Goal: Information Seeking & Learning: Learn about a topic

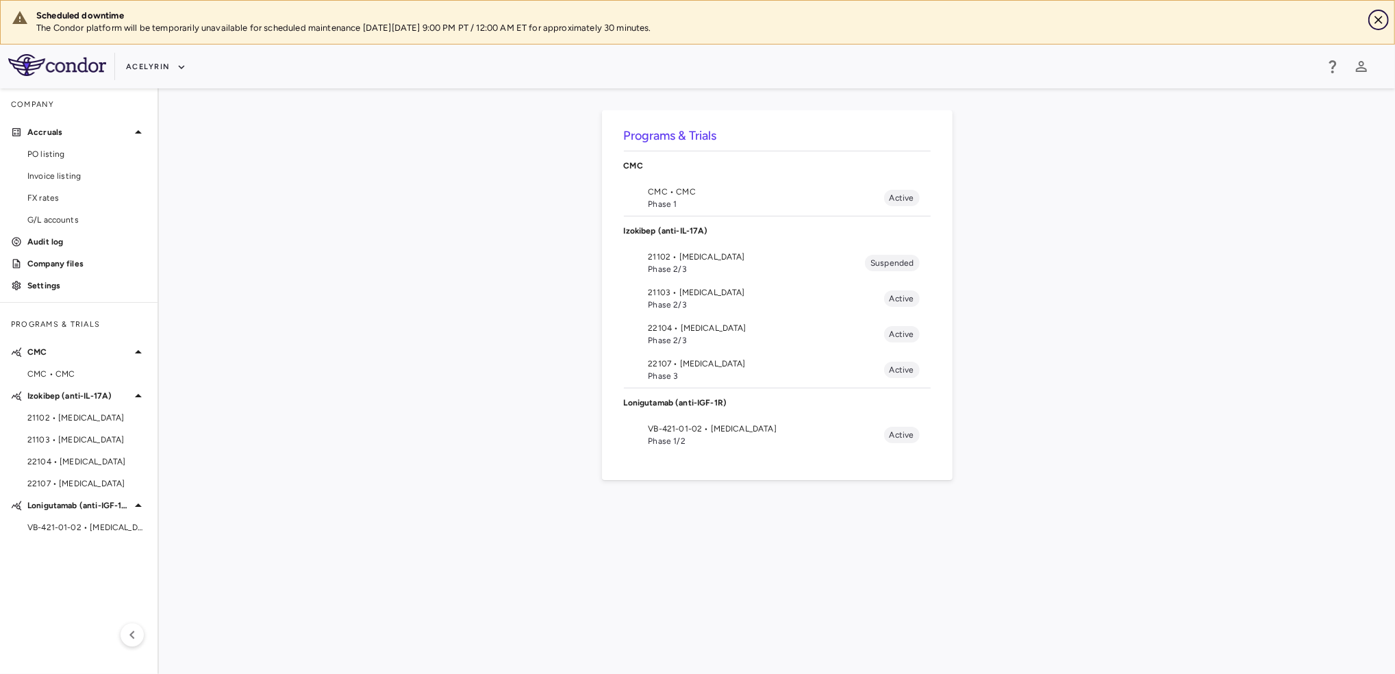
click at [1378, 14] on icon "Close" at bounding box center [1378, 20] width 14 height 14
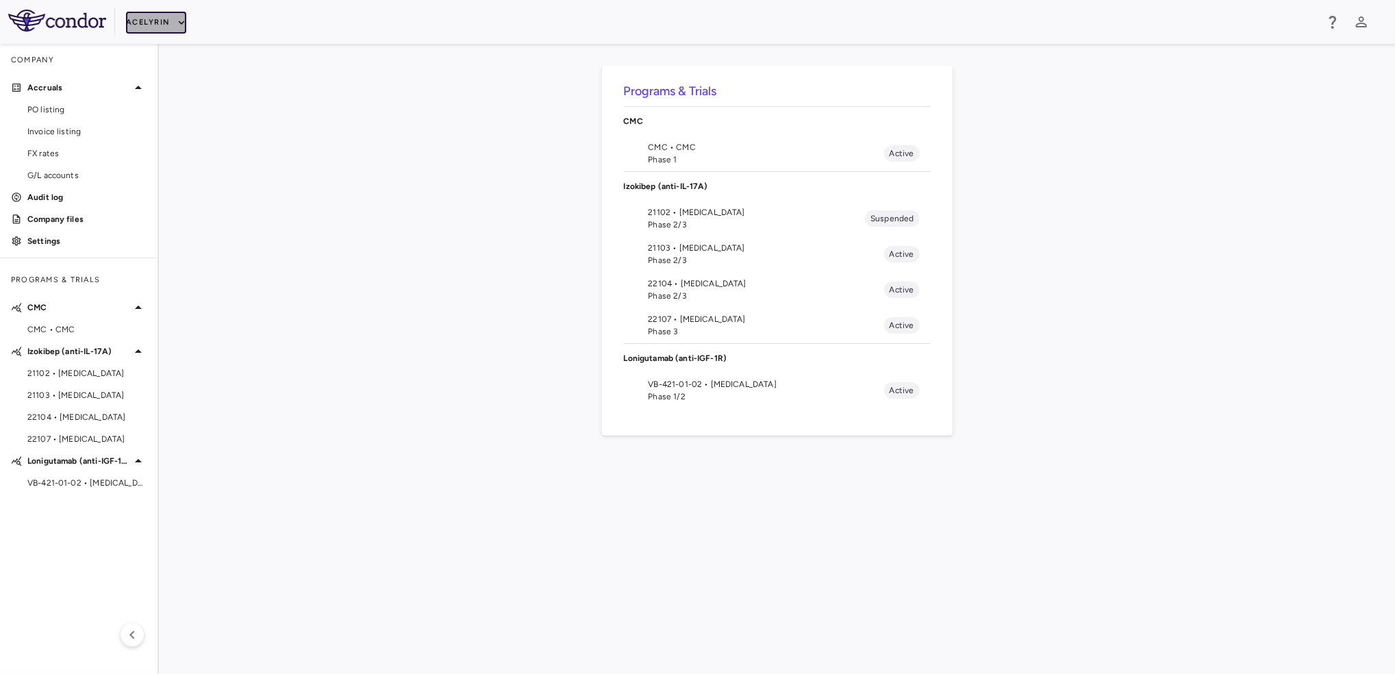
click at [181, 23] on icon "button" at bounding box center [181, 22] width 12 height 12
click at [188, 131] on li "BridgeBio, Inc." at bounding box center [183, 130] width 114 height 21
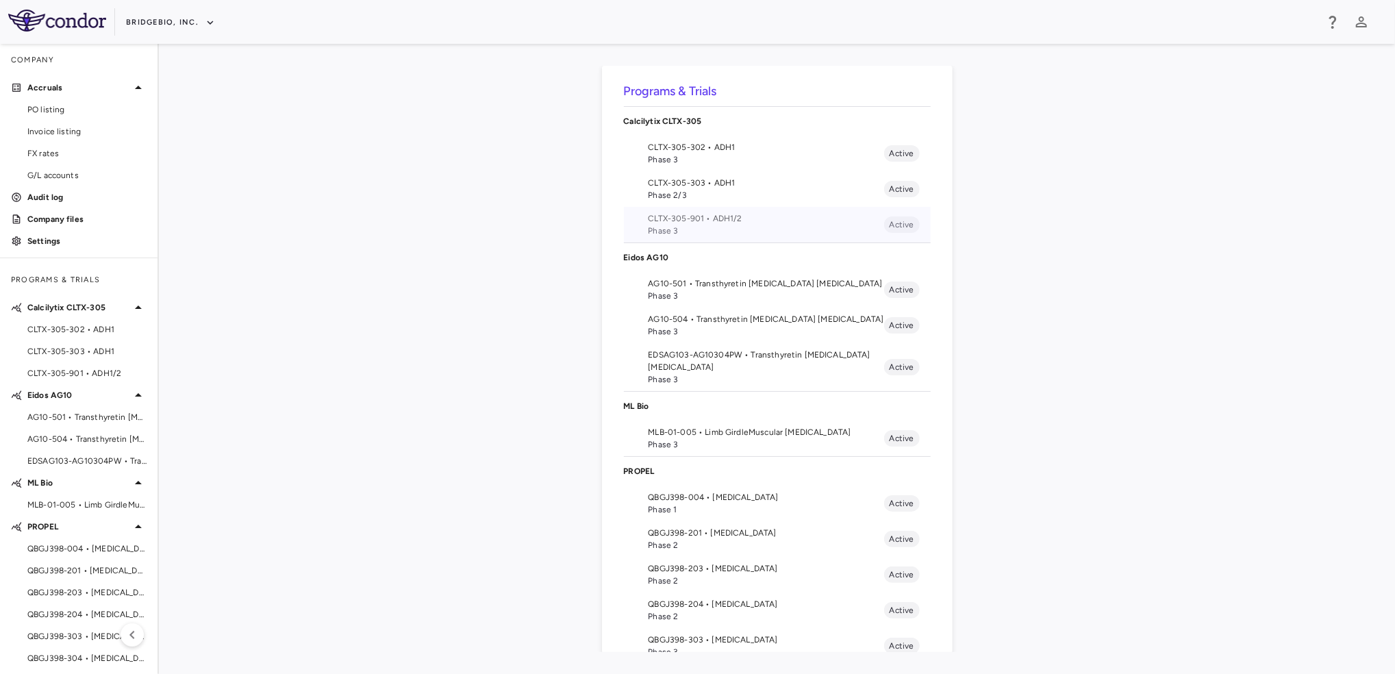
click at [708, 232] on span "Phase 3" at bounding box center [766, 231] width 236 height 12
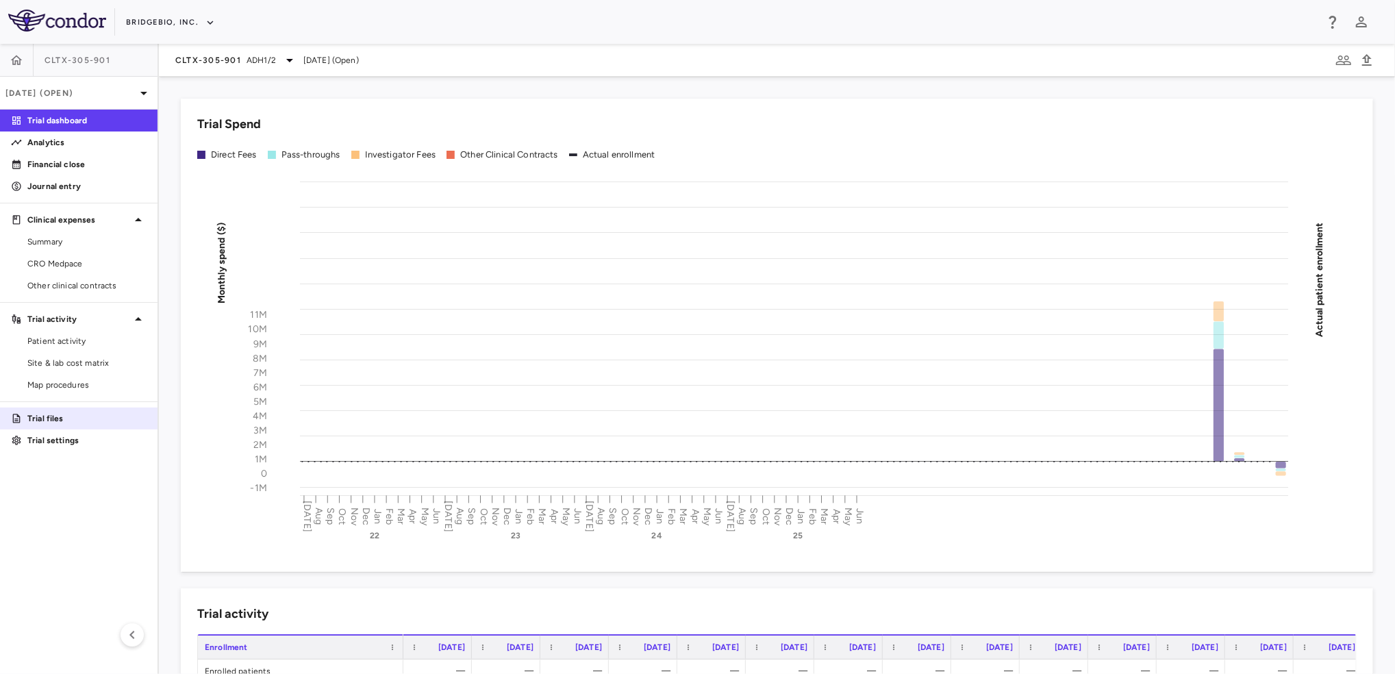
click at [62, 418] on p "Trial files" at bounding box center [86, 418] width 119 height 12
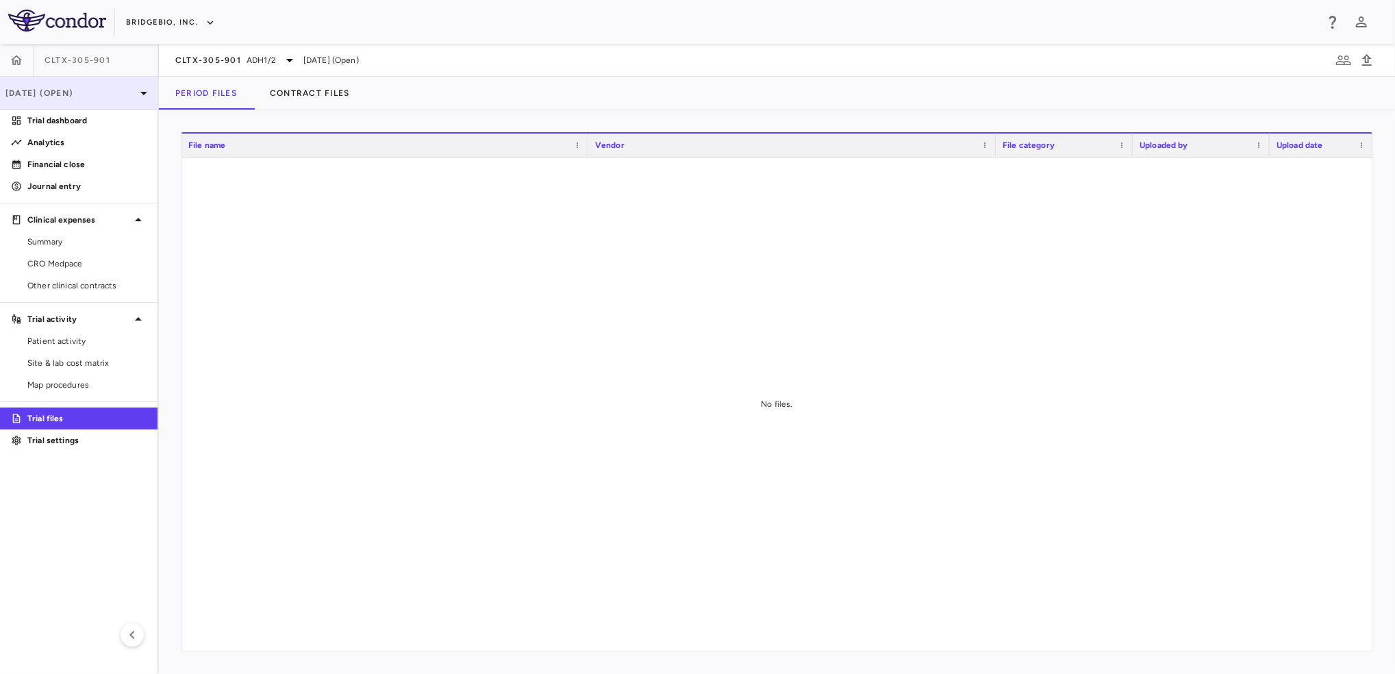
click at [127, 95] on p "[DATE] (Open)" at bounding box center [70, 93] width 130 height 12
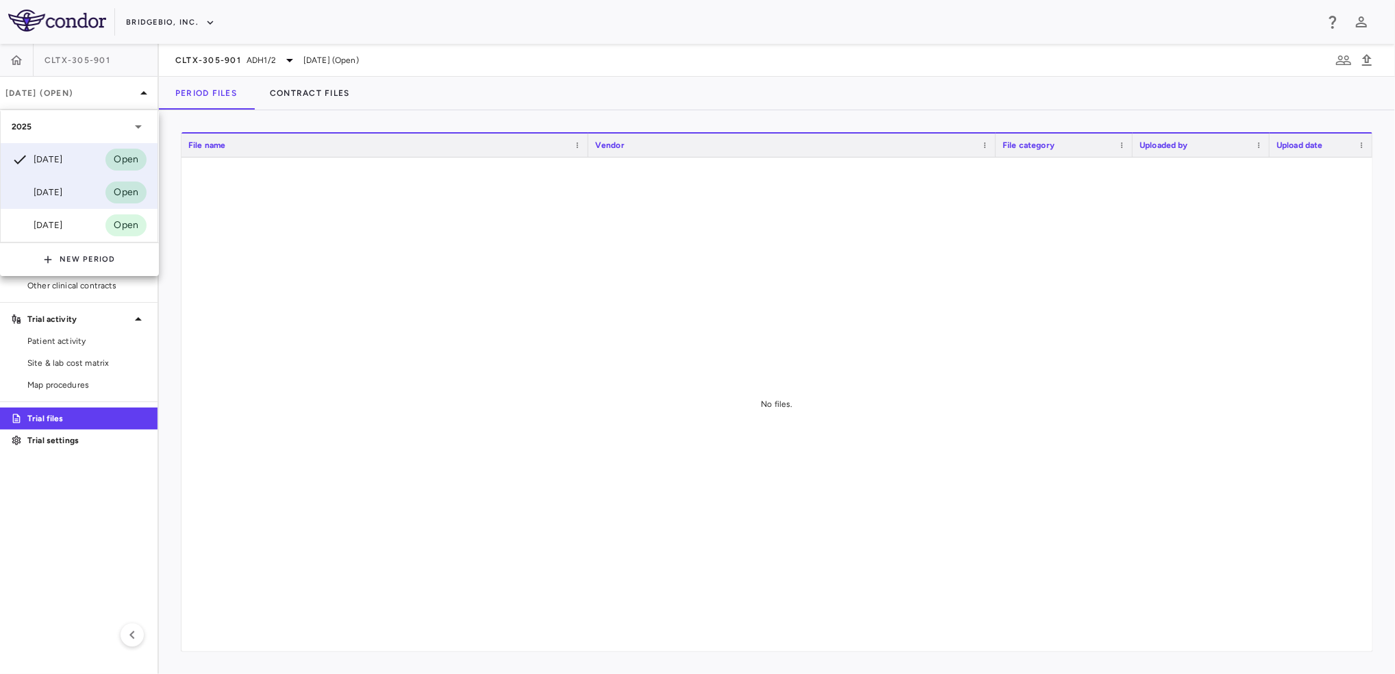
click at [48, 188] on div "[DATE]" at bounding box center [37, 192] width 51 height 16
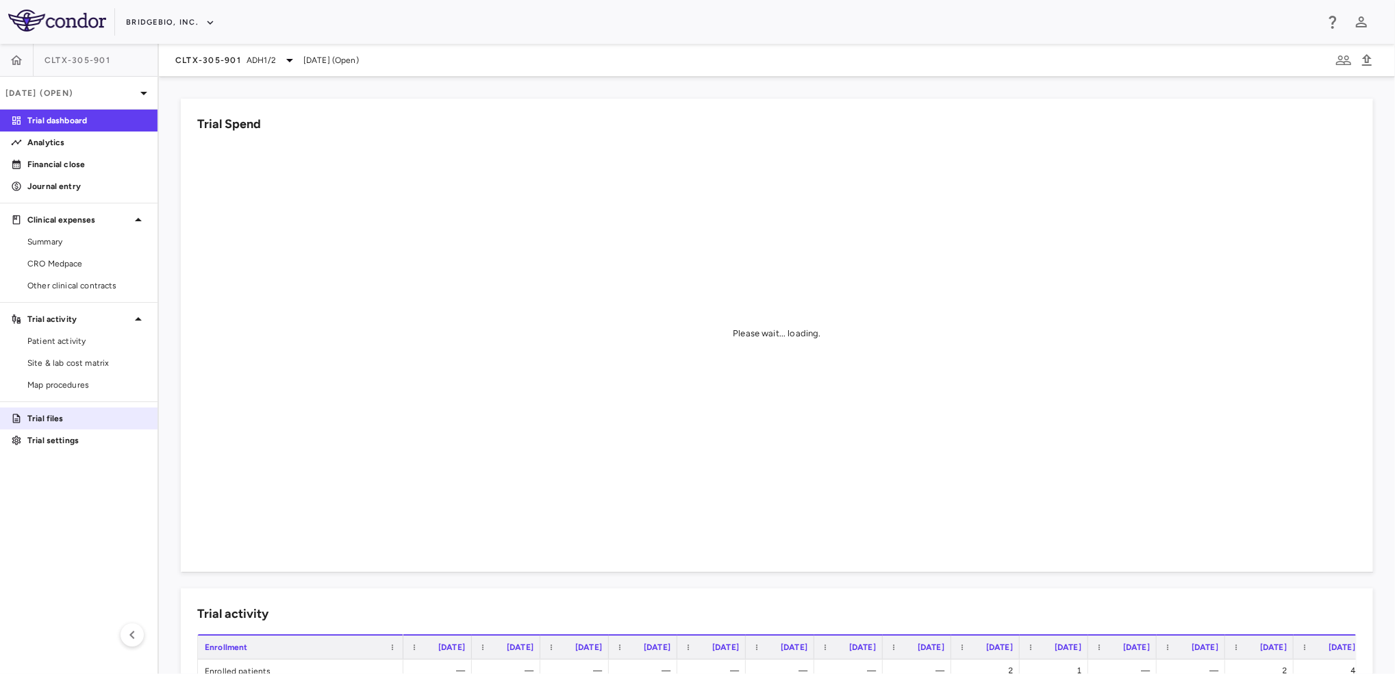
click at [51, 422] on p "Trial files" at bounding box center [86, 418] width 119 height 12
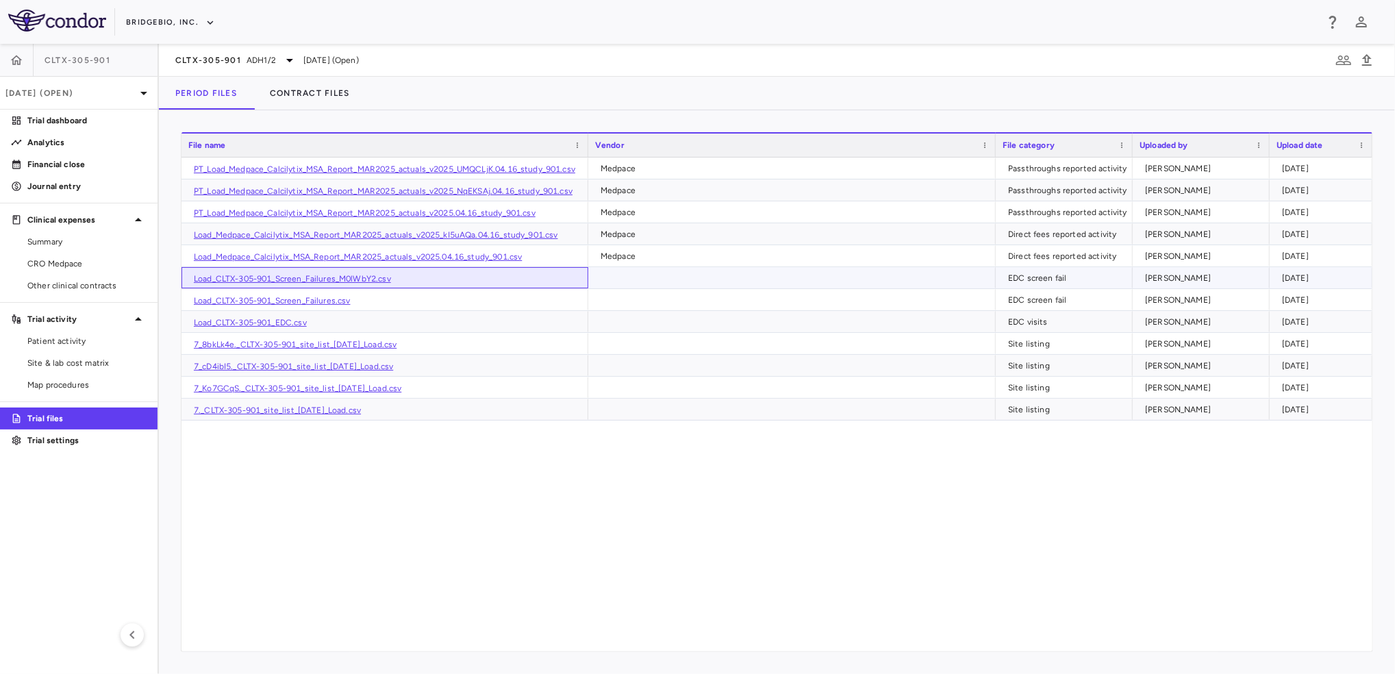
click at [331, 283] on link "Load_CLTX-305-901_Screen_Failures_M0lWbY2.csv" at bounding box center [292, 279] width 197 height 10
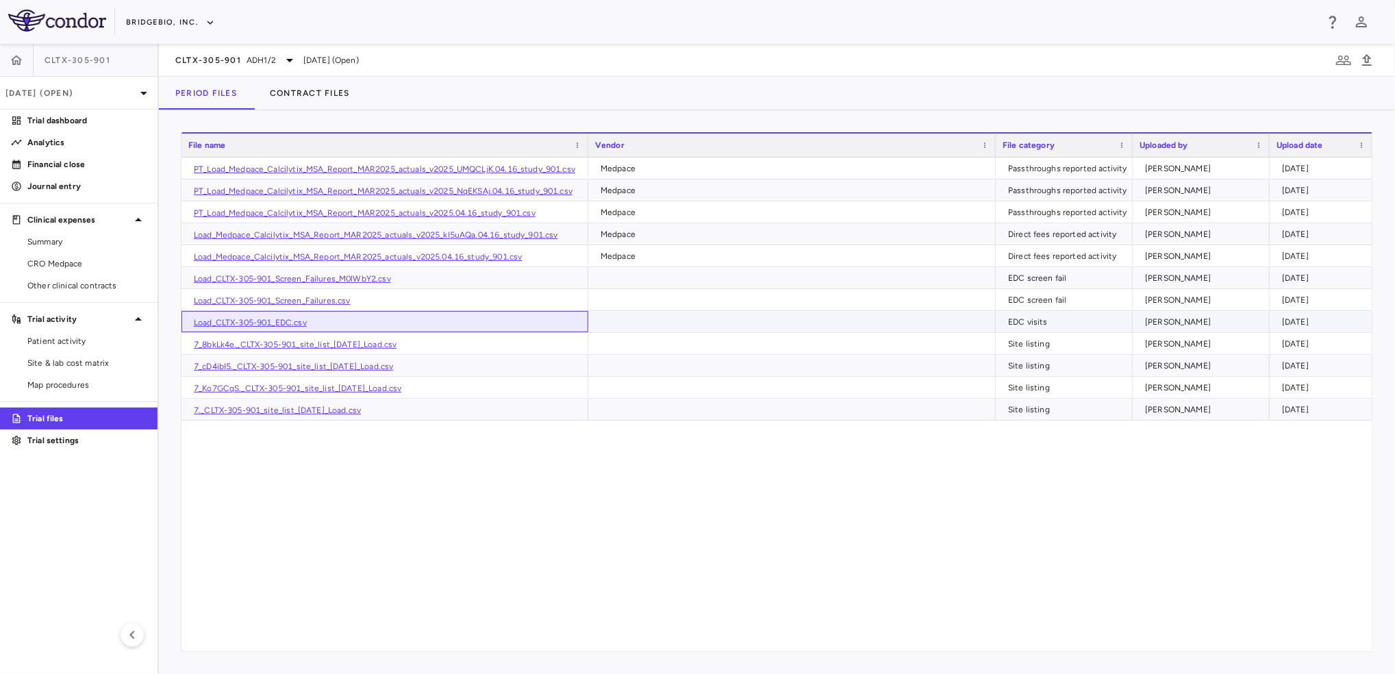
click at [291, 322] on link "Load_CLTX-305-901_EDC.csv" at bounding box center [250, 323] width 113 height 10
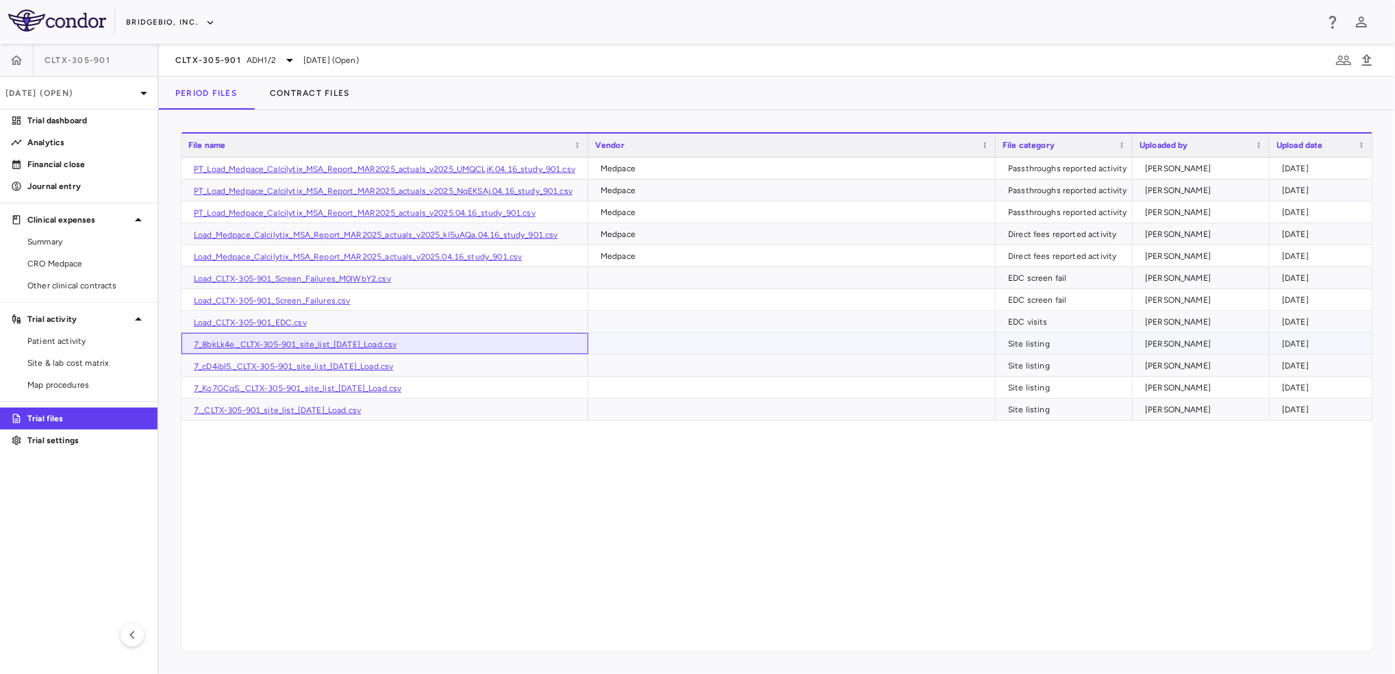
click at [341, 343] on link "7_8bkLk4e._CLTX-305-901_site_list_25Mar2025_Load.csv" at bounding box center [295, 345] width 203 height 10
click at [91, 124] on p "Trial dashboard" at bounding box center [86, 120] width 119 height 12
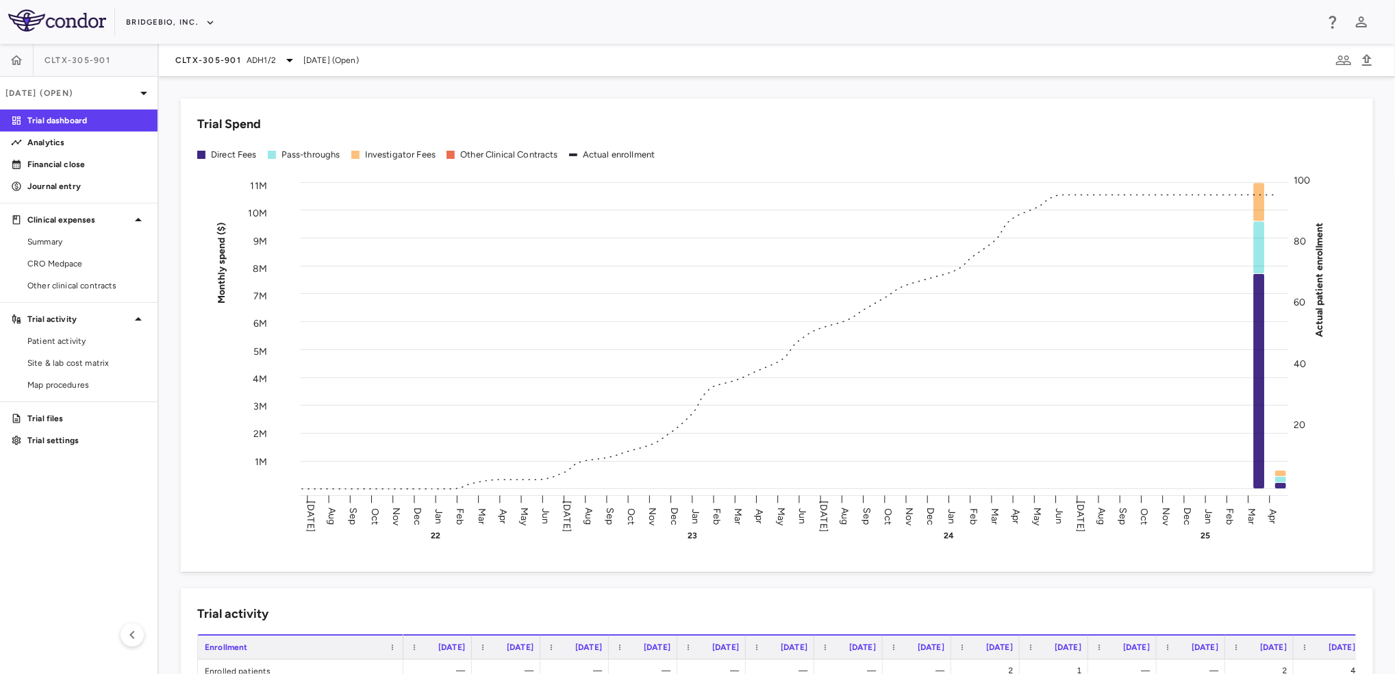
click at [73, 342] on span "Patient activity" at bounding box center [86, 341] width 119 height 12
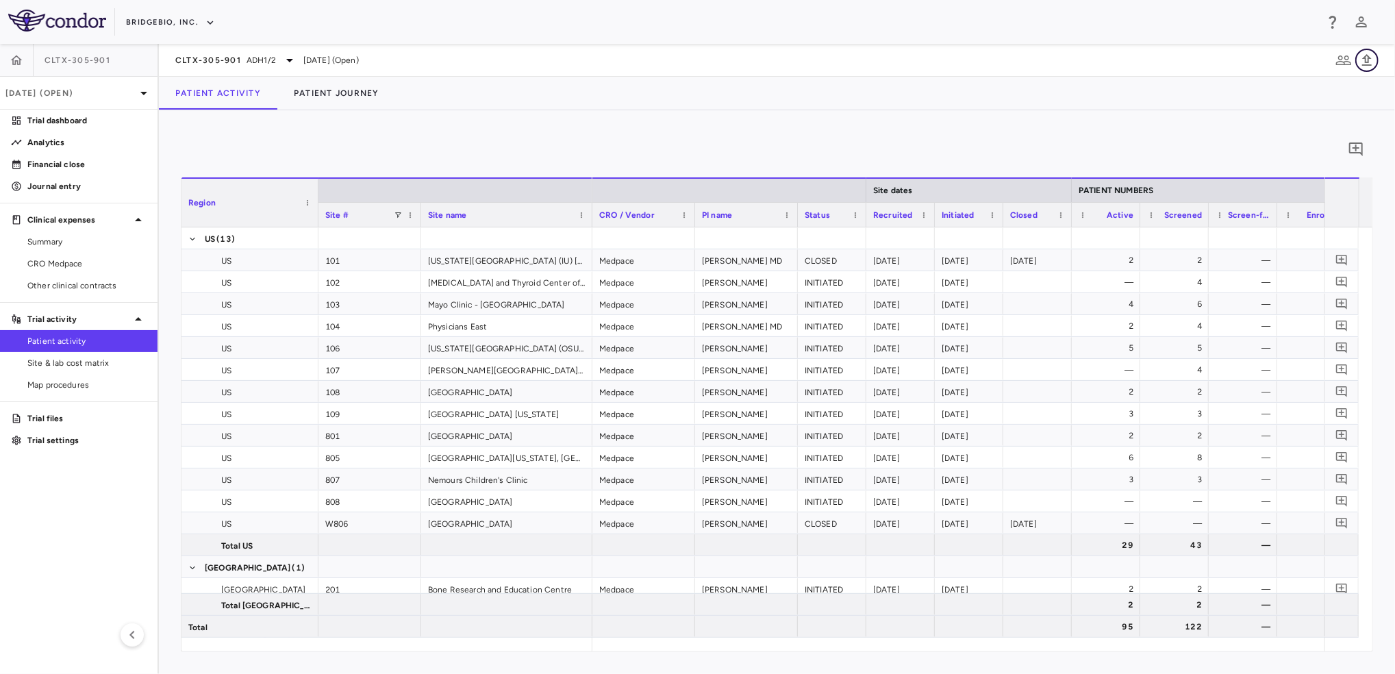
click at [1369, 66] on icon "button" at bounding box center [1366, 60] width 16 height 16
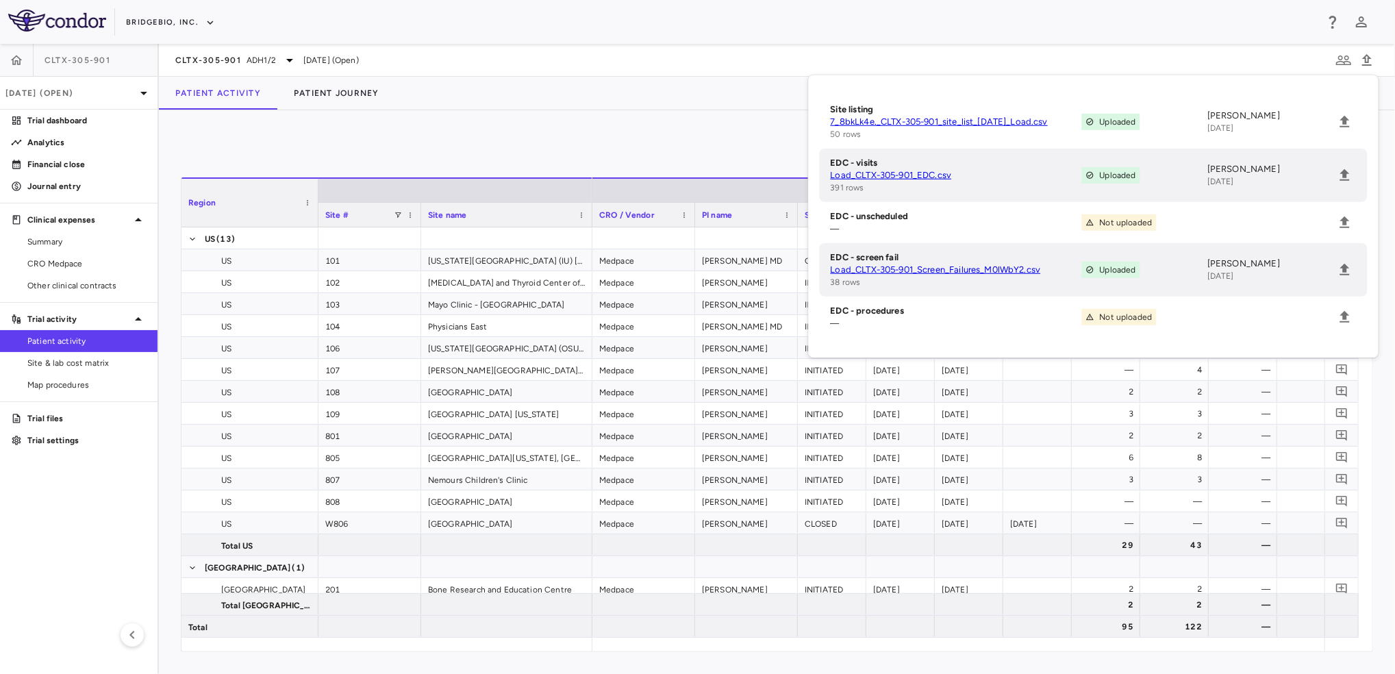
click at [741, 62] on div "CLTX-305-901 ADH1/2 Apr 2025 (Open)" at bounding box center [777, 60] width 1236 height 33
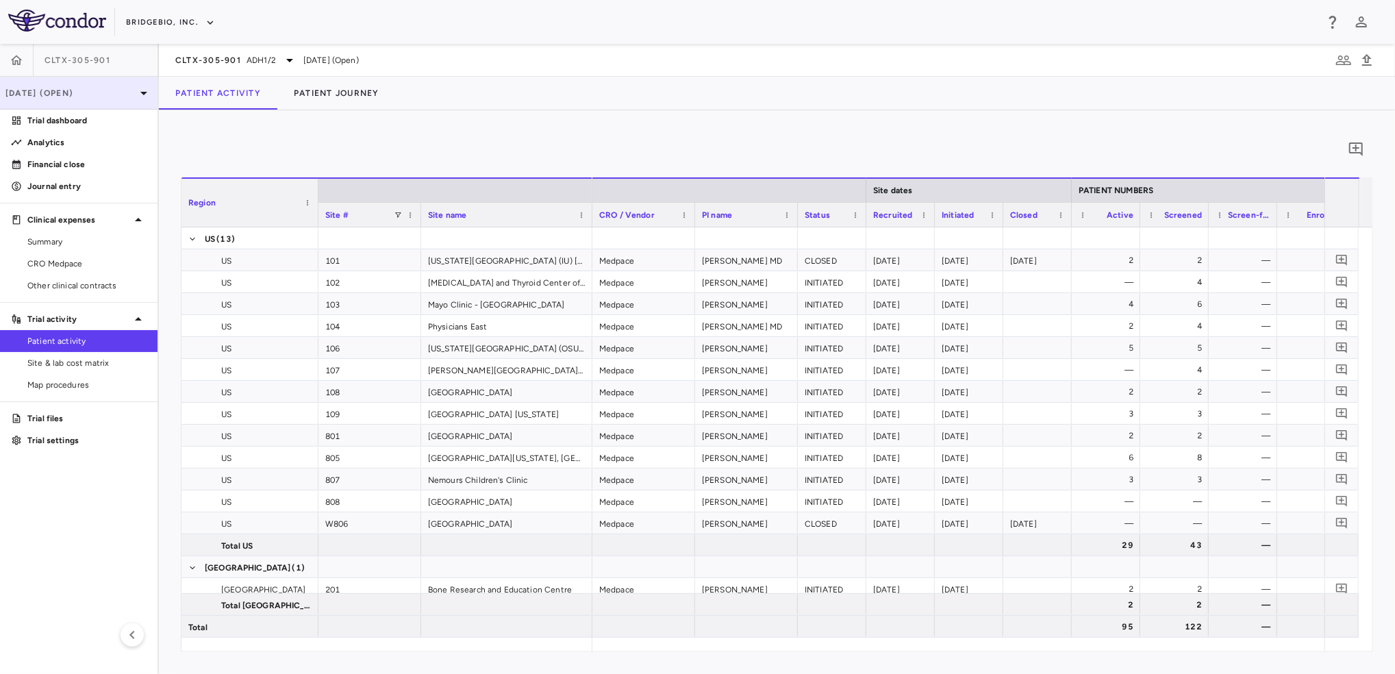
click at [119, 95] on p "Apr 2025 (Open)" at bounding box center [70, 93] width 130 height 12
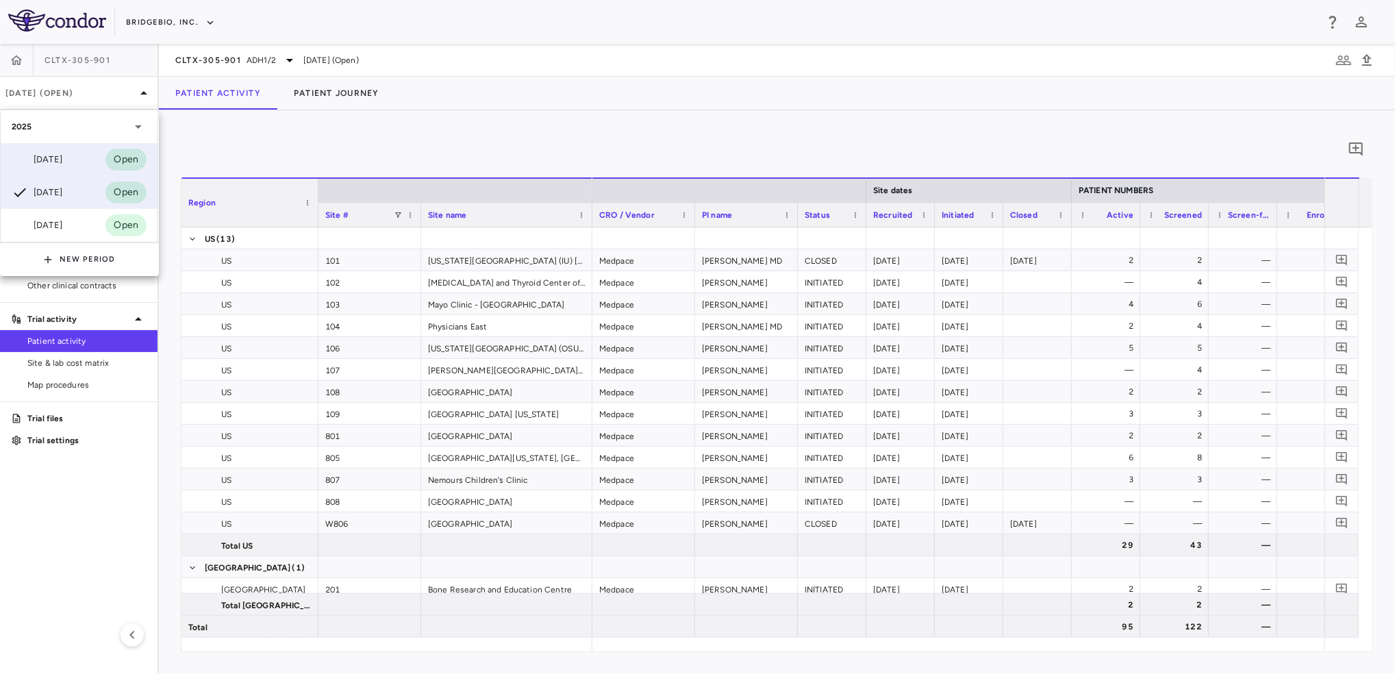
click at [62, 163] on div "Jun 2025" at bounding box center [37, 159] width 51 height 16
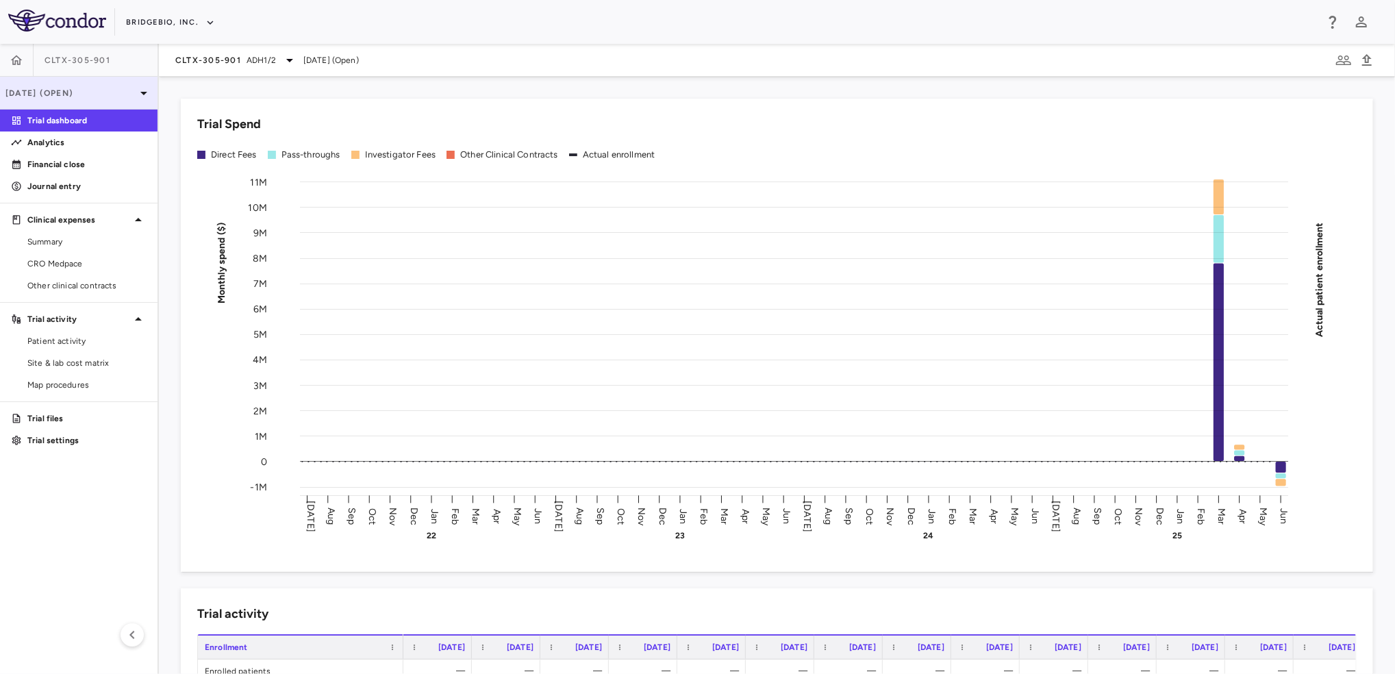
click at [116, 94] on p "Jun 2025 (Open)" at bounding box center [70, 93] width 130 height 12
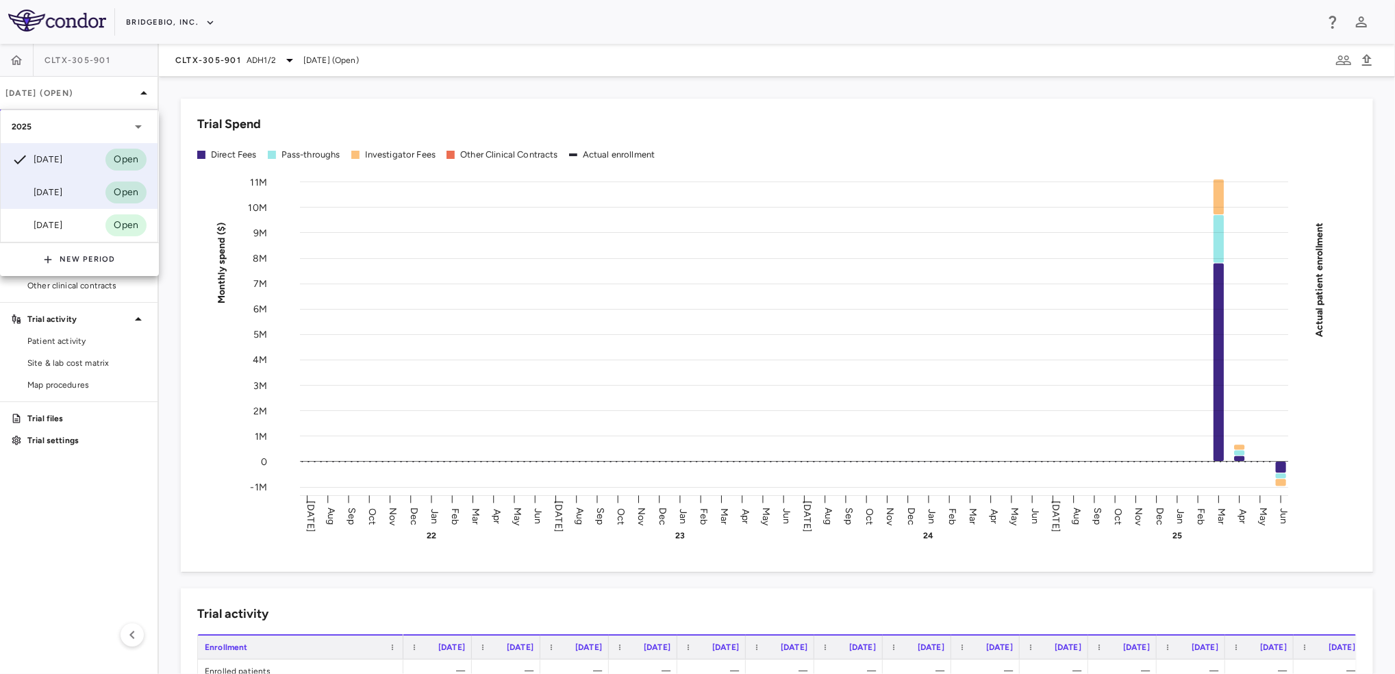
click at [55, 196] on div "Apr 2025" at bounding box center [37, 192] width 51 height 16
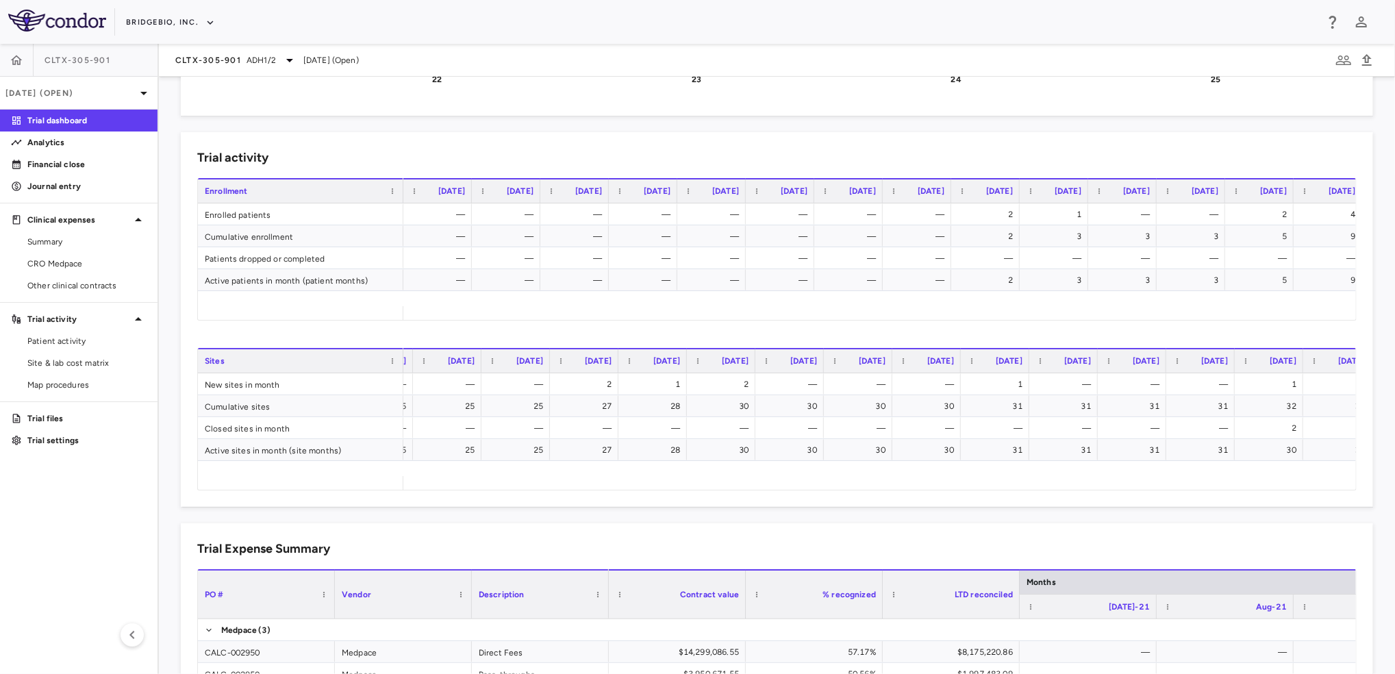
scroll to position [0, 1682]
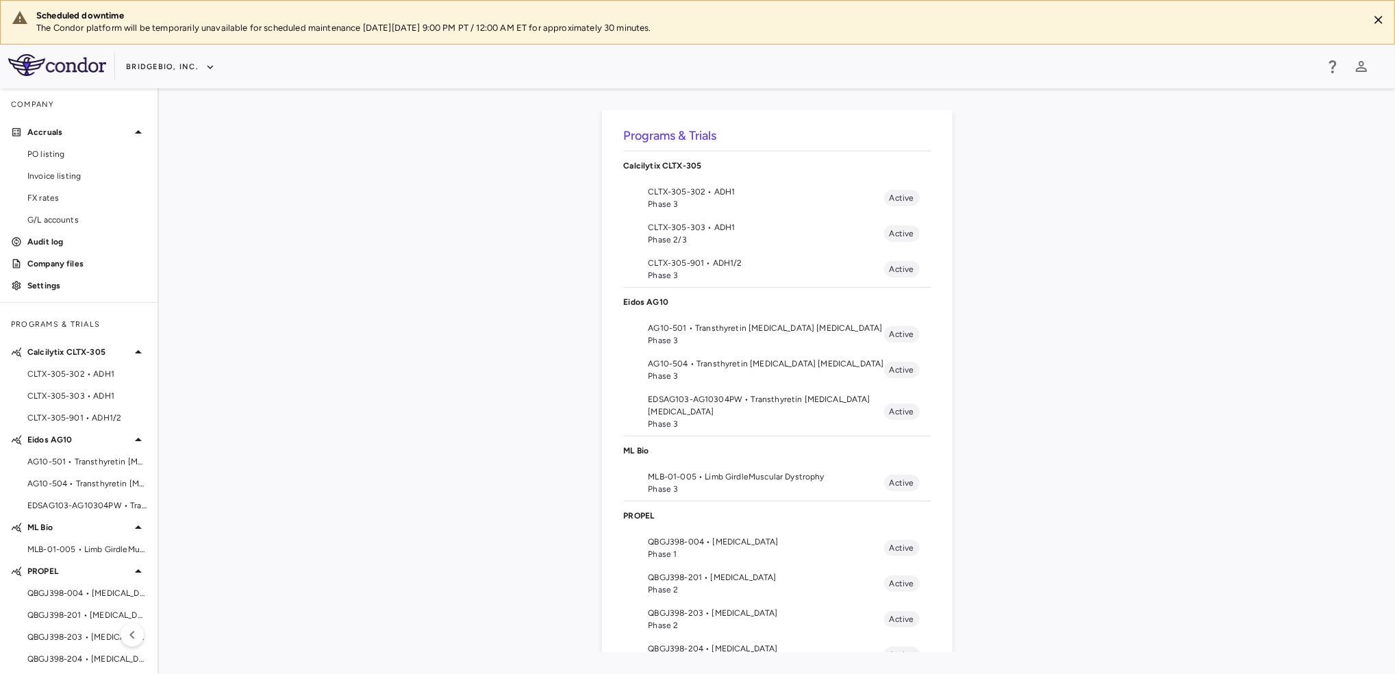
click at [718, 263] on span "CLTX-305-901 • ADH1/2" at bounding box center [766, 263] width 236 height 12
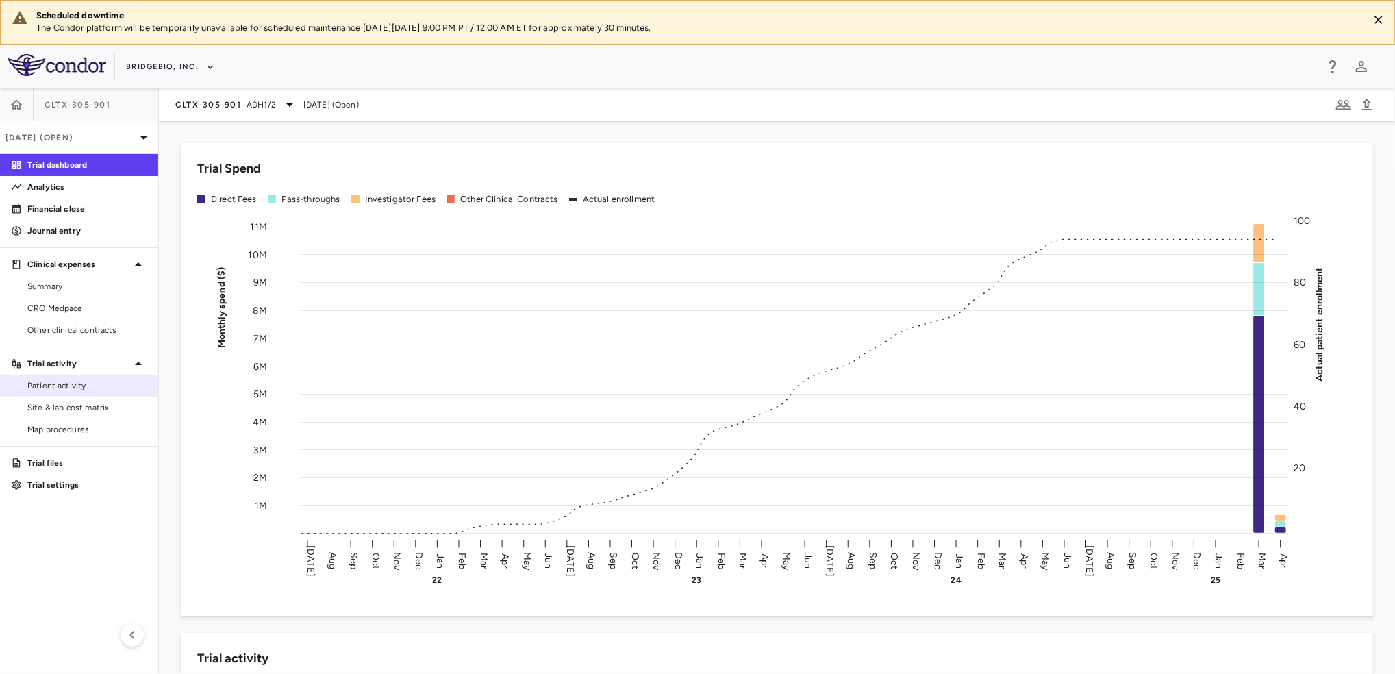
click at [60, 387] on span "Patient activity" at bounding box center [86, 385] width 119 height 12
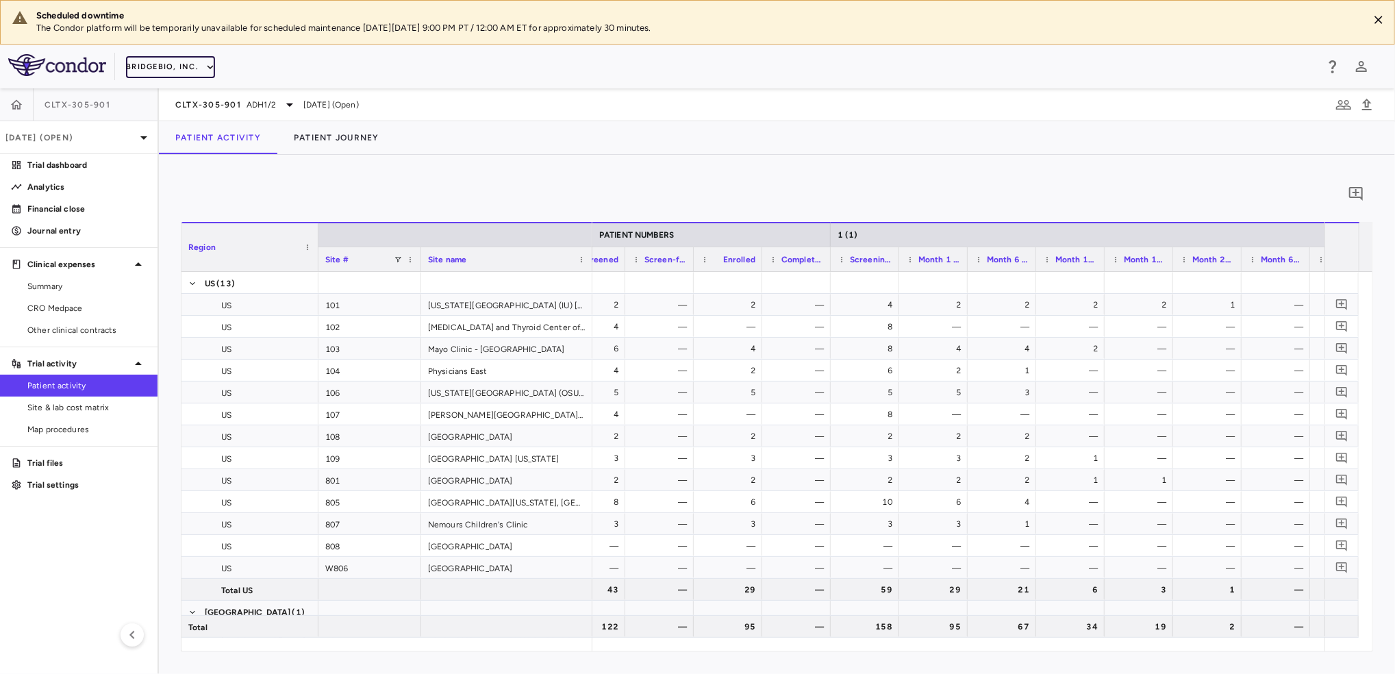
click at [195, 63] on button "BridgeBio, Inc." at bounding box center [170, 67] width 89 height 22
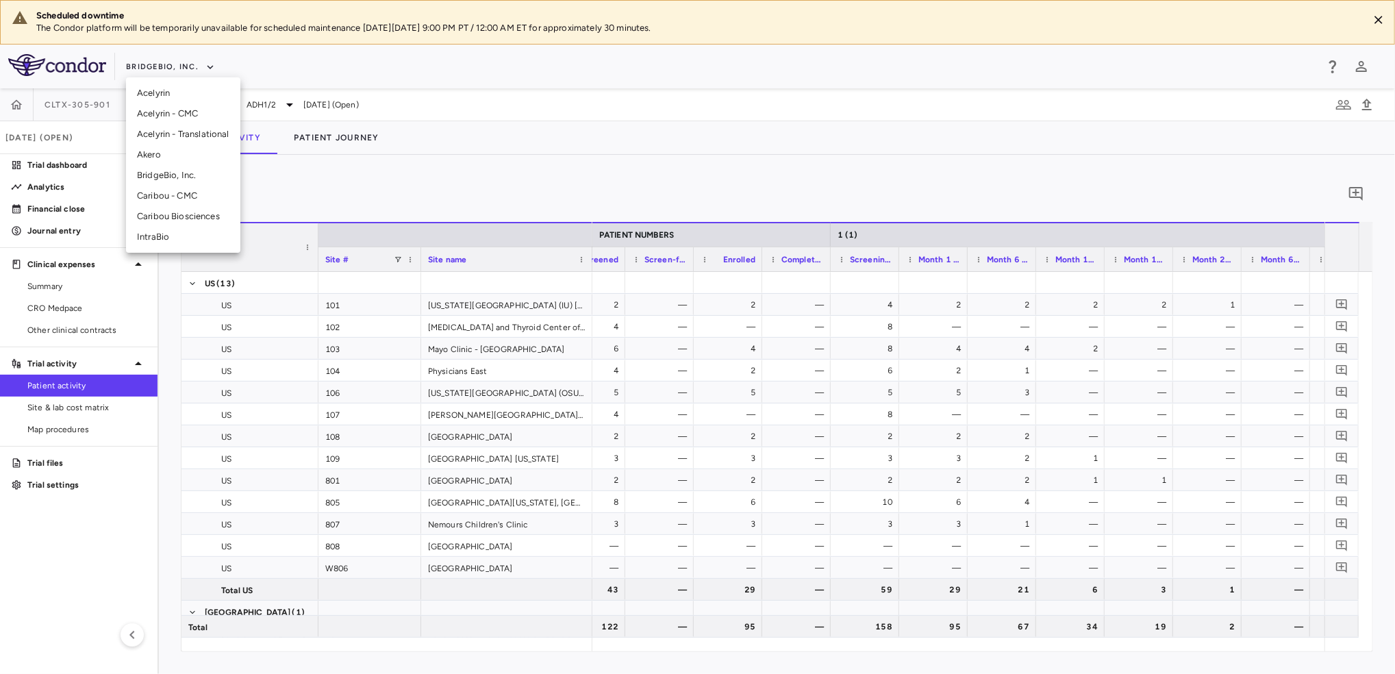
click at [207, 94] on li "Acelyrin" at bounding box center [183, 93] width 114 height 21
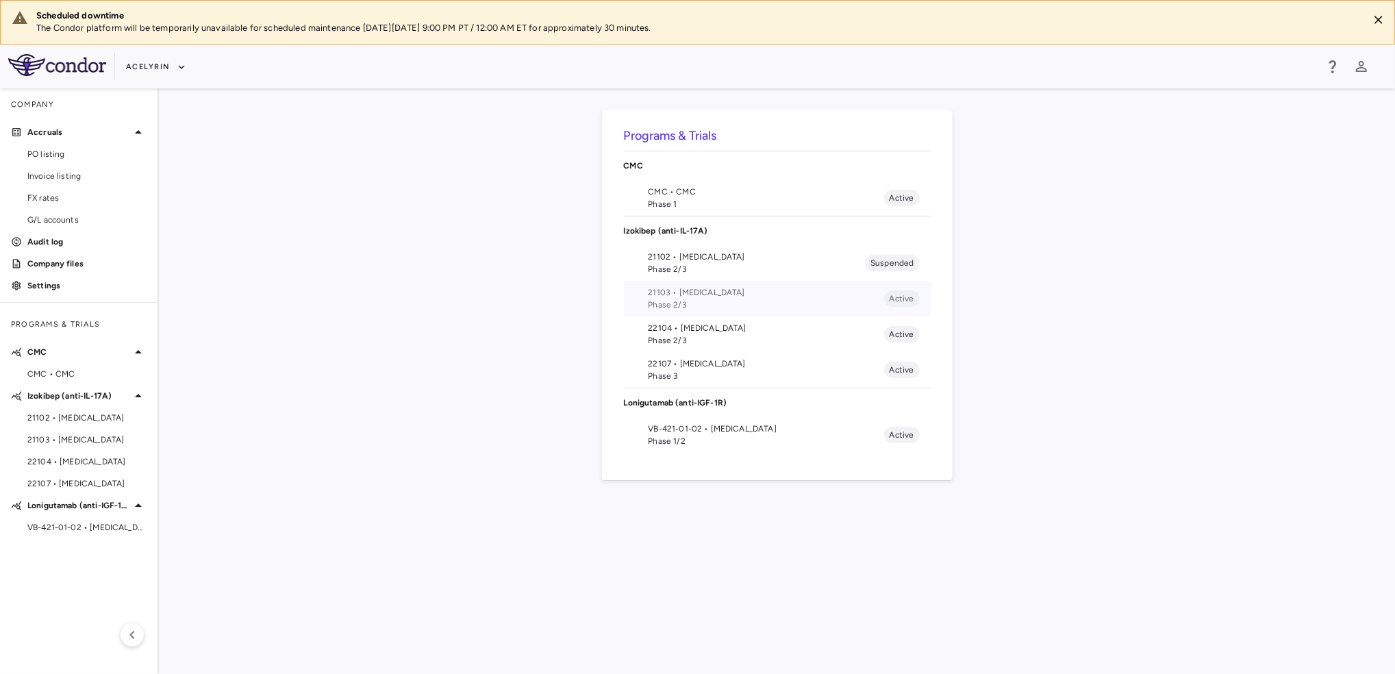
click at [706, 292] on span "21103 • Uveitis" at bounding box center [766, 292] width 236 height 12
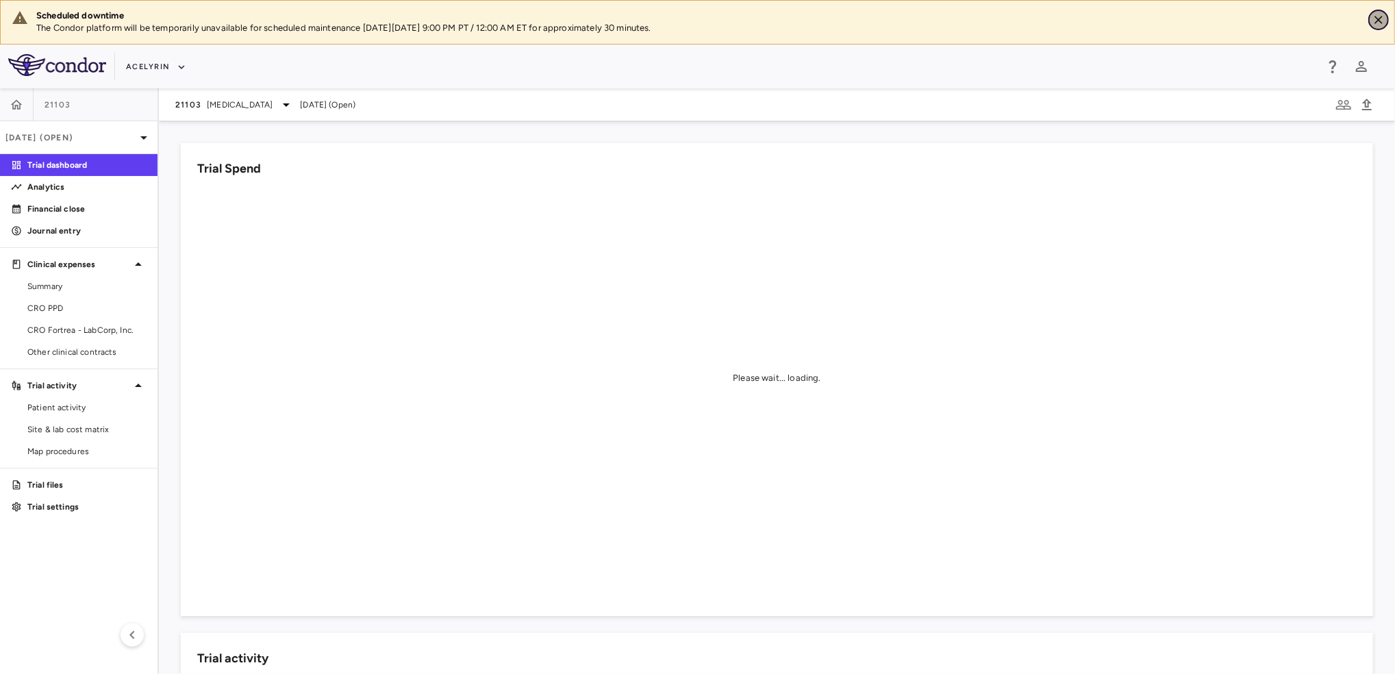
click at [1375, 15] on icon "Close" at bounding box center [1378, 20] width 14 height 14
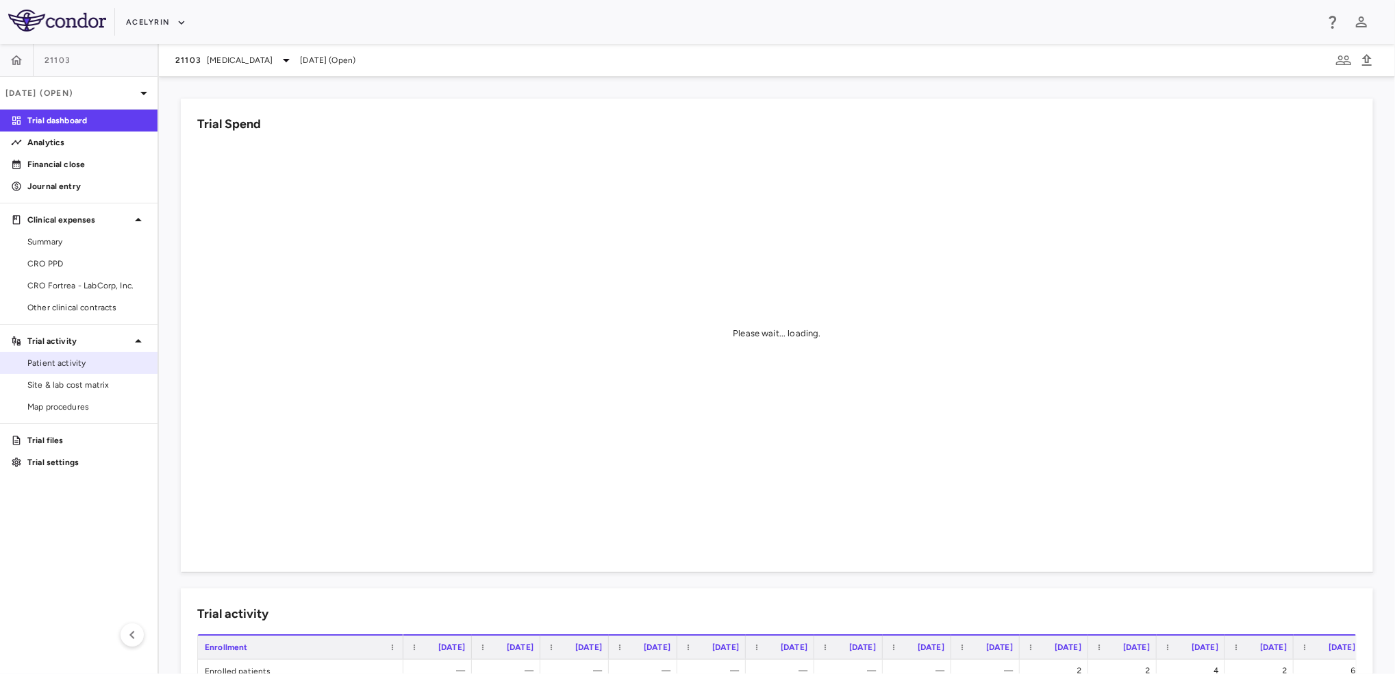
click at [99, 368] on span "Patient activity" at bounding box center [86, 363] width 119 height 12
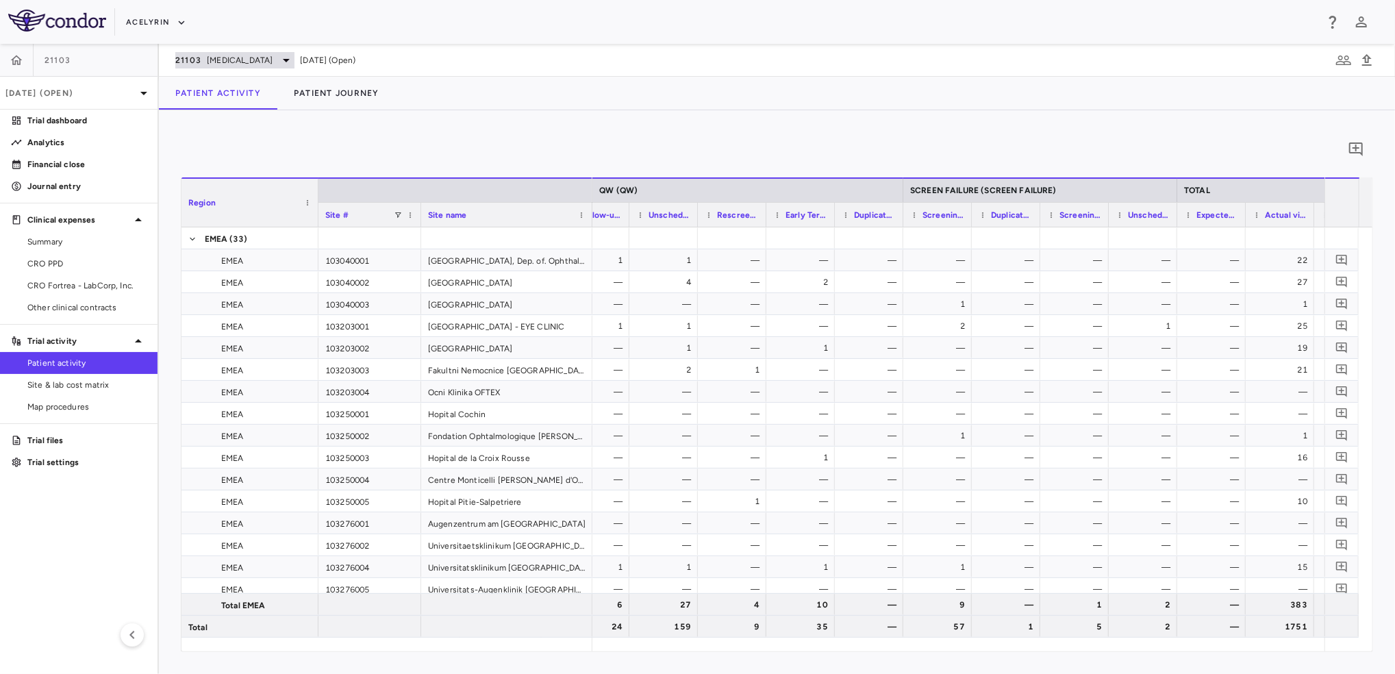
click at [225, 54] on span "Uveitis" at bounding box center [240, 60] width 66 height 12
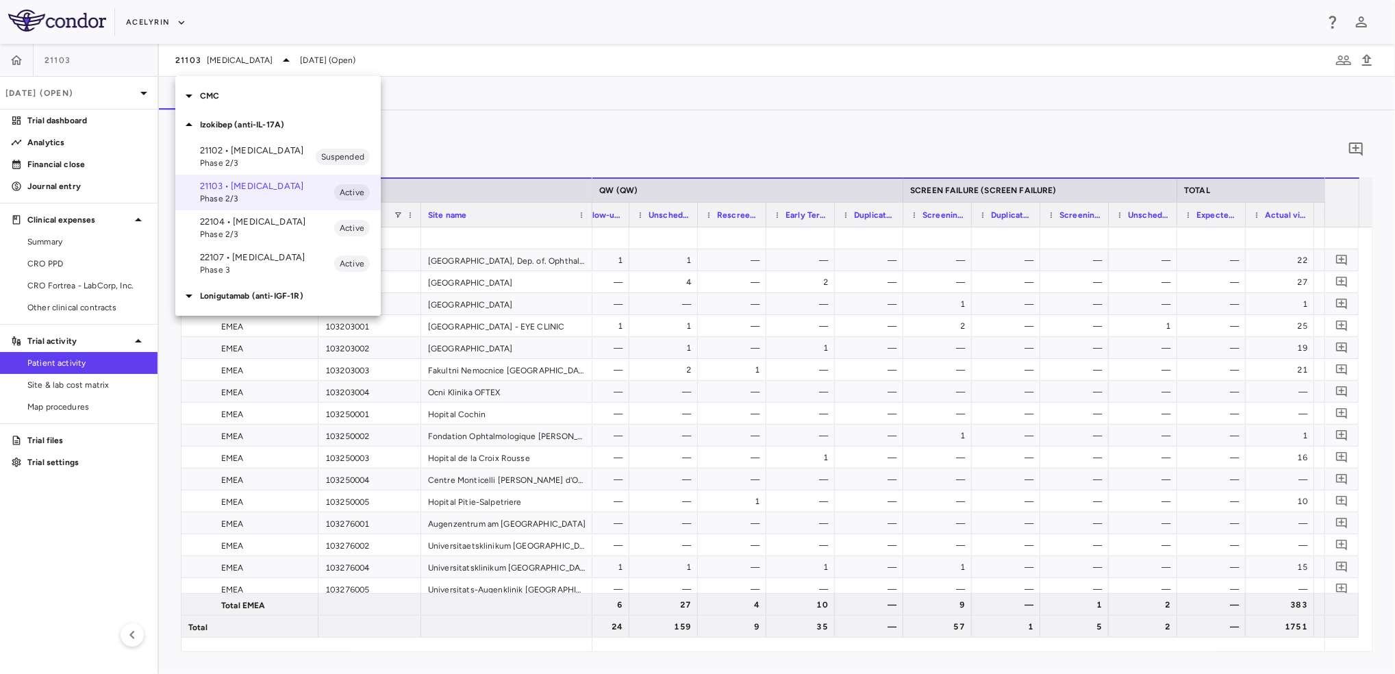
click at [249, 240] on span "Phase 2/3" at bounding box center [267, 234] width 134 height 12
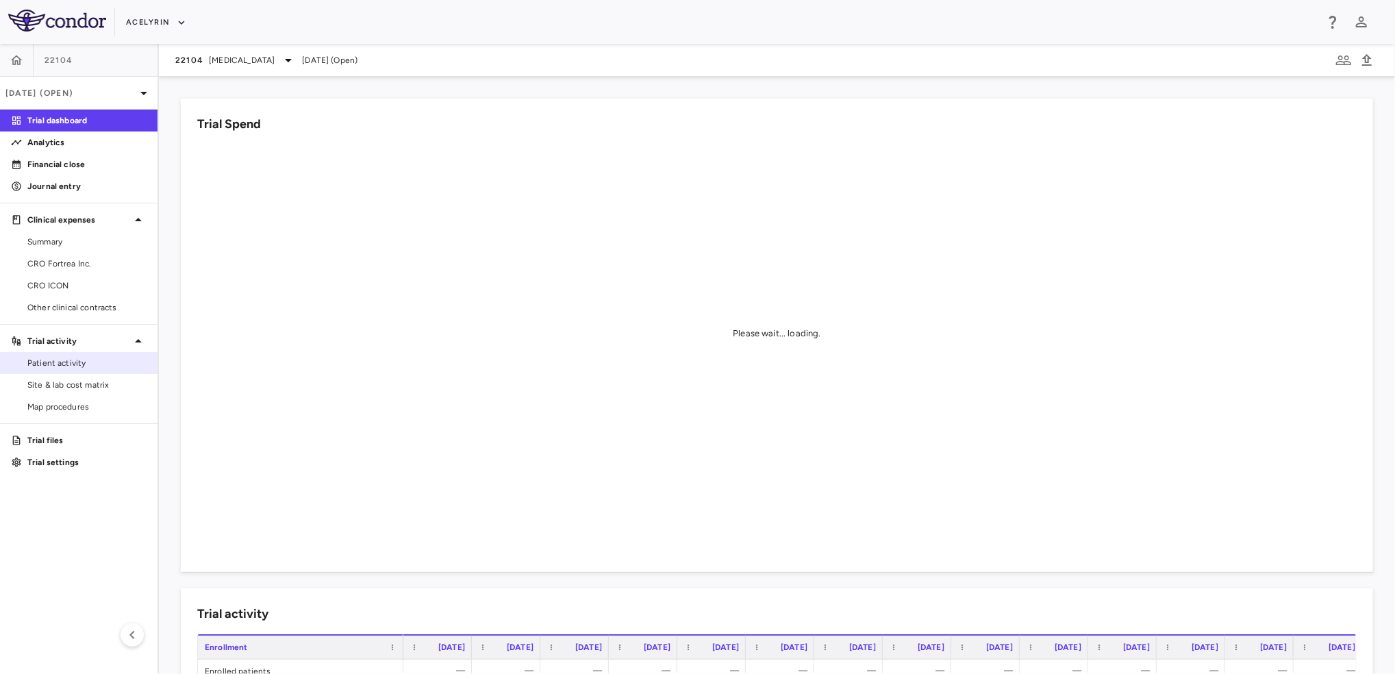
click at [96, 362] on span "Patient activity" at bounding box center [86, 363] width 119 height 12
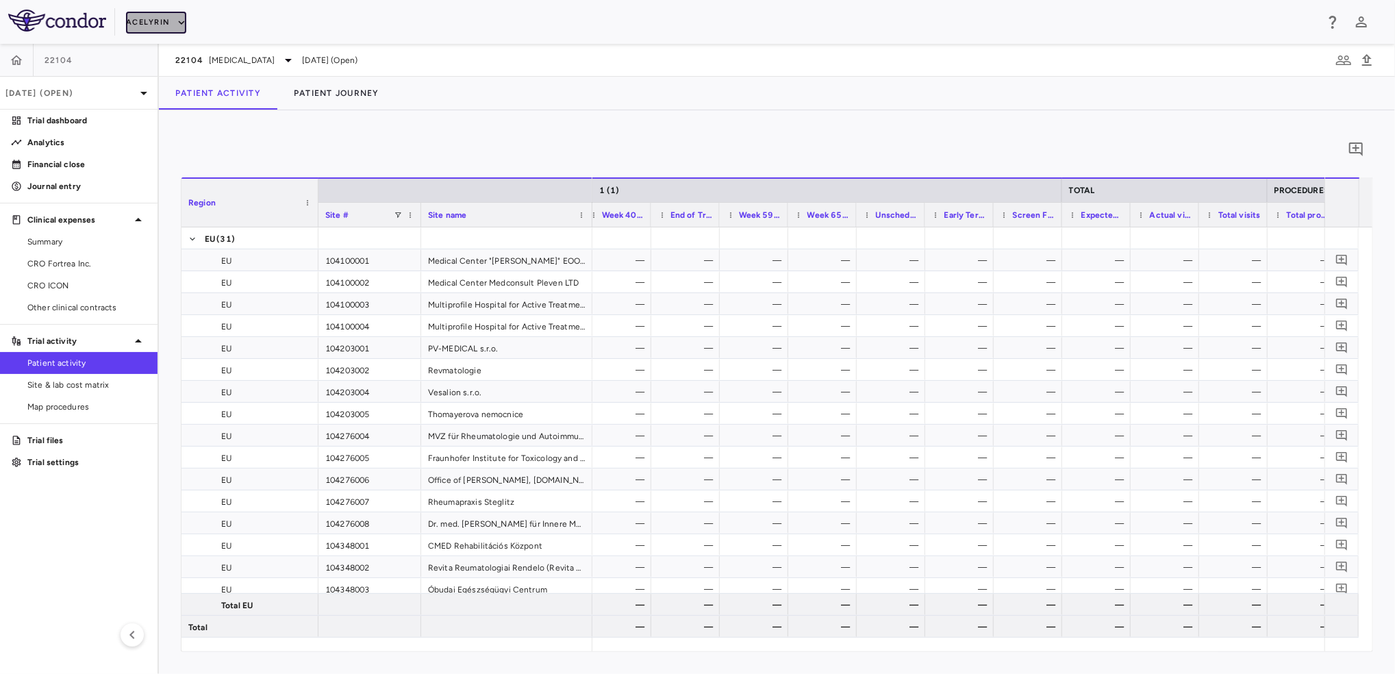
click at [182, 23] on icon "button" at bounding box center [181, 22] width 12 height 12
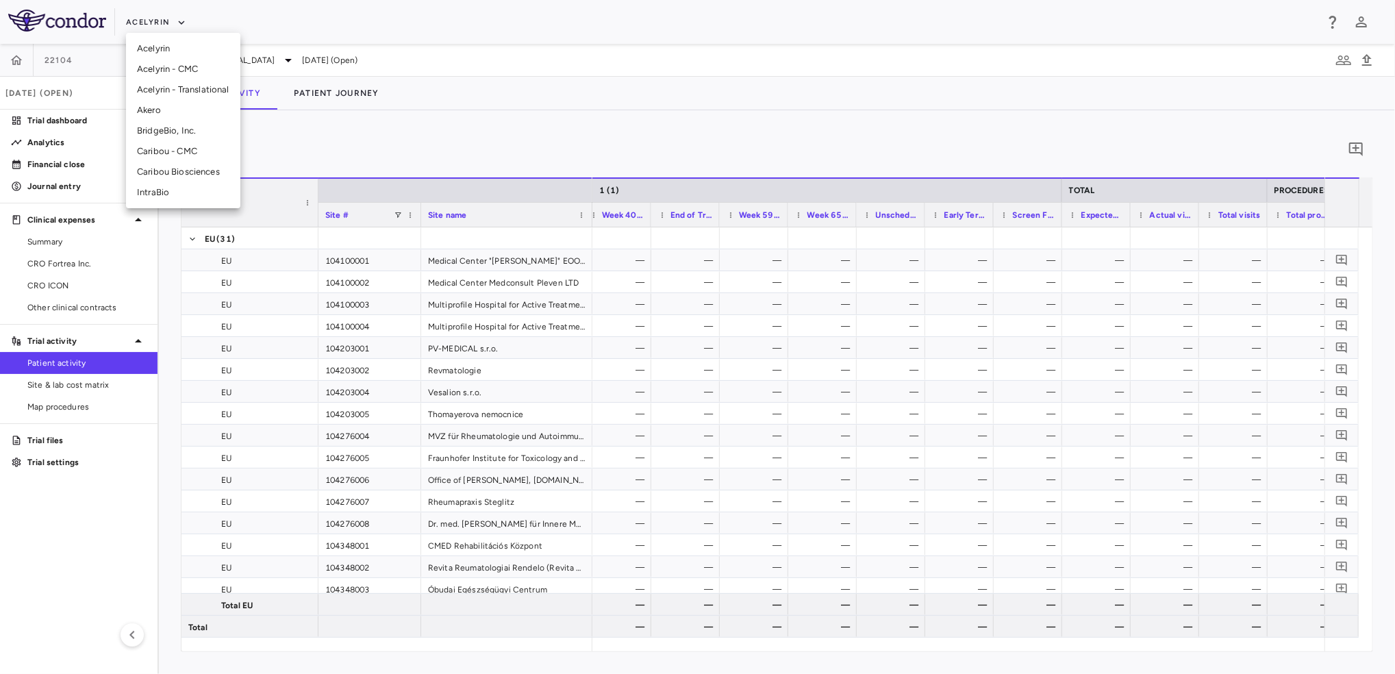
click at [194, 138] on li "BridgeBio, Inc." at bounding box center [183, 130] width 114 height 21
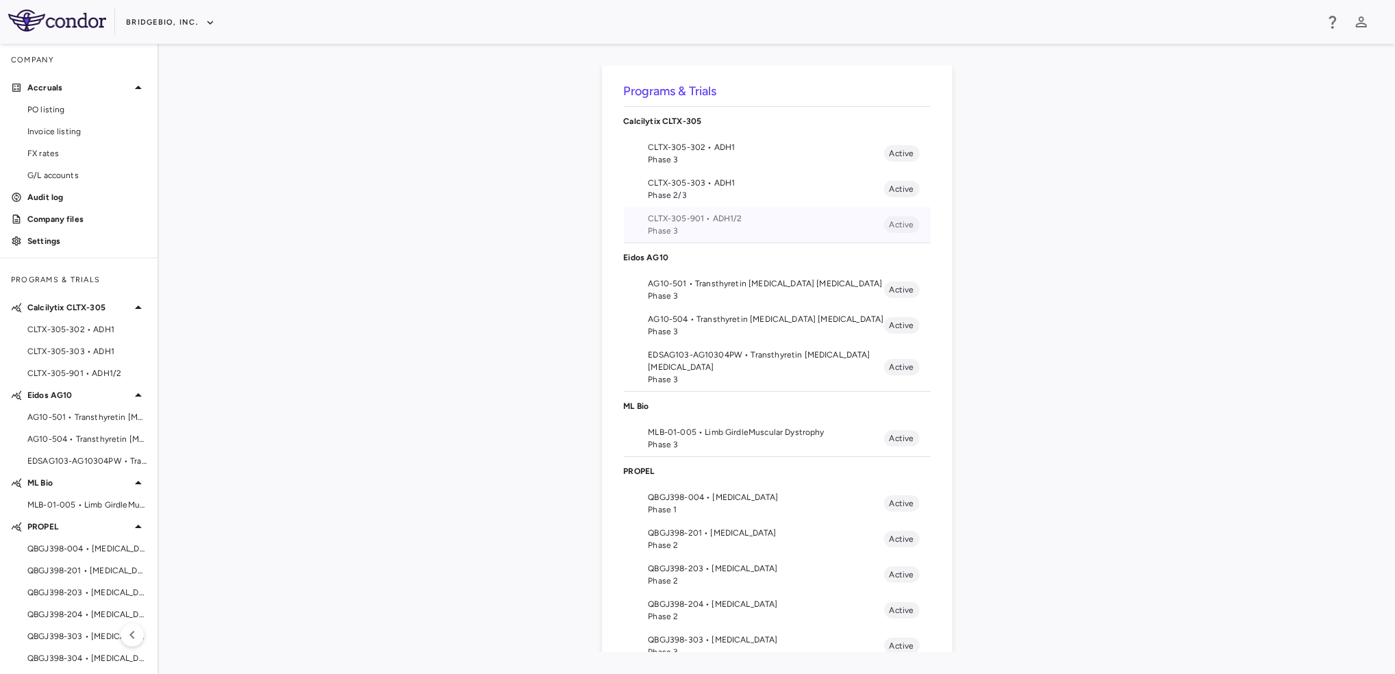
click at [693, 223] on span "CLTX-305-901 • ADH1/2" at bounding box center [766, 218] width 236 height 12
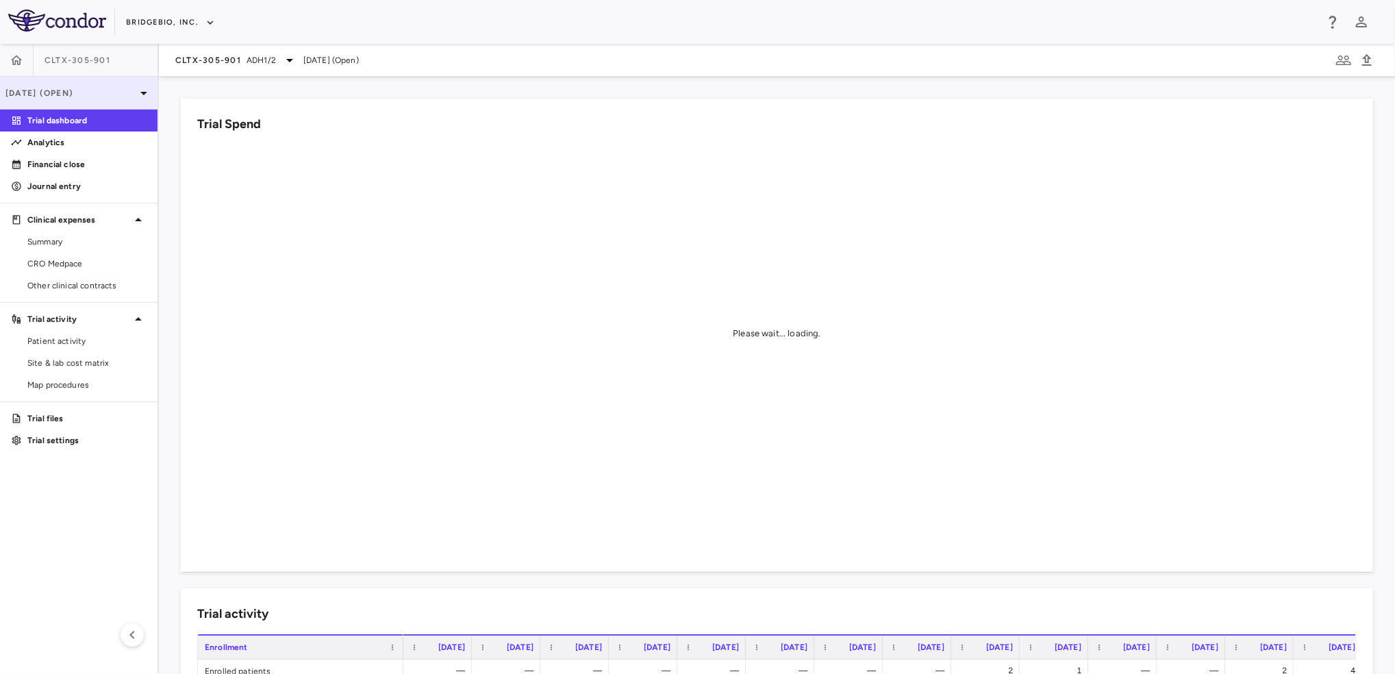
click at [112, 86] on div "[DATE] (Open)" at bounding box center [78, 93] width 157 height 33
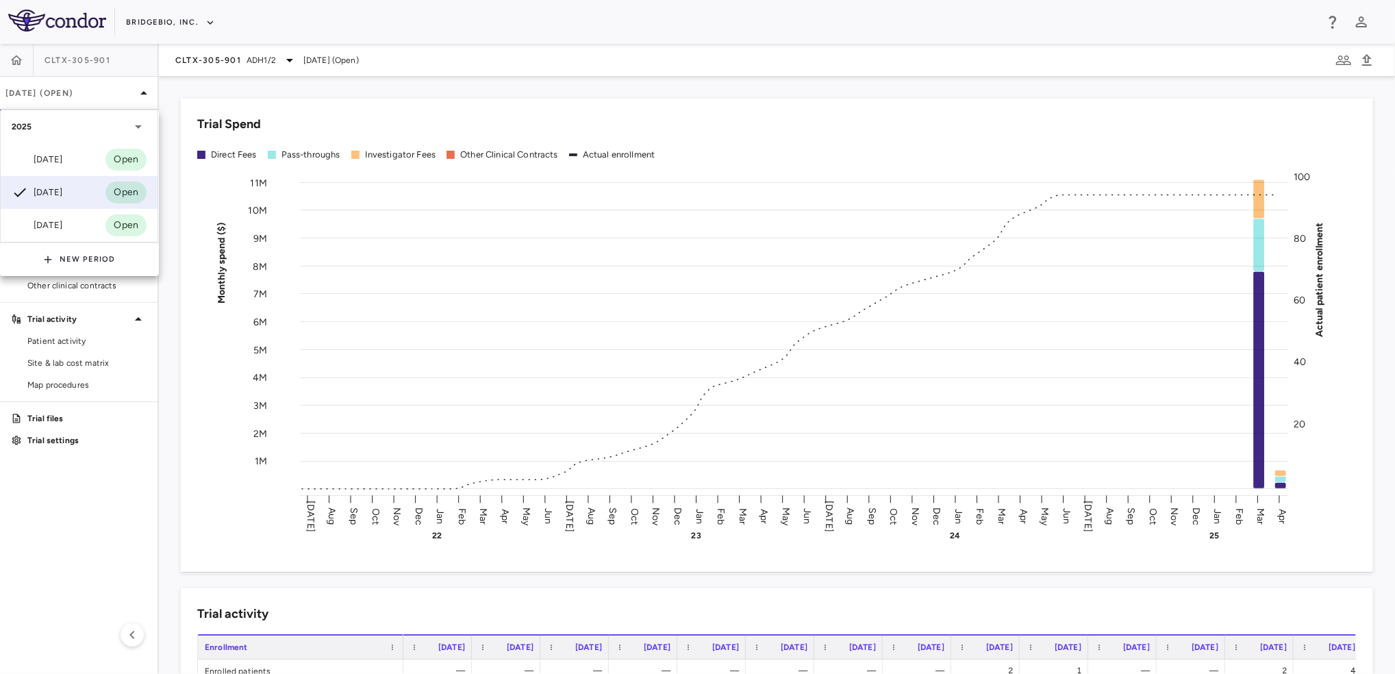
click at [166, 411] on div at bounding box center [697, 337] width 1395 height 674
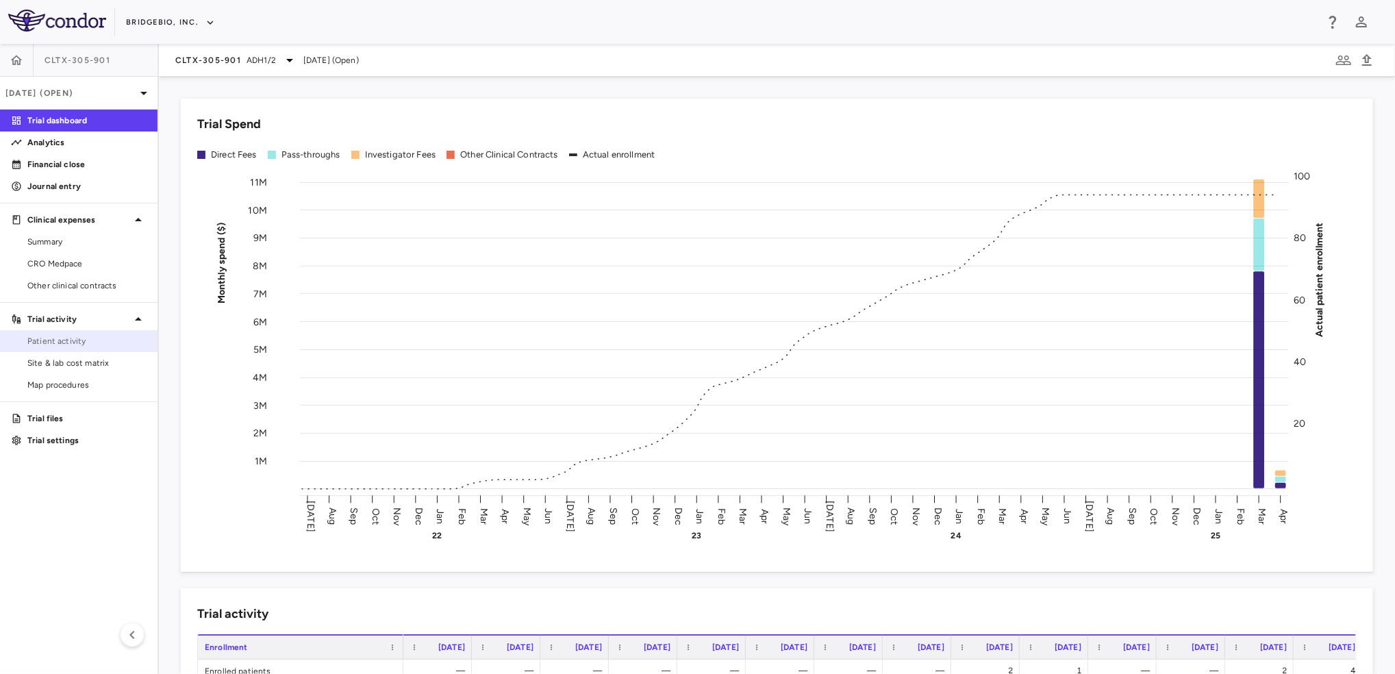
click at [68, 346] on span "Patient activity" at bounding box center [86, 341] width 119 height 12
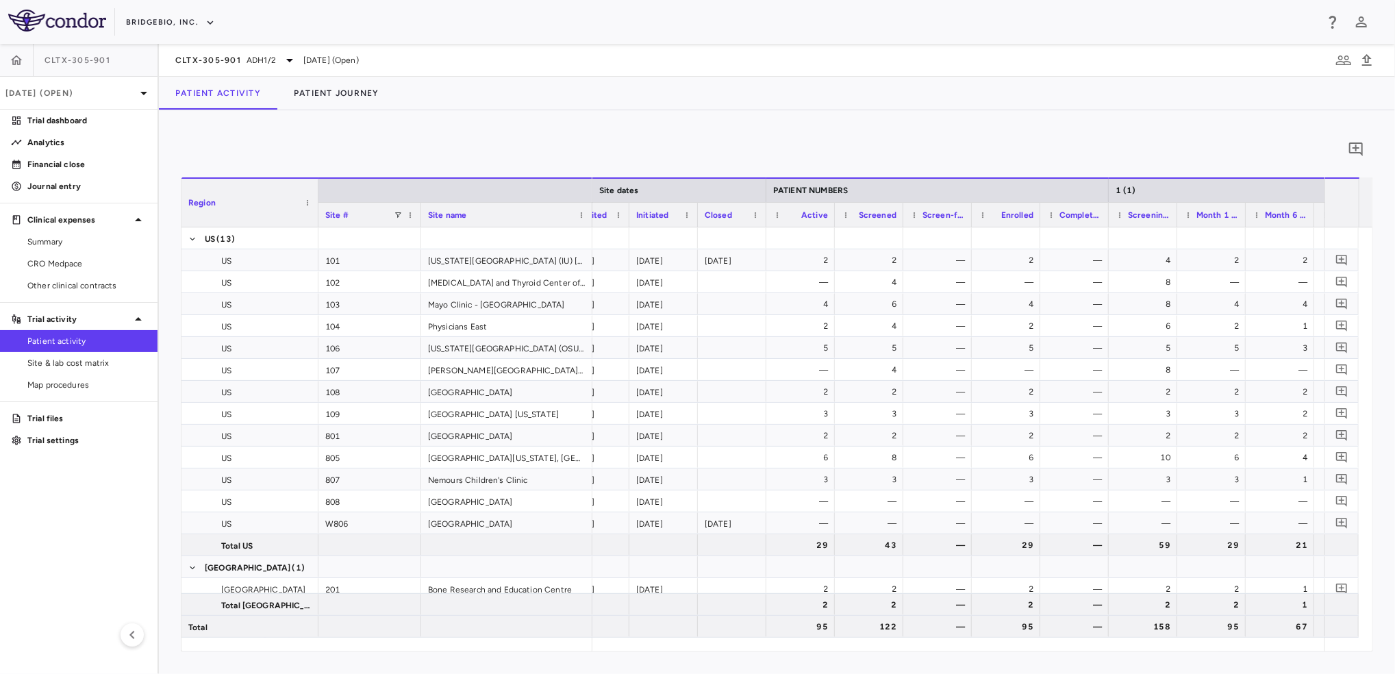
scroll to position [0, 335]
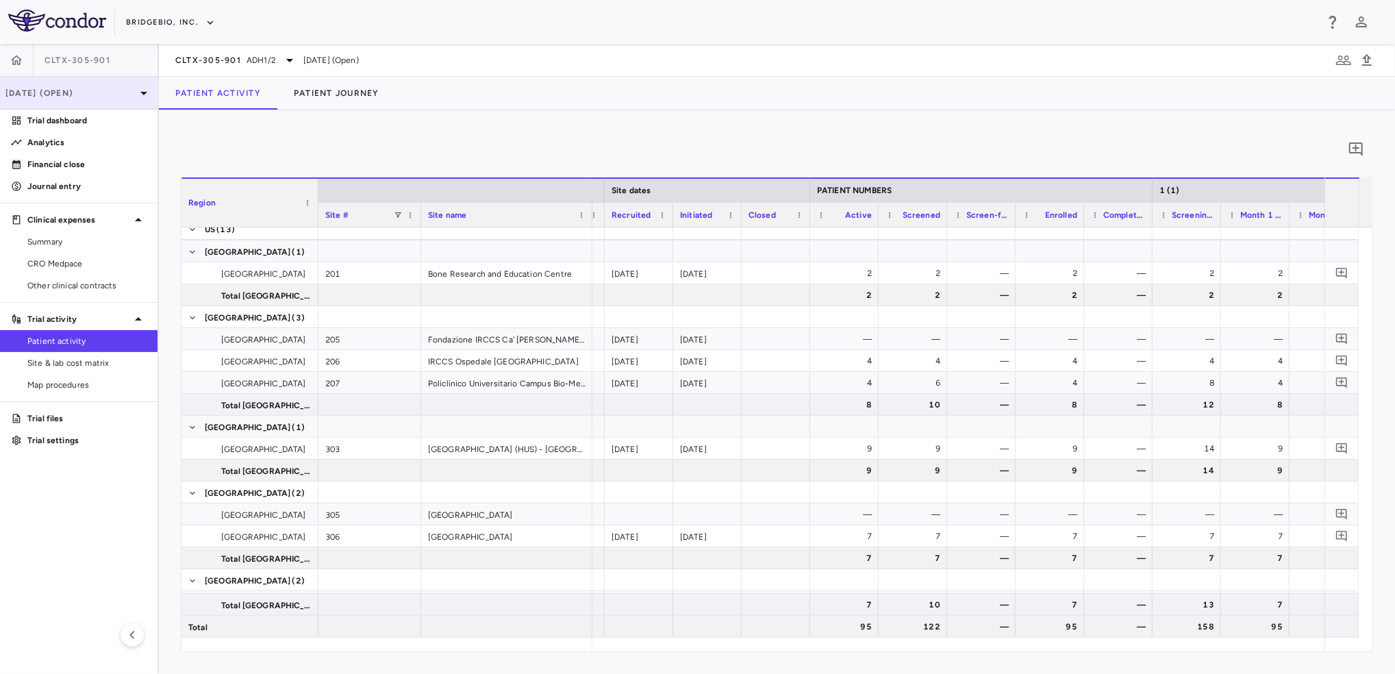
click at [130, 85] on div "[DATE] (Open)" at bounding box center [78, 93] width 157 height 33
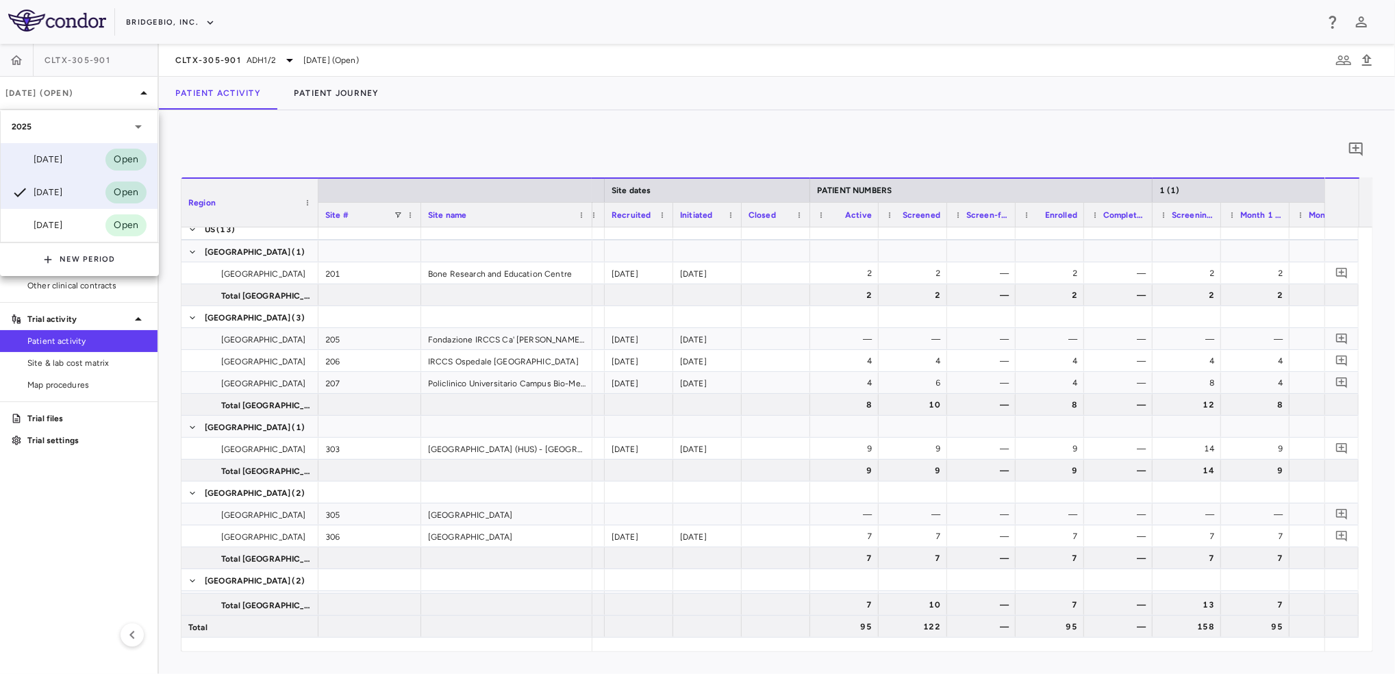
click at [62, 157] on div "[DATE]" at bounding box center [37, 159] width 51 height 16
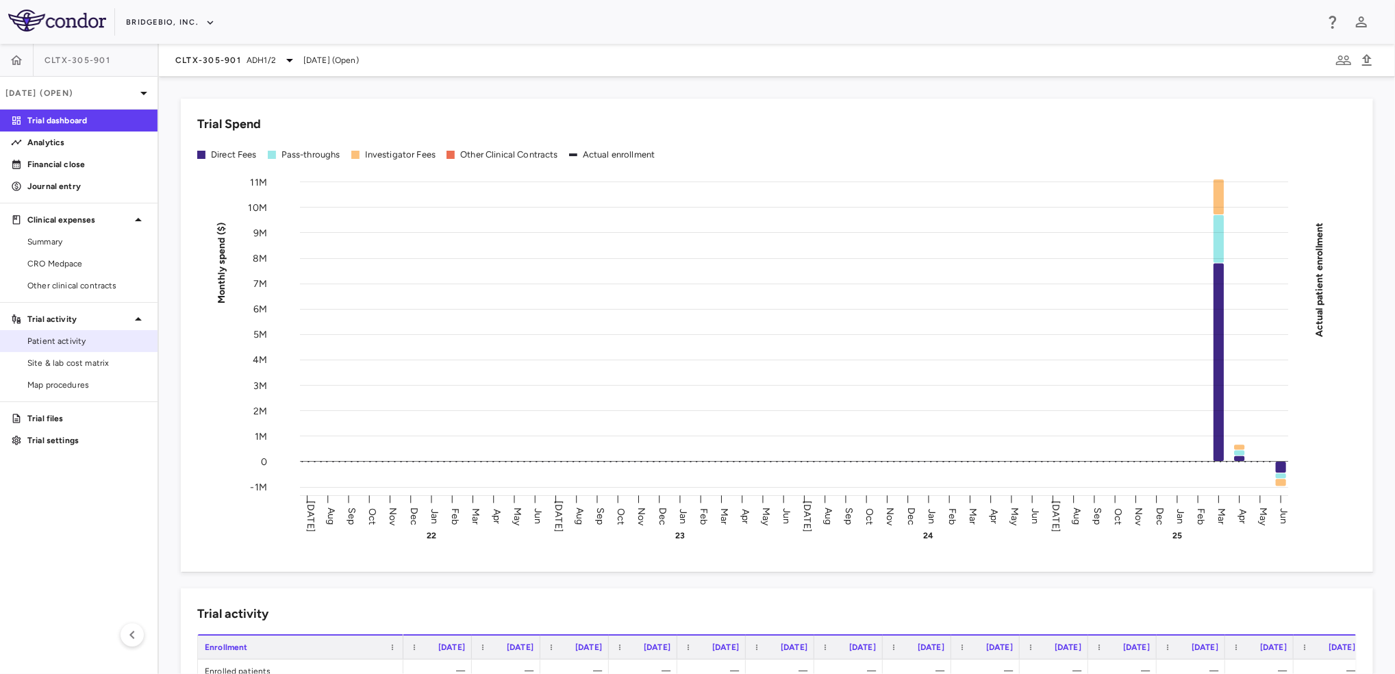
click at [107, 347] on link "Patient activity" at bounding box center [78, 341] width 157 height 21
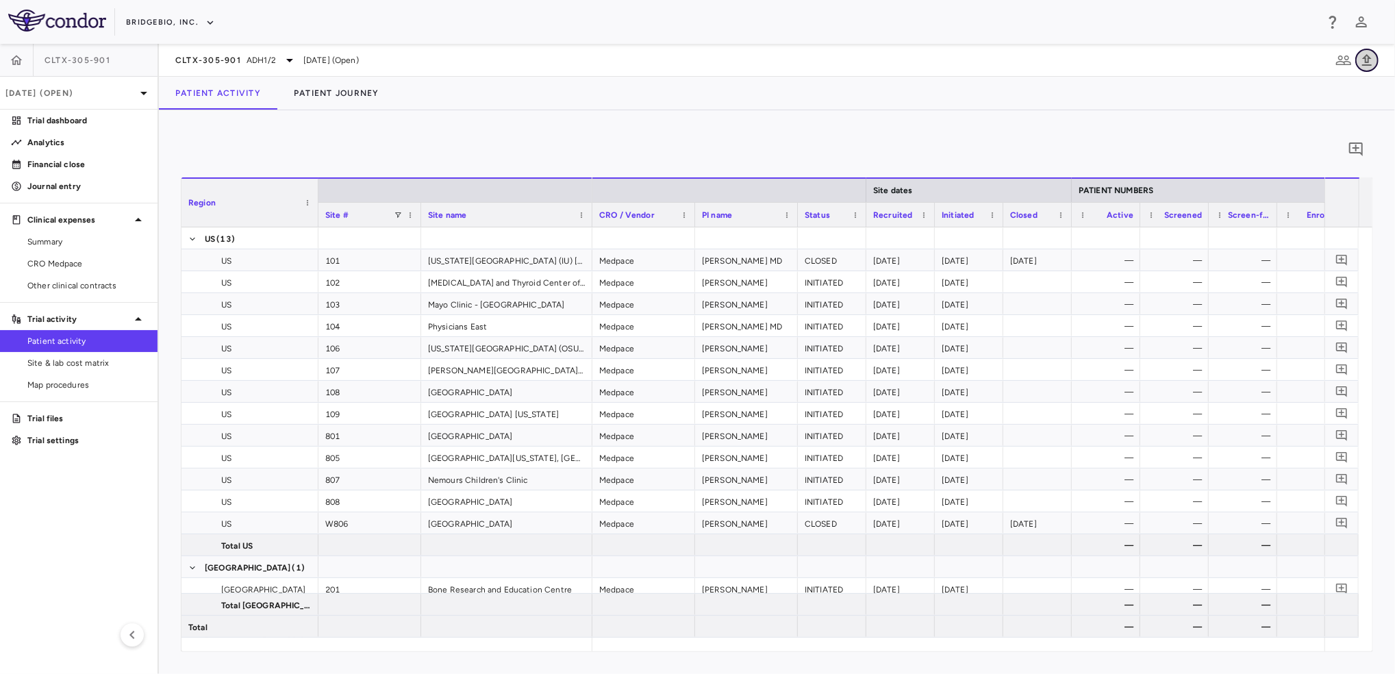
click at [1372, 58] on icon "button" at bounding box center [1366, 60] width 16 height 16
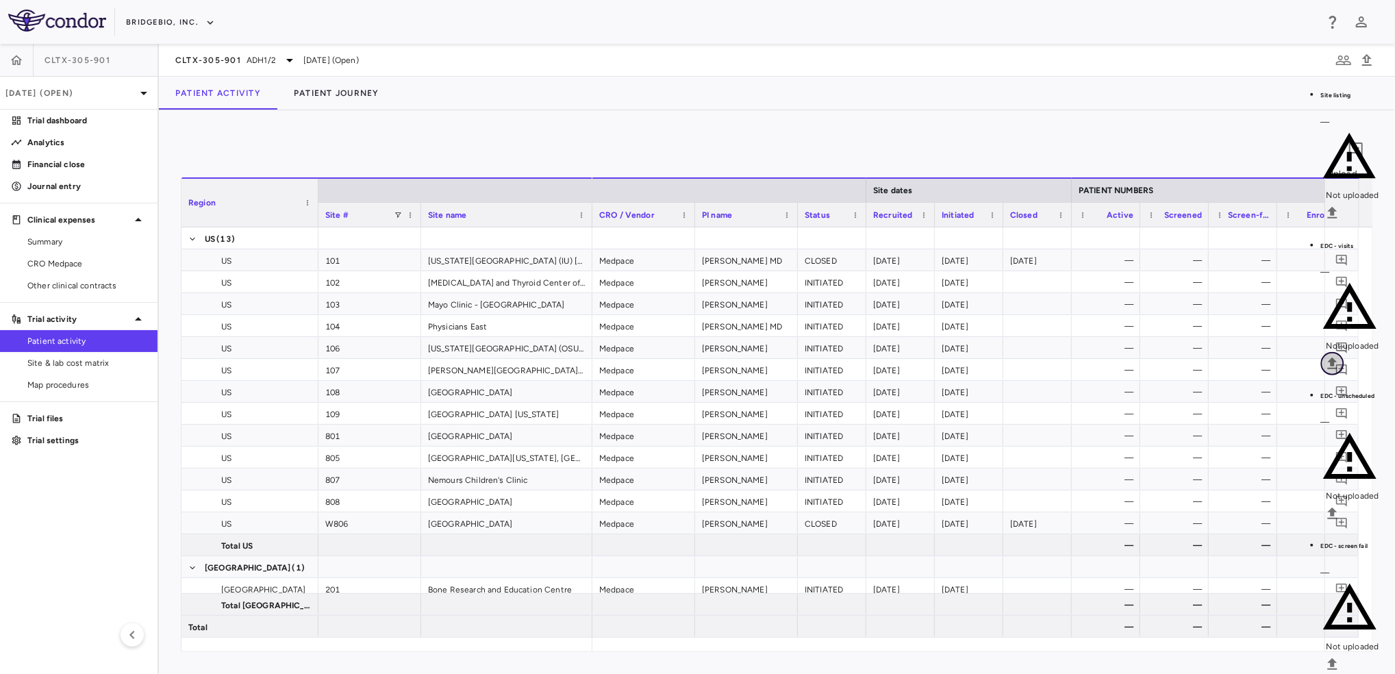
click at [1337, 357] on icon "Upload" at bounding box center [1333, 363] width 10 height 12
click at [0, 0] on input "Select file" at bounding box center [0, 0] width 0 height 0
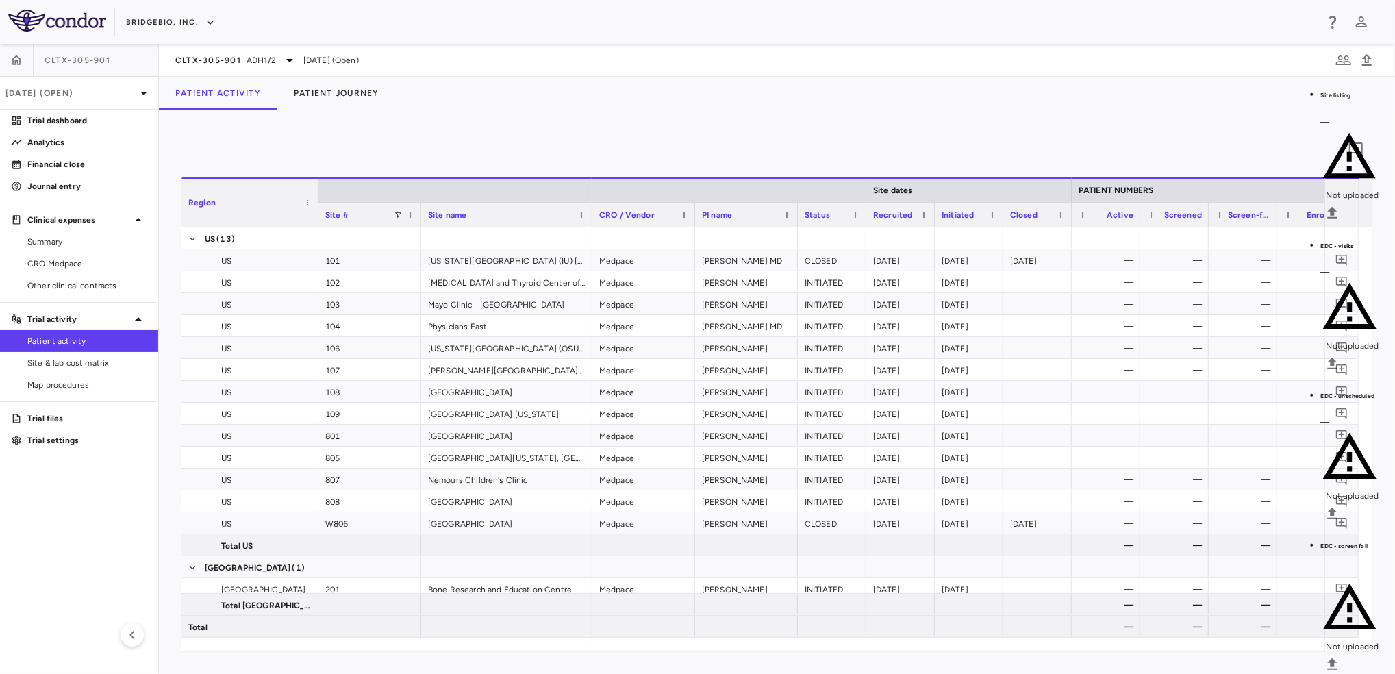
click at [477, 223] on body "Skip to sidebar Skip to main content BridgeBio, Inc. CLTX-305-901 Jun 2025 (Ope…" at bounding box center [697, 337] width 1395 height 674
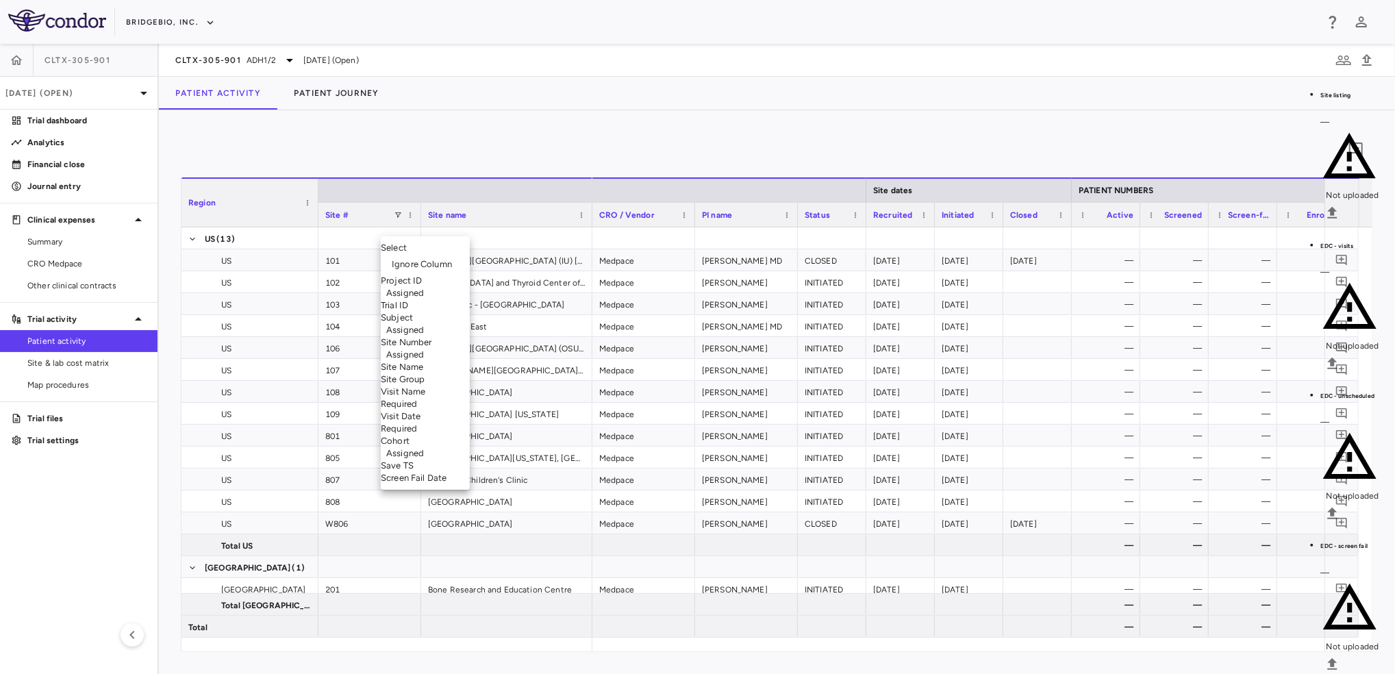
click at [446, 410] on li "Visit Name Required" at bounding box center [425, 397] width 89 height 25
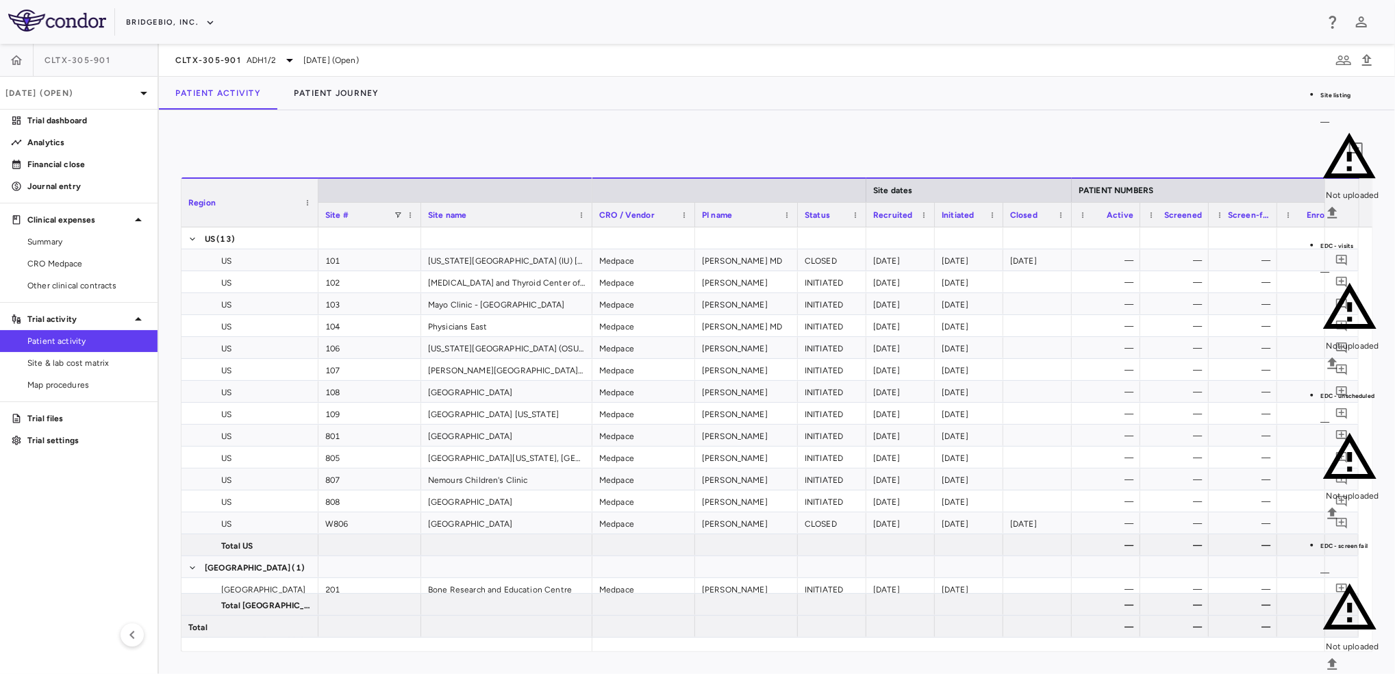
click at [573, 228] on body "Skip to sidebar Skip to main content BridgeBio, Inc. CLTX-305-901 Jun 2025 (Ope…" at bounding box center [697, 337] width 1395 height 674
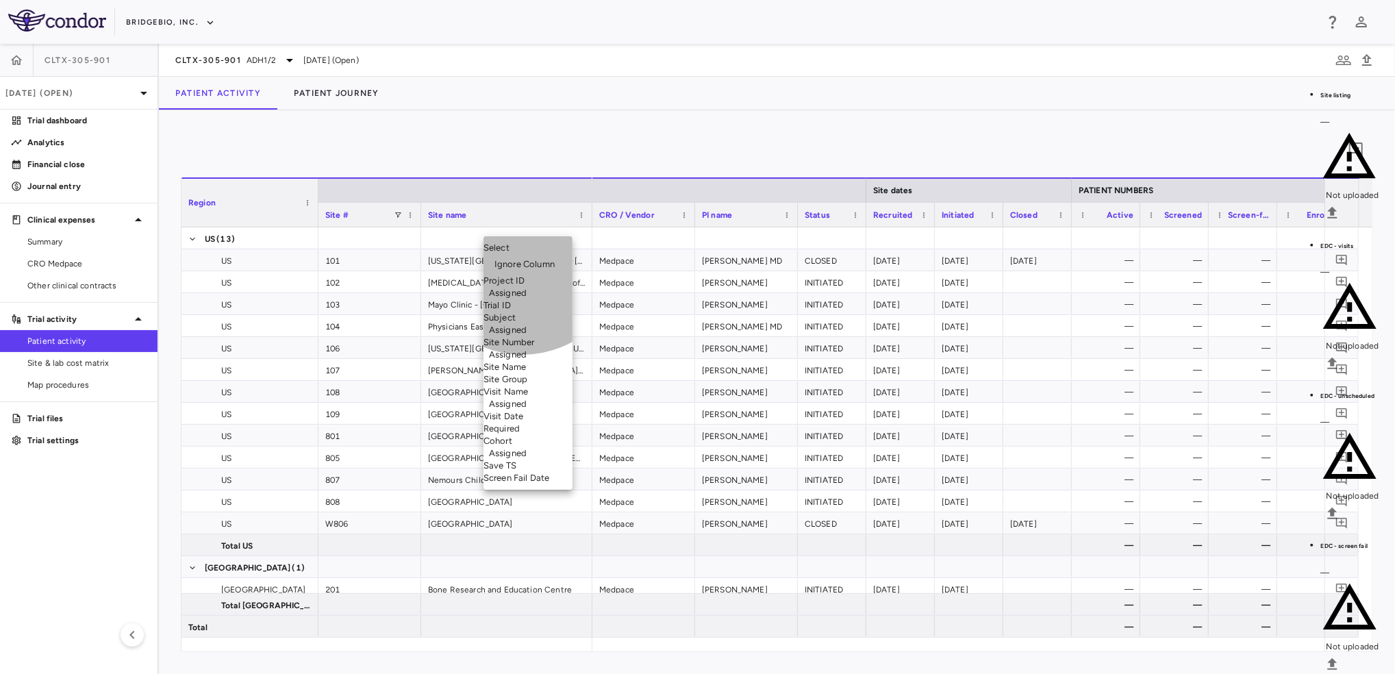
click at [522, 435] on li "Visit Date Required" at bounding box center [527, 422] width 89 height 25
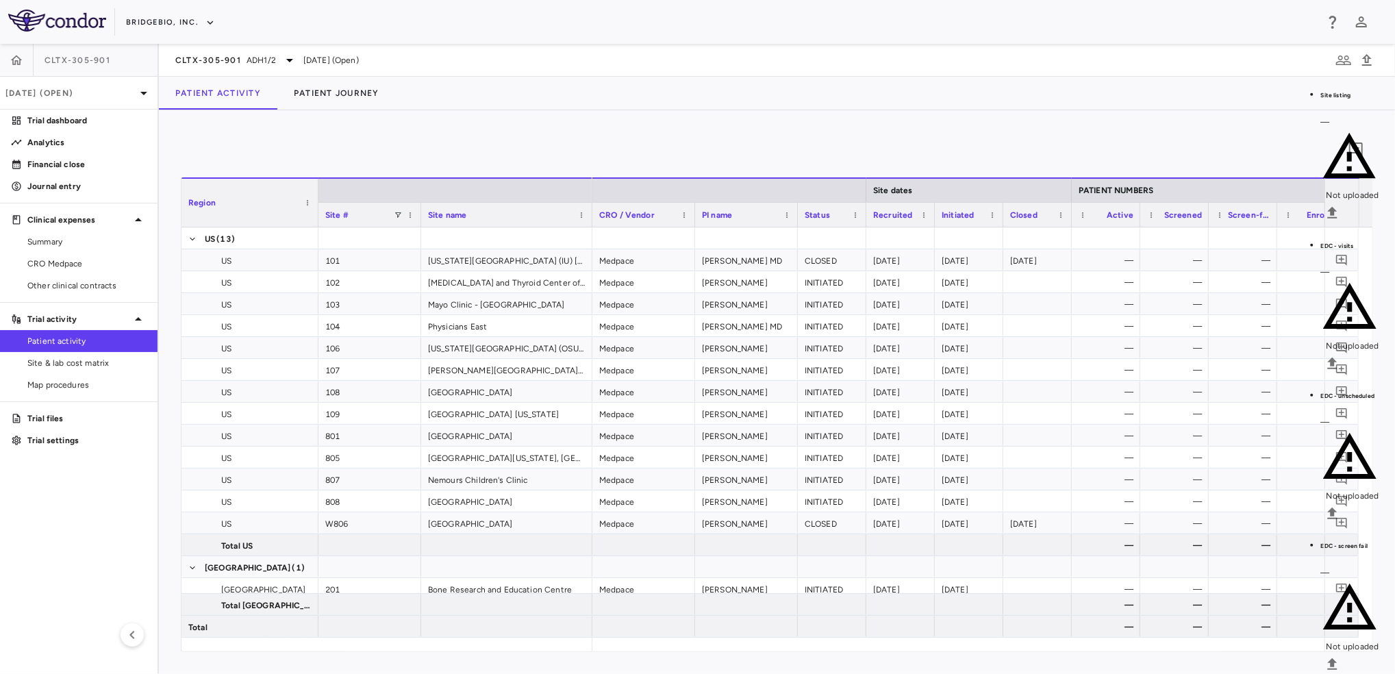
click at [162, 225] on body "Skip to sidebar Skip to main content BridgeBio, Inc. CLTX-305-901 Jun 2025 (Ope…" at bounding box center [697, 337] width 1395 height 674
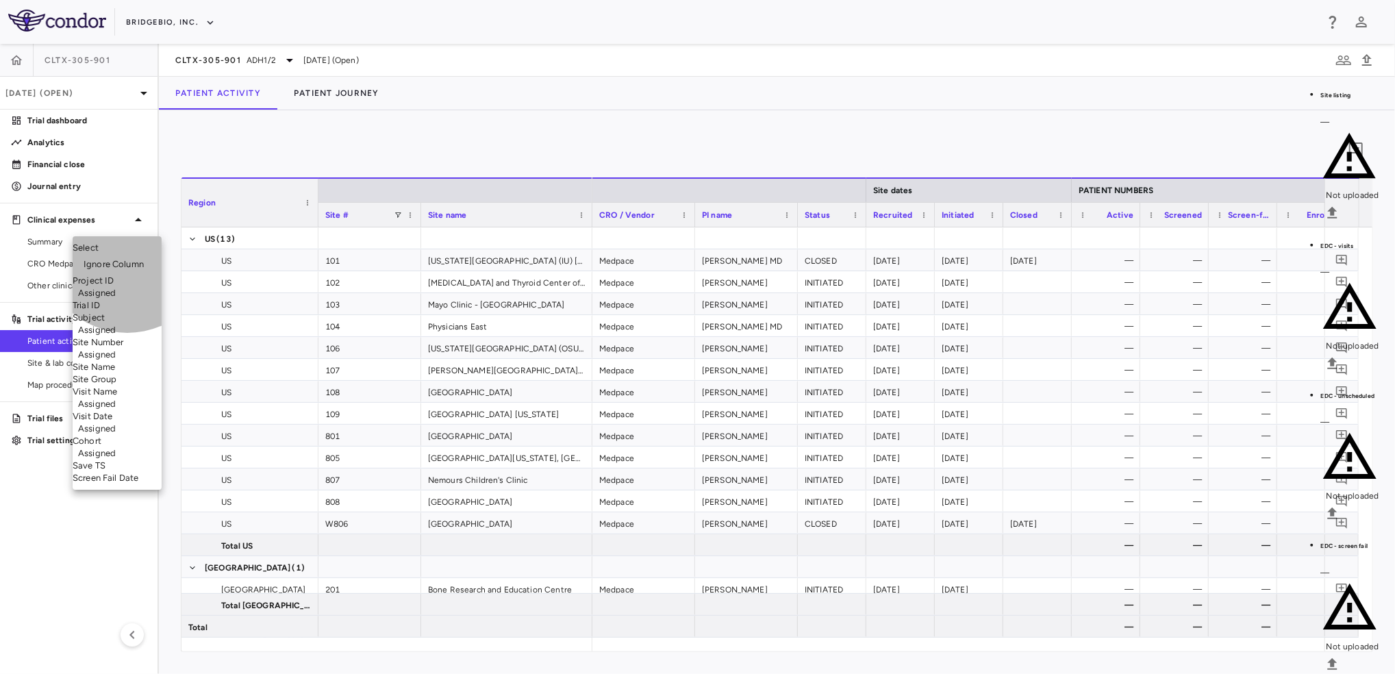
click at [127, 299] on li "Trial ID" at bounding box center [117, 305] width 89 height 12
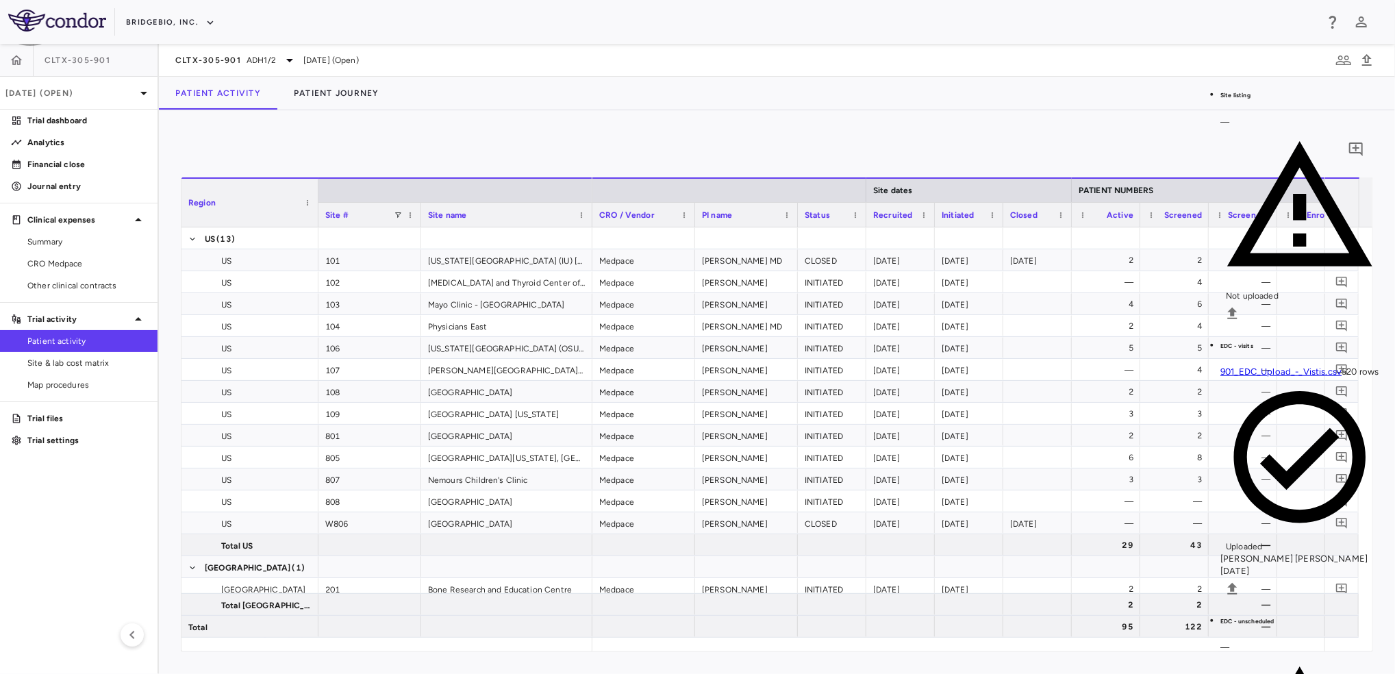
click at [718, 94] on div "Patient Activity Patient Journey" at bounding box center [777, 93] width 1236 height 33
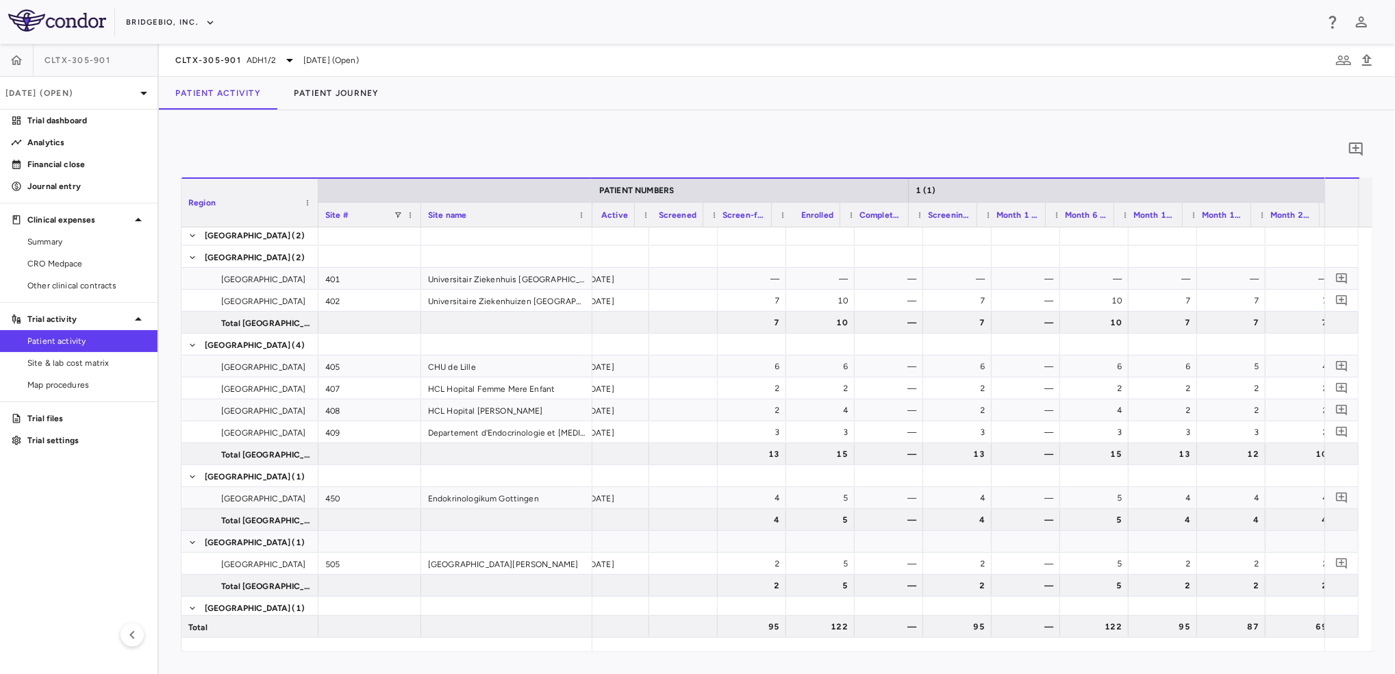
scroll to position [0, 505]
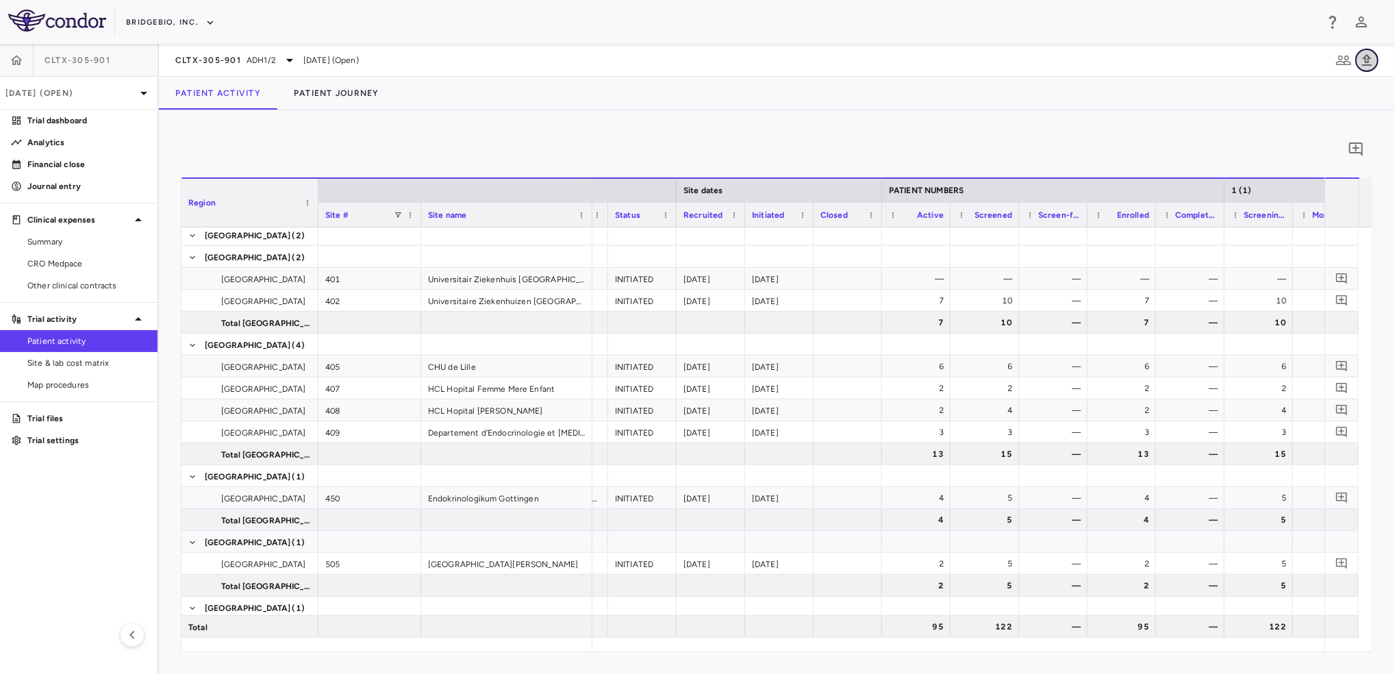
click at [1373, 61] on icon "button" at bounding box center [1366, 60] width 16 height 16
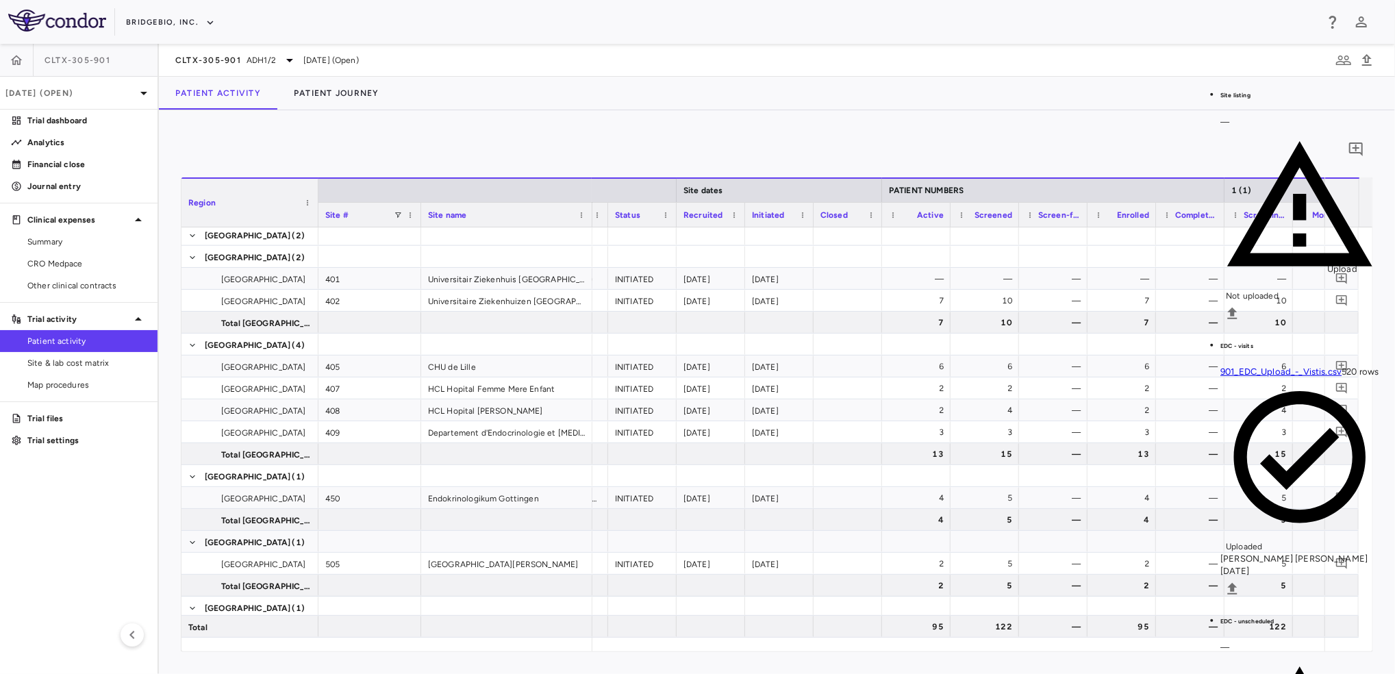
click at [0, 0] on input "Select file" at bounding box center [0, 0] width 0 height 0
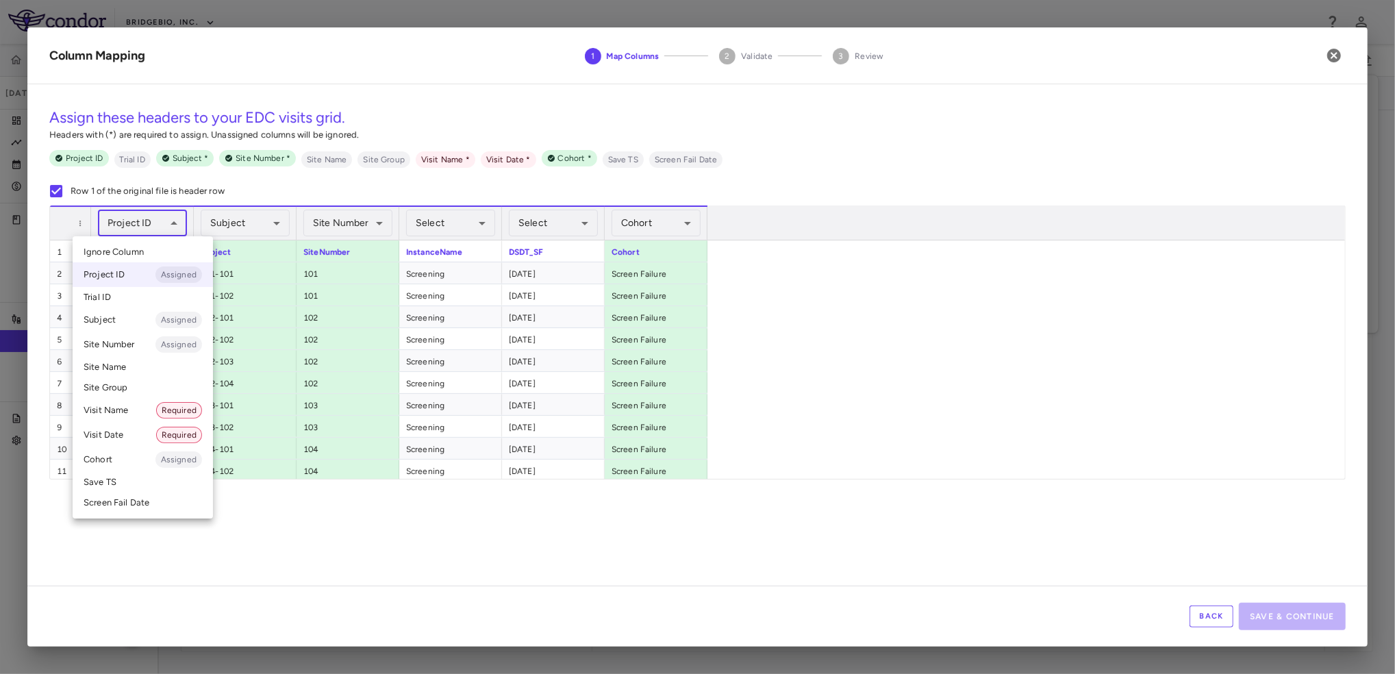
scroll to position [0, 190]
click at [133, 293] on li "Trial ID" at bounding box center [143, 297] width 140 height 21
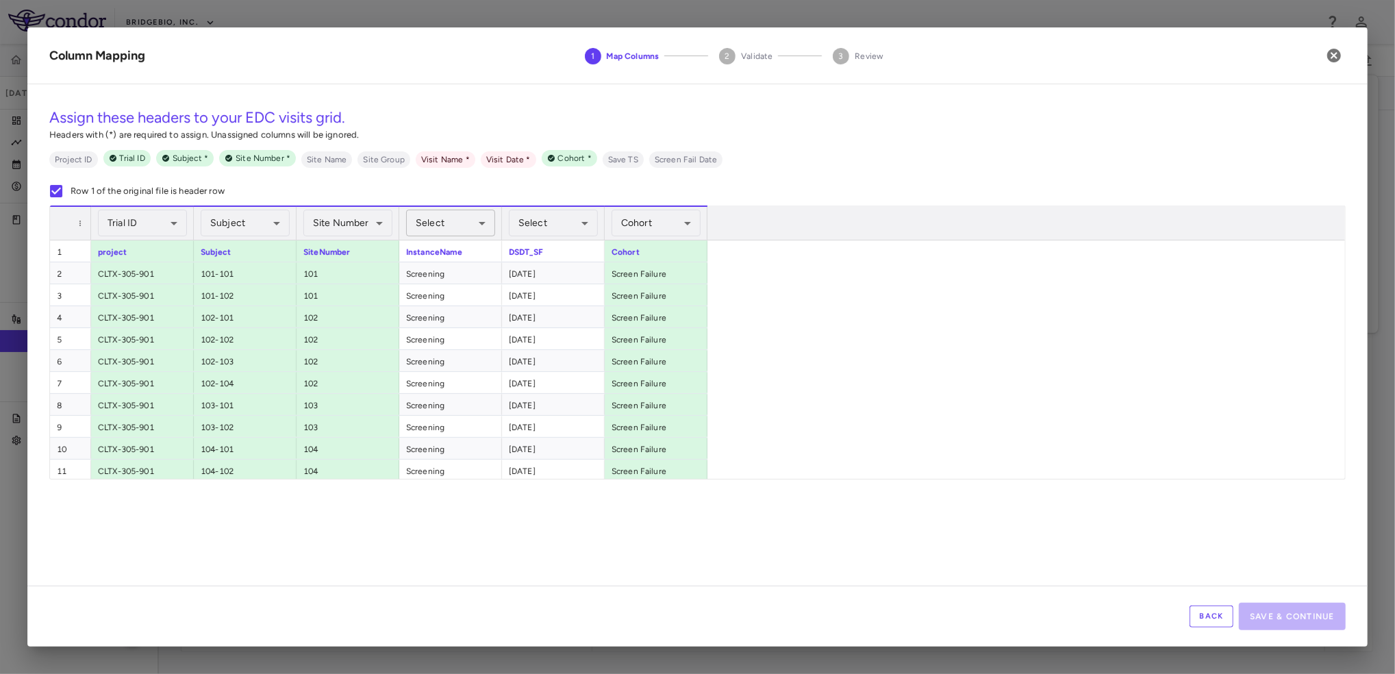
click at [464, 225] on body "Skip to sidebar Skip to main content BridgeBio, Inc. CLTX-305-901 Jun 2025 (Ope…" at bounding box center [697, 337] width 1395 height 674
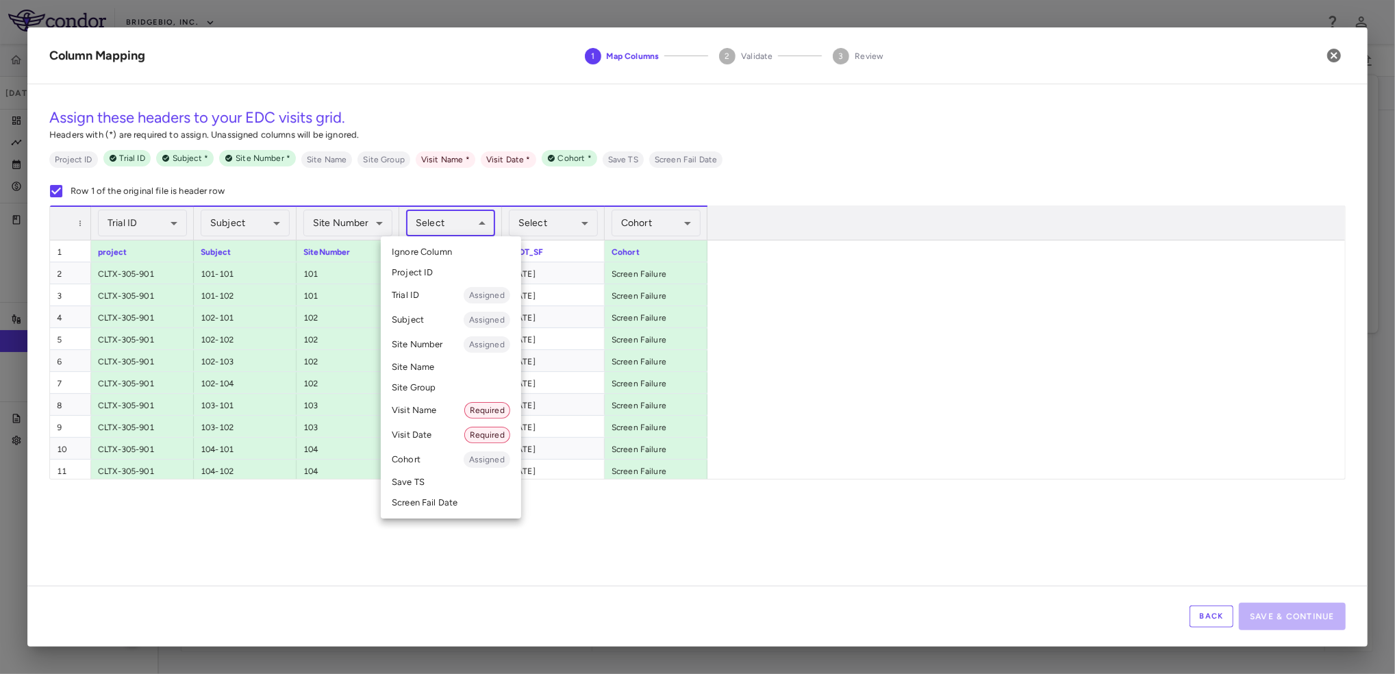
drag, startPoint x: 428, startPoint y: 417, endPoint x: 446, endPoint y: 404, distance: 22.6
click at [429, 418] on li "Visit Name Required" at bounding box center [451, 410] width 140 height 25
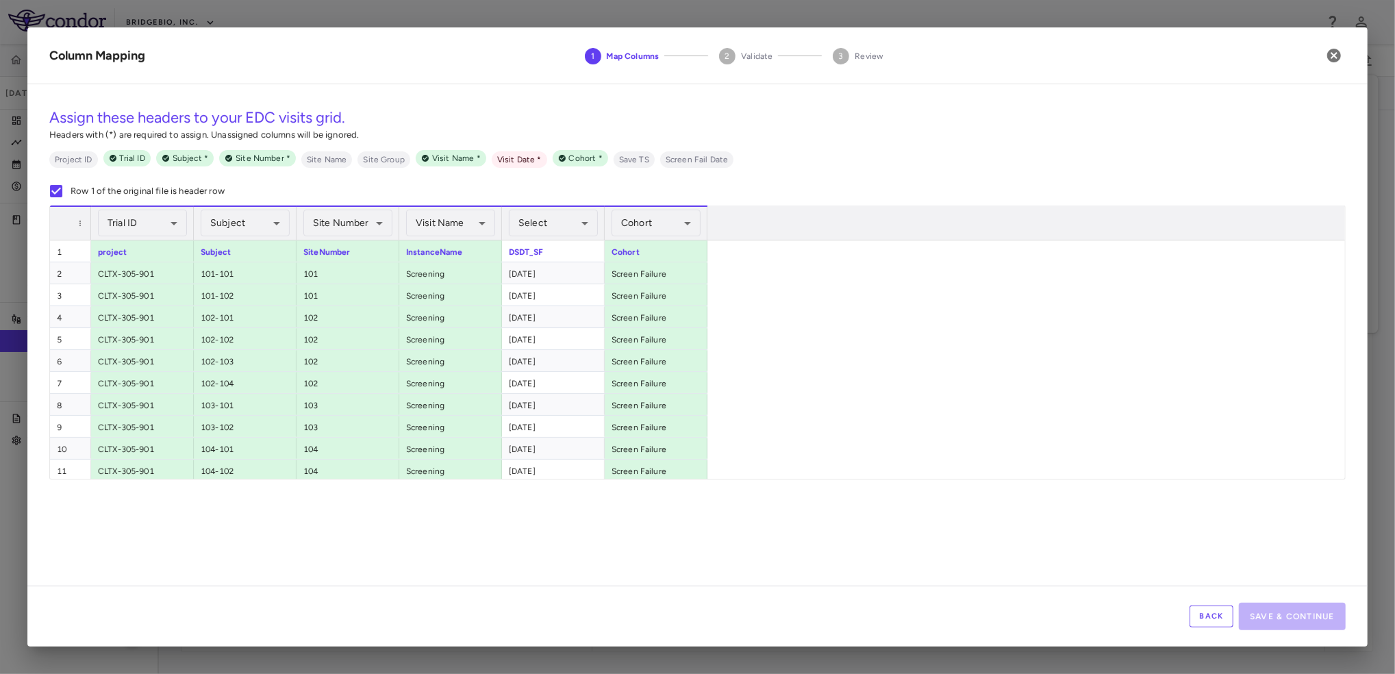
click at [560, 226] on body "Skip to sidebar Skip to main content BridgeBio, Inc. CLTX-305-901 Jun 2025 (Ope…" at bounding box center [697, 337] width 1395 height 674
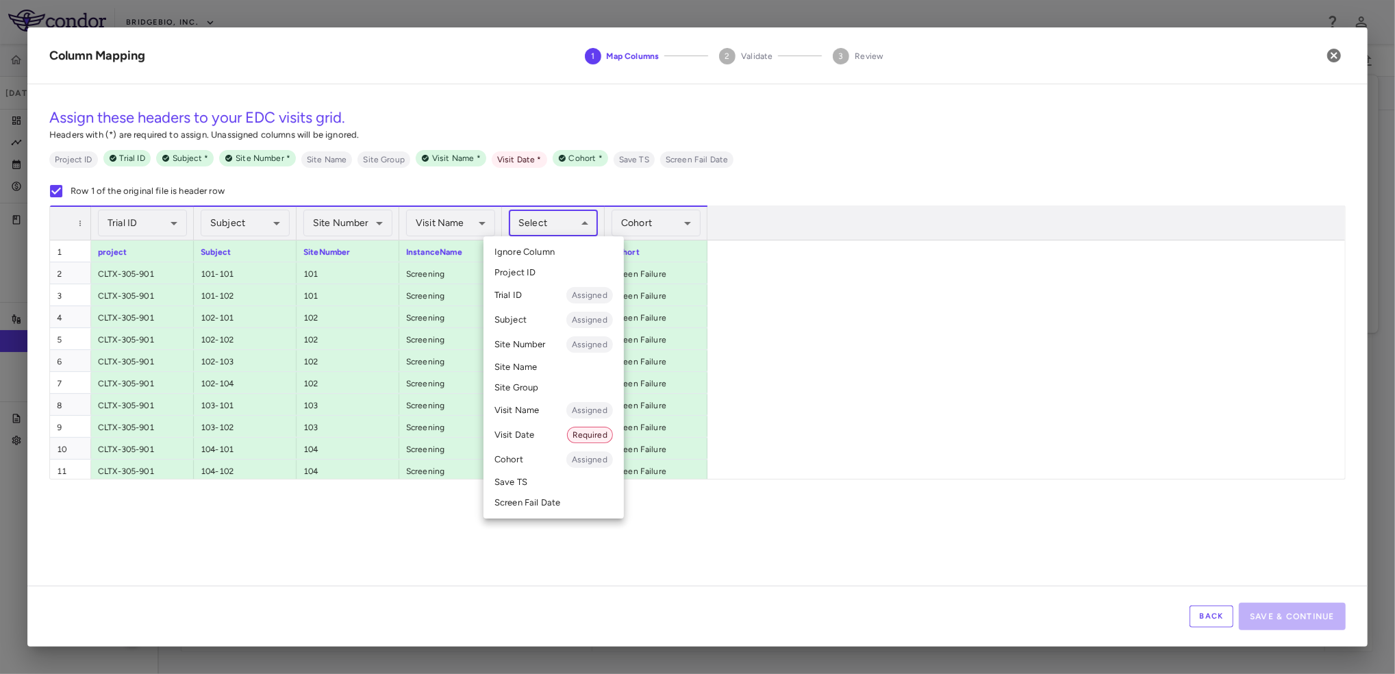
click at [510, 436] on li "Visit Date Required" at bounding box center [553, 434] width 140 height 25
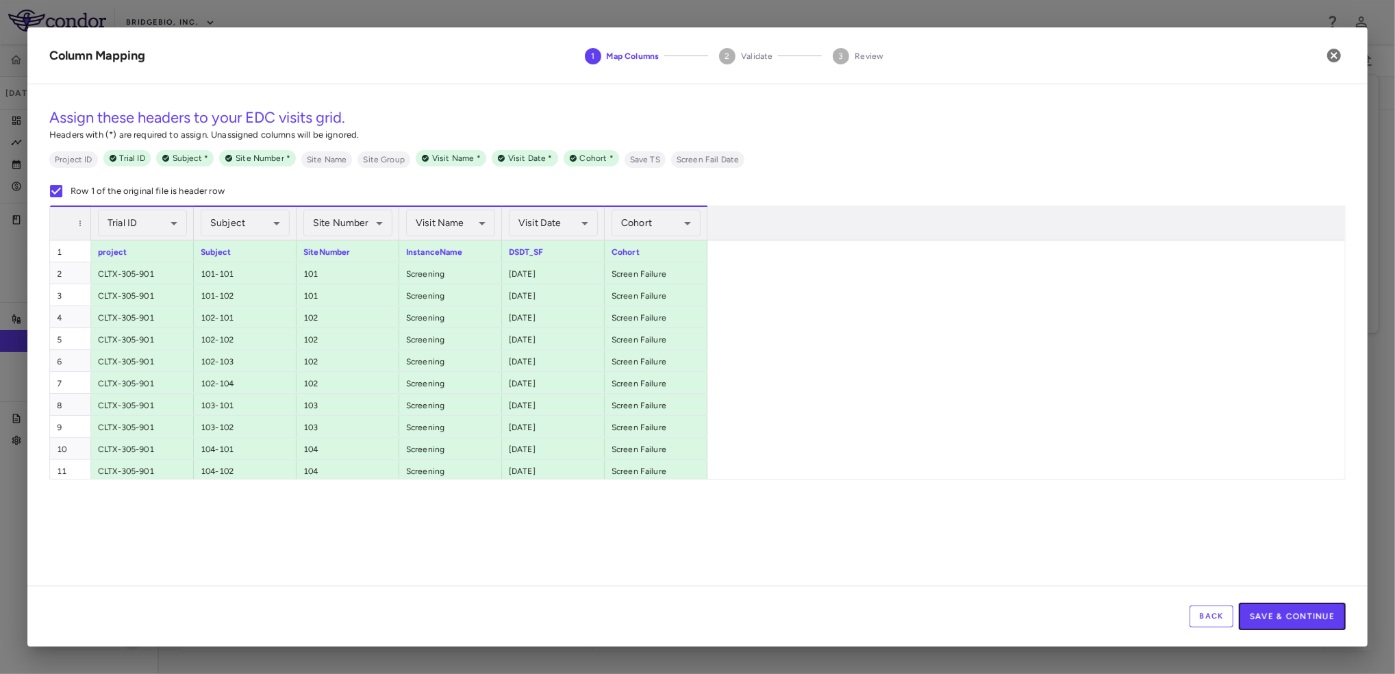
drag, startPoint x: 1280, startPoint y: 611, endPoint x: 1285, endPoint y: 595, distance: 16.7
click at [1279, 611] on button "Save & Continue" at bounding box center [1292, 615] width 107 height 27
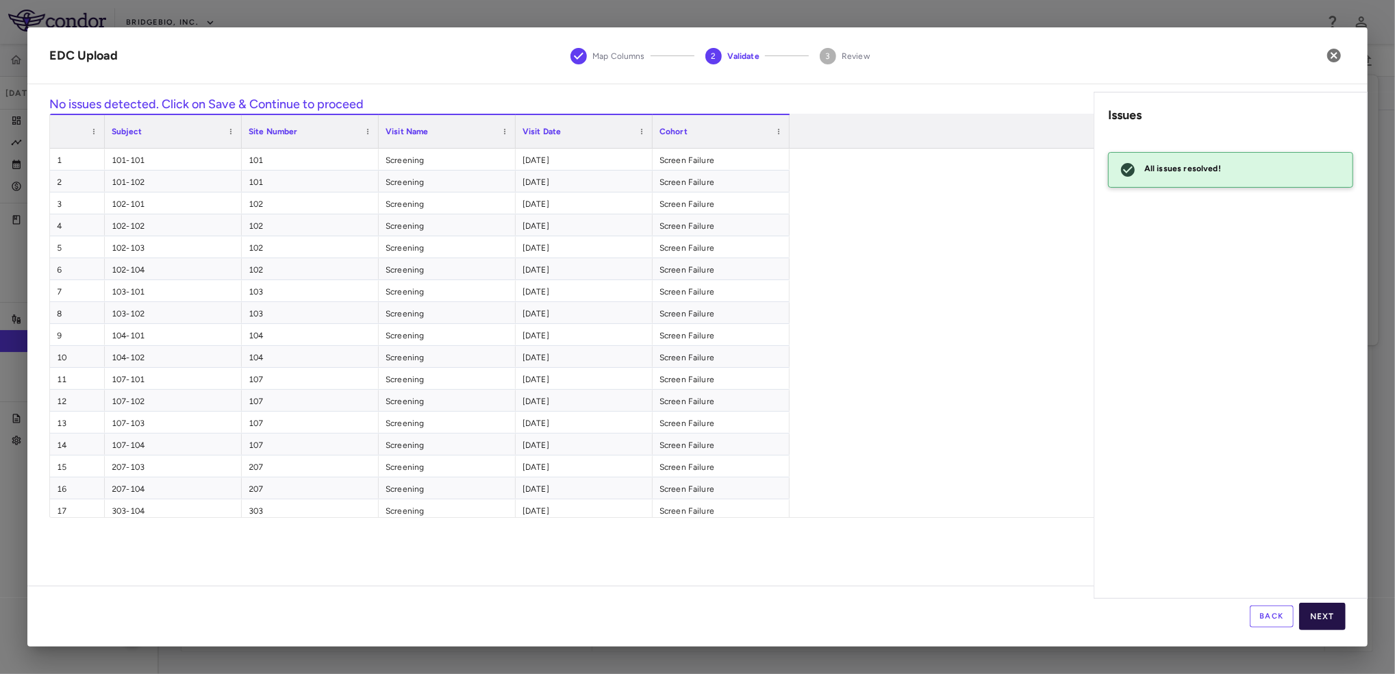
click at [1328, 613] on button "Next" at bounding box center [1322, 615] width 47 height 27
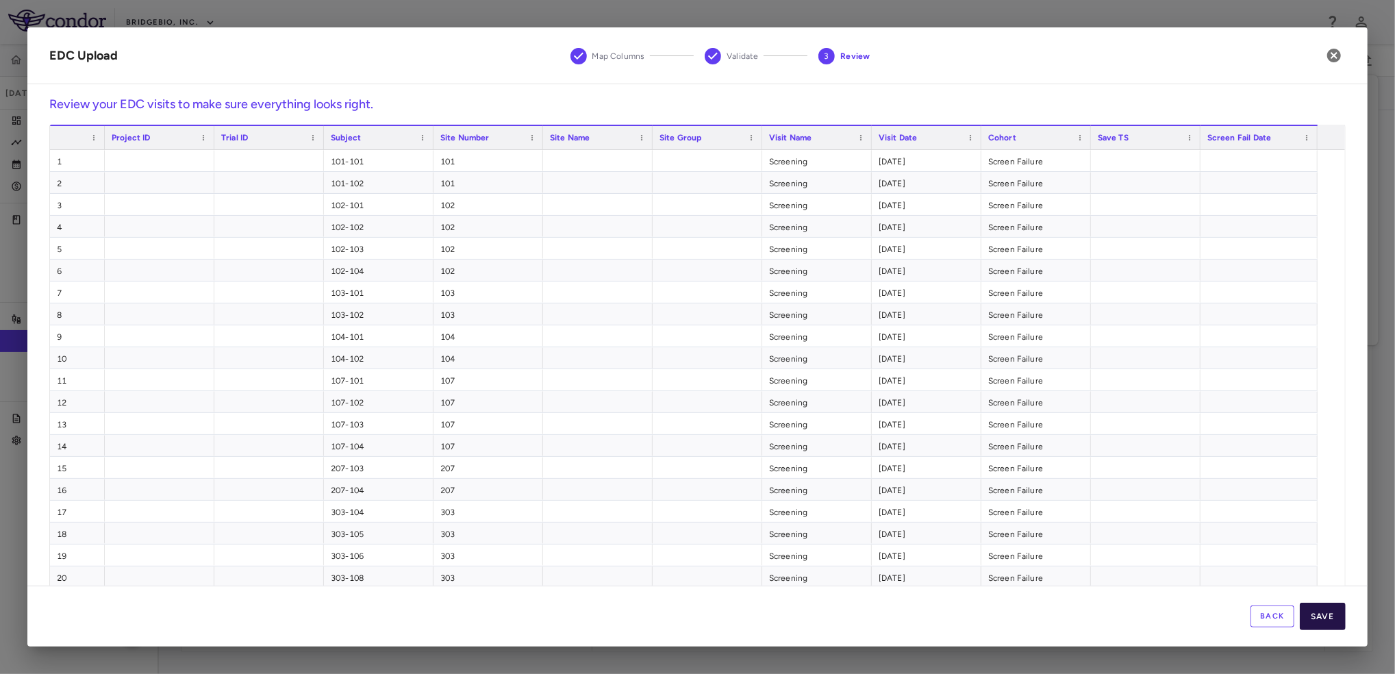
click at [1334, 622] on button "Save" at bounding box center [1322, 615] width 46 height 27
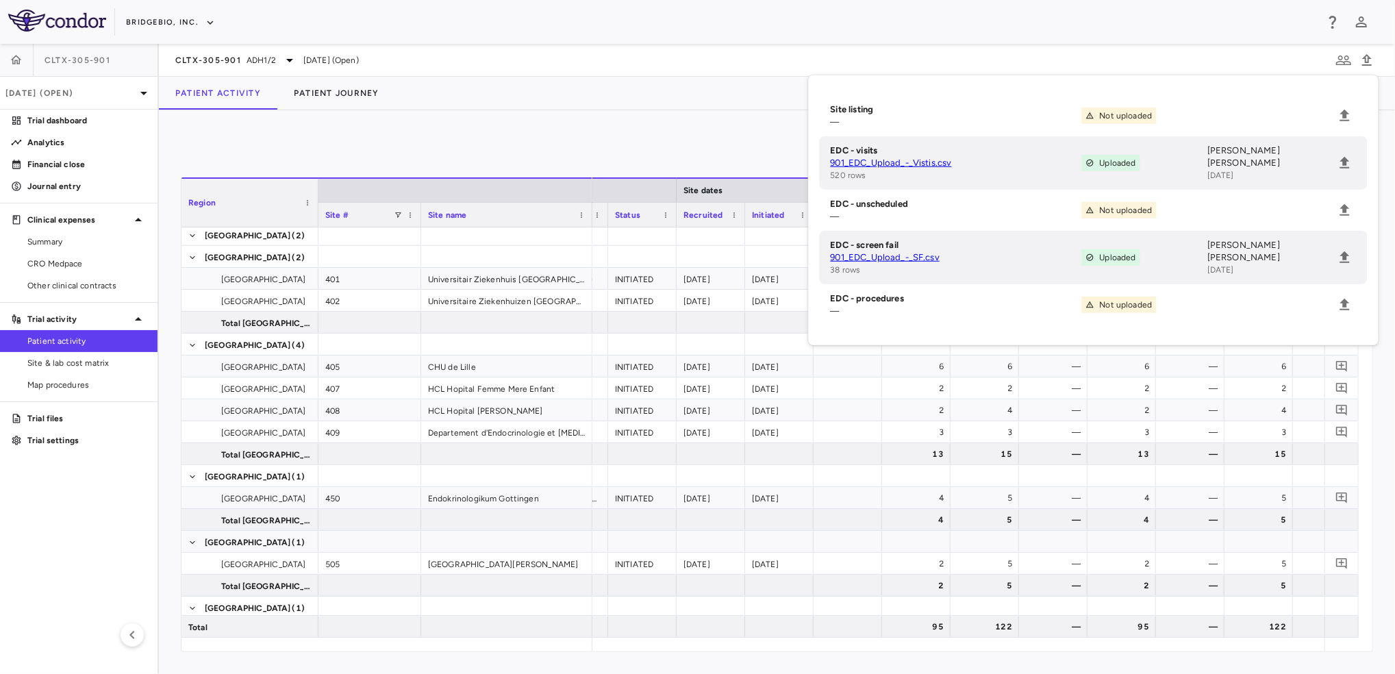
click at [733, 129] on div "0 Region Drag here to set column labels Region Site # Site name UK" at bounding box center [777, 391] width 1236 height 563
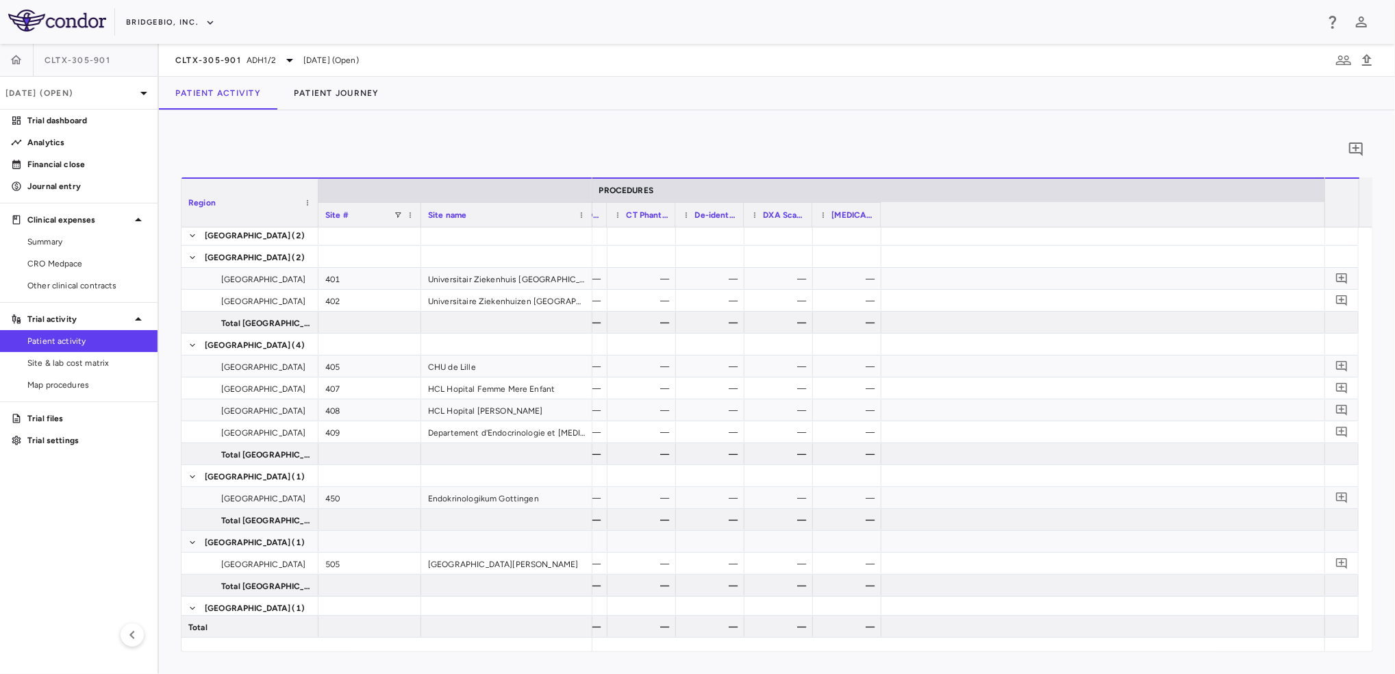
scroll to position [0, 0]
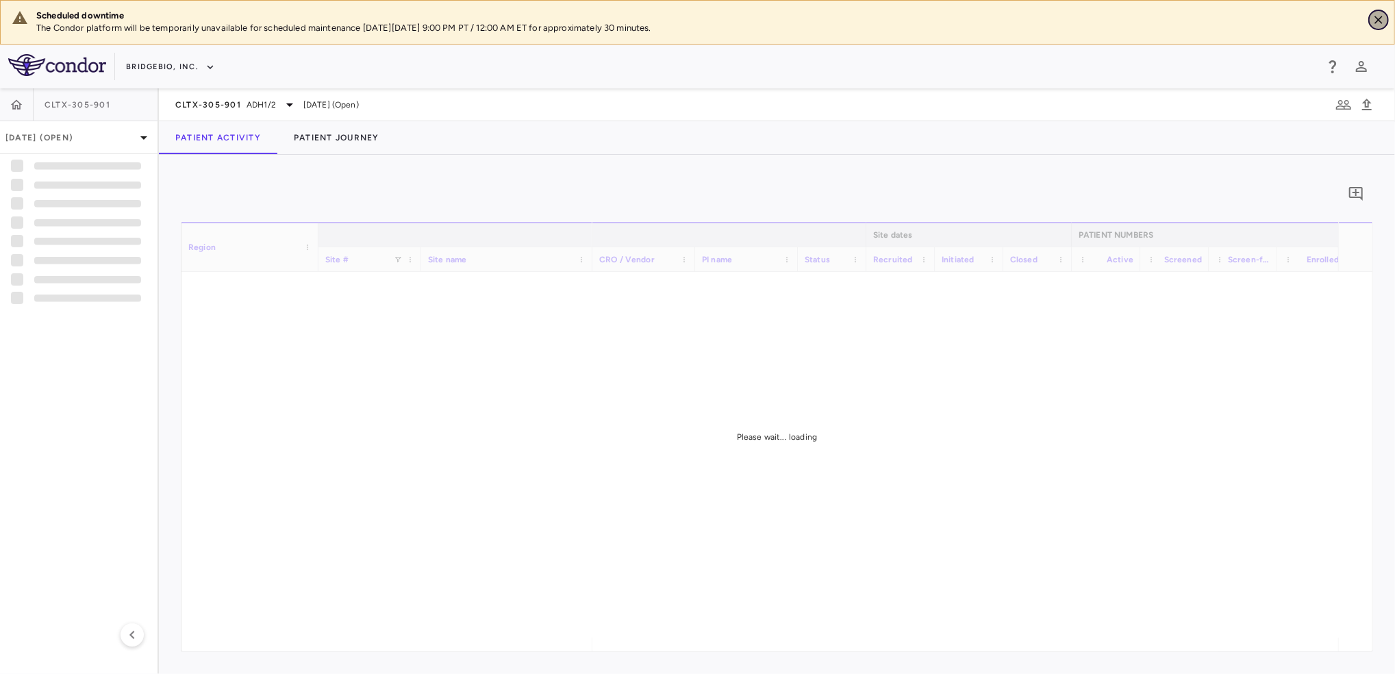
click at [1376, 23] on icon "Close" at bounding box center [1378, 20] width 14 height 14
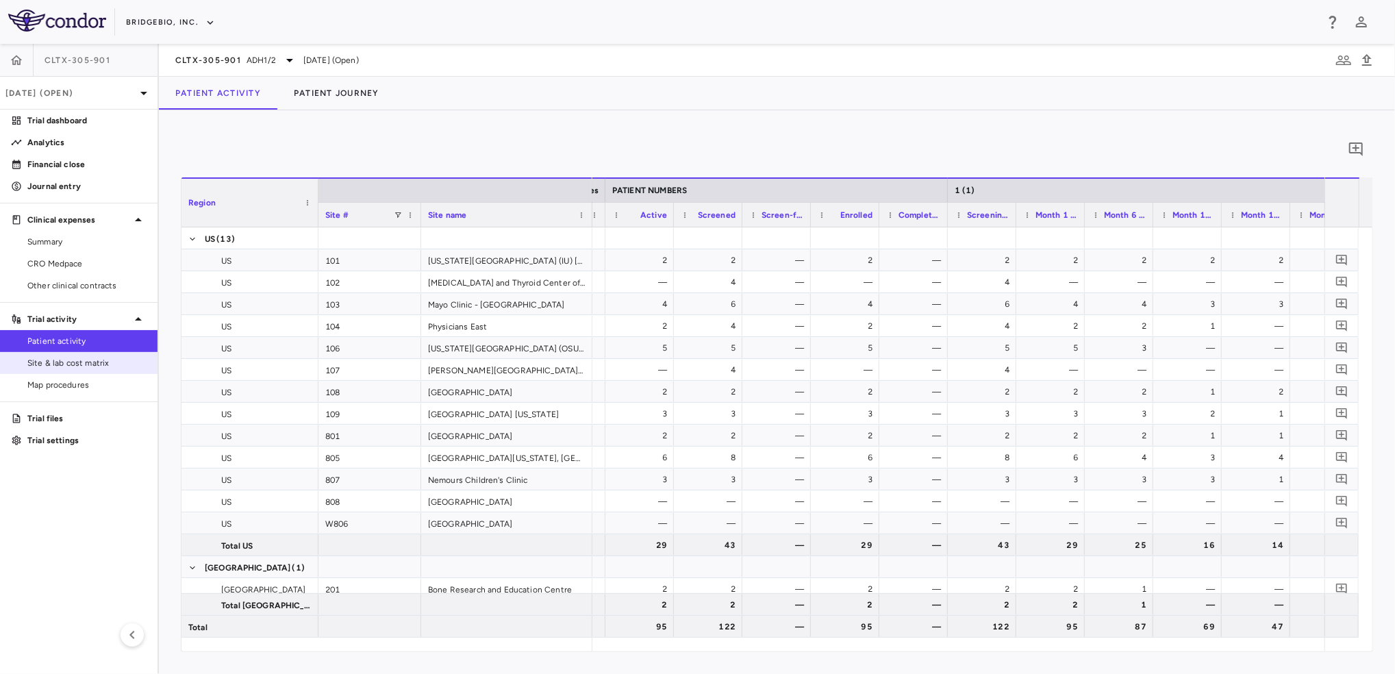
click at [47, 359] on span "Site & lab cost matrix" at bounding box center [86, 363] width 119 height 12
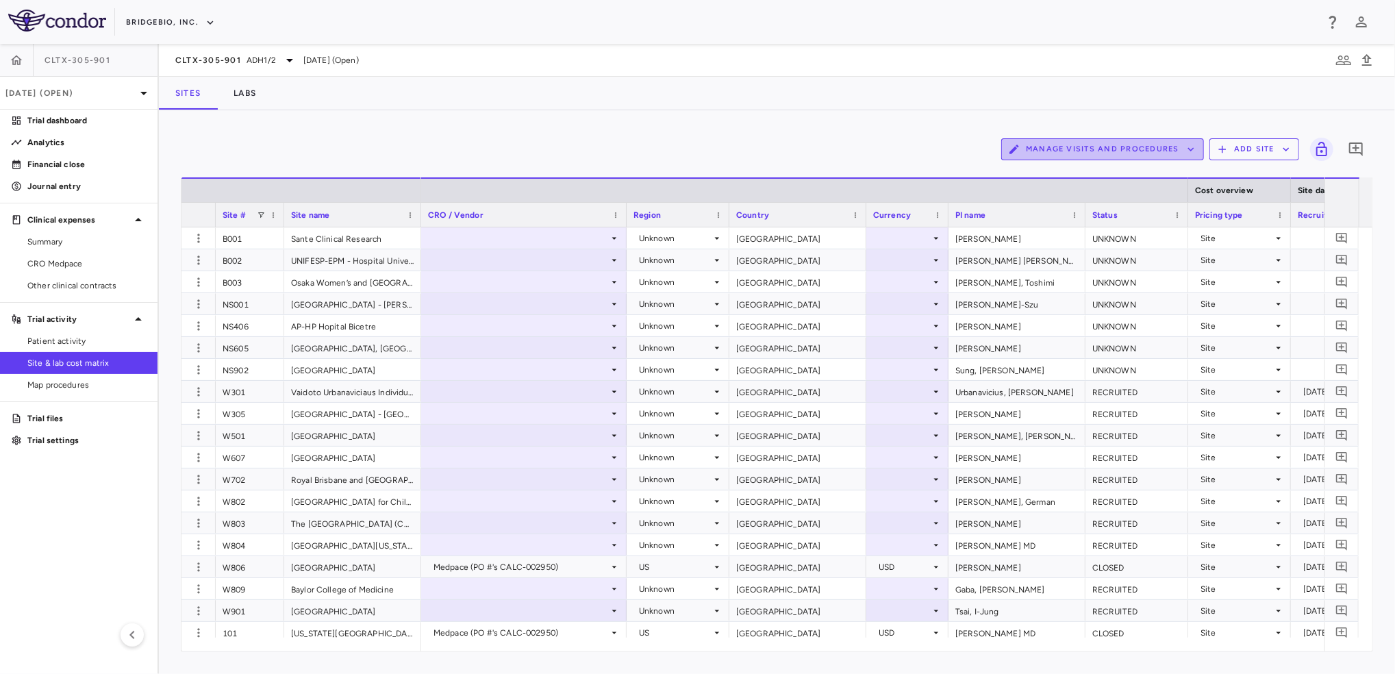
click at [1181, 149] on button "Manage Visits and Procedures" at bounding box center [1102, 149] width 203 height 22
click at [1067, 171] on li "Visit Schedules" at bounding box center [1088, 176] width 146 height 21
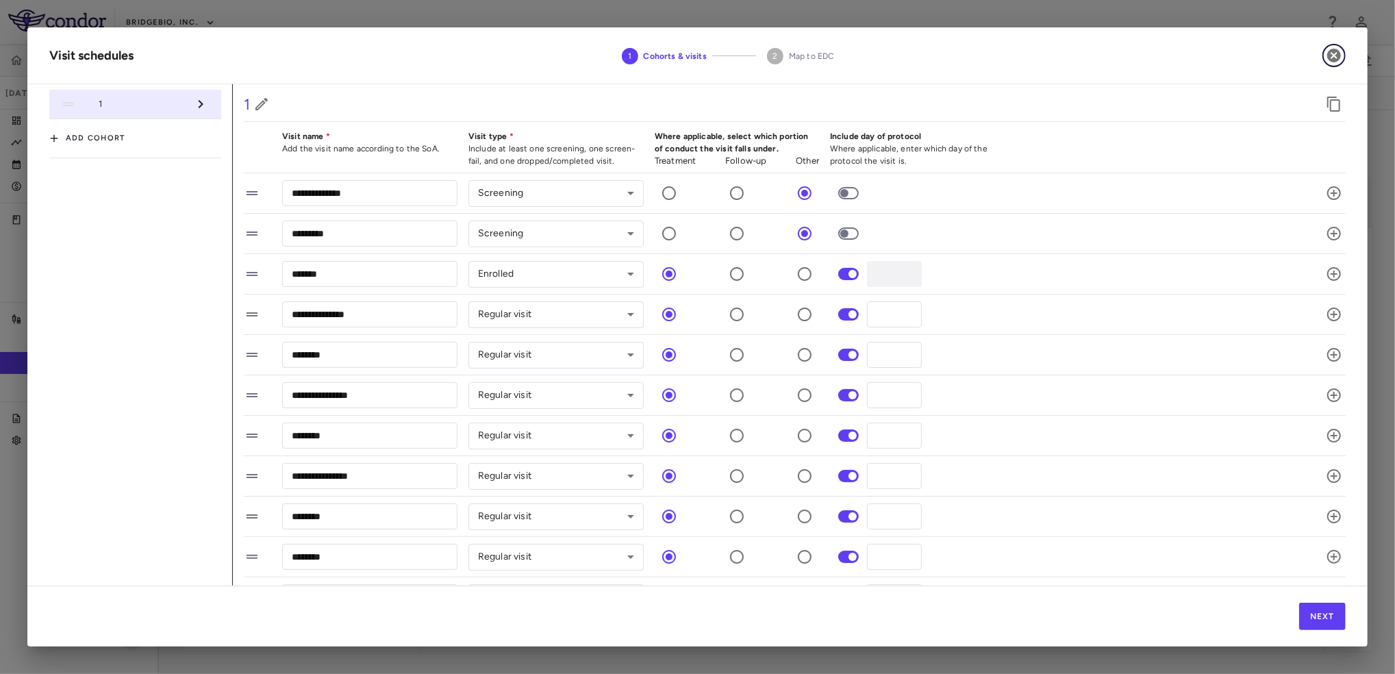
click at [1334, 58] on icon "button" at bounding box center [1334, 56] width 14 height 14
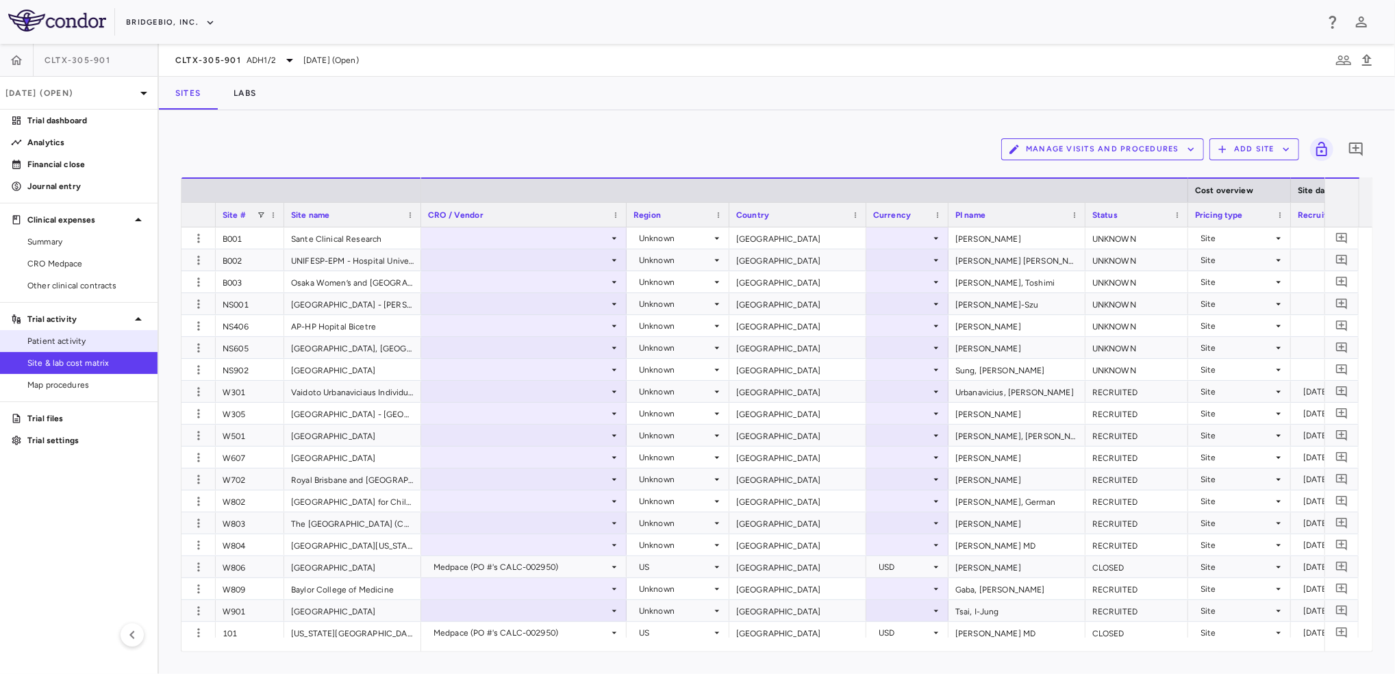
click at [86, 336] on span "Patient activity" at bounding box center [86, 341] width 119 height 12
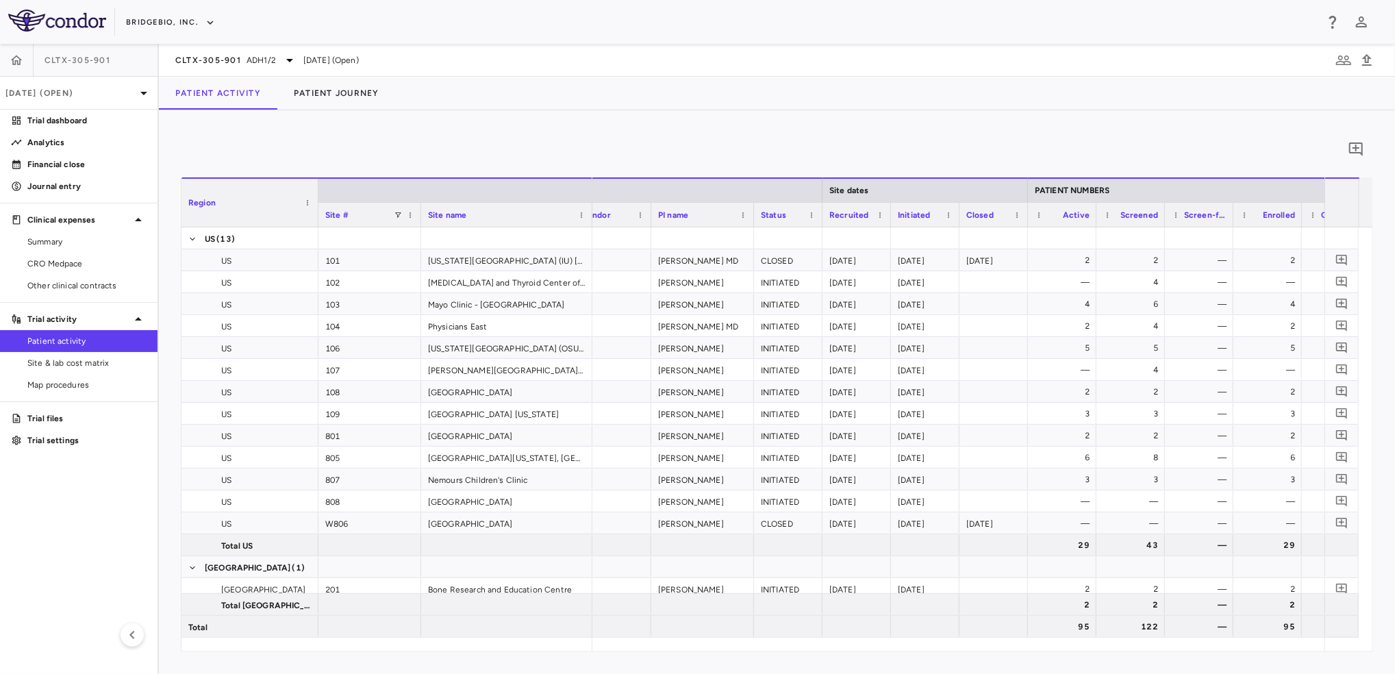
scroll to position [0, 78]
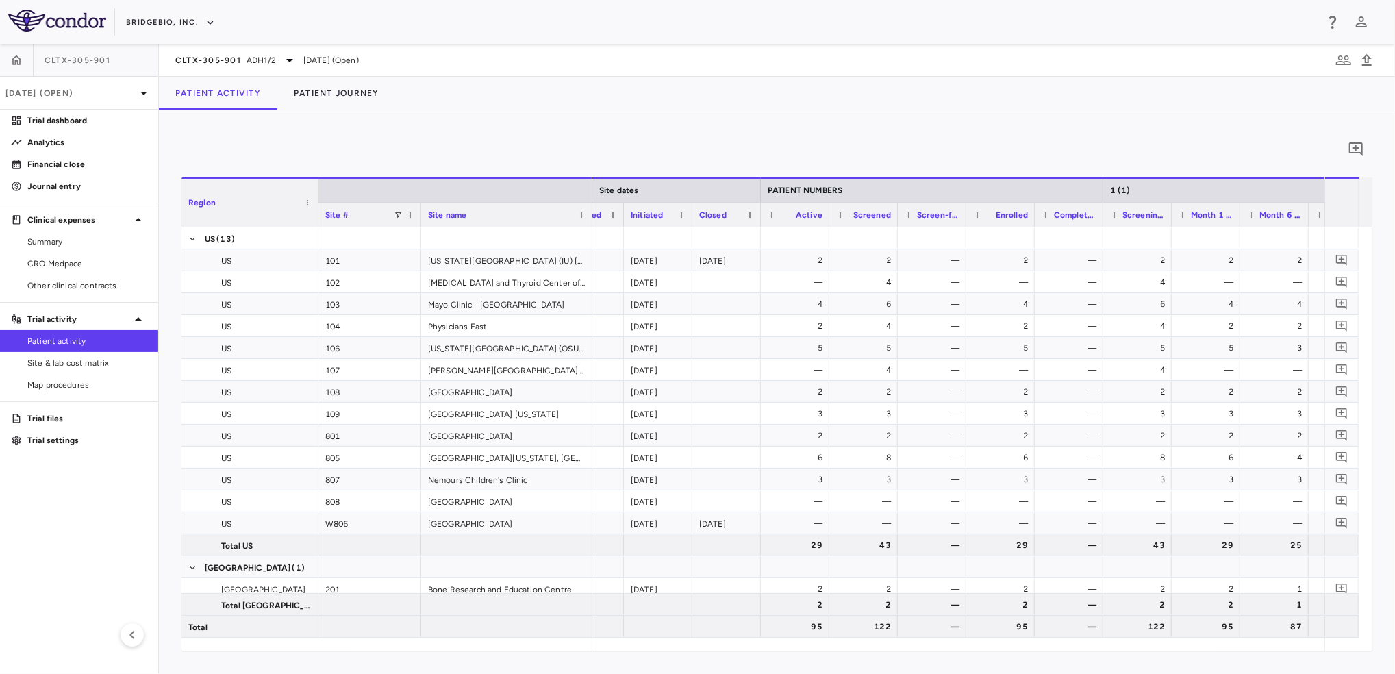
click at [927, 127] on div "0 Region Drag here to set column labels Region Site # Site name [GEOGRAPHIC_DAT…" at bounding box center [777, 391] width 1236 height 563
click at [1368, 62] on icon "button" at bounding box center [1367, 60] width 10 height 12
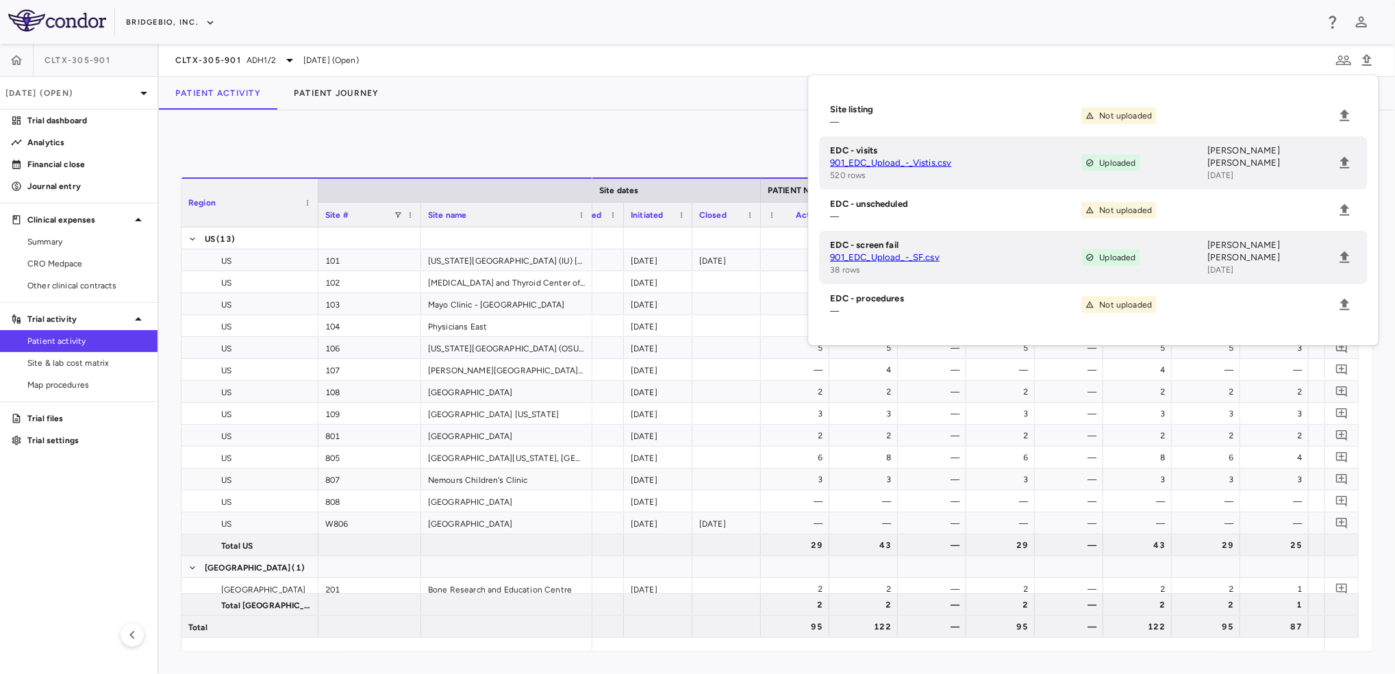
click at [678, 101] on div "Patient Activity Patient Journey" at bounding box center [777, 93] width 1236 height 33
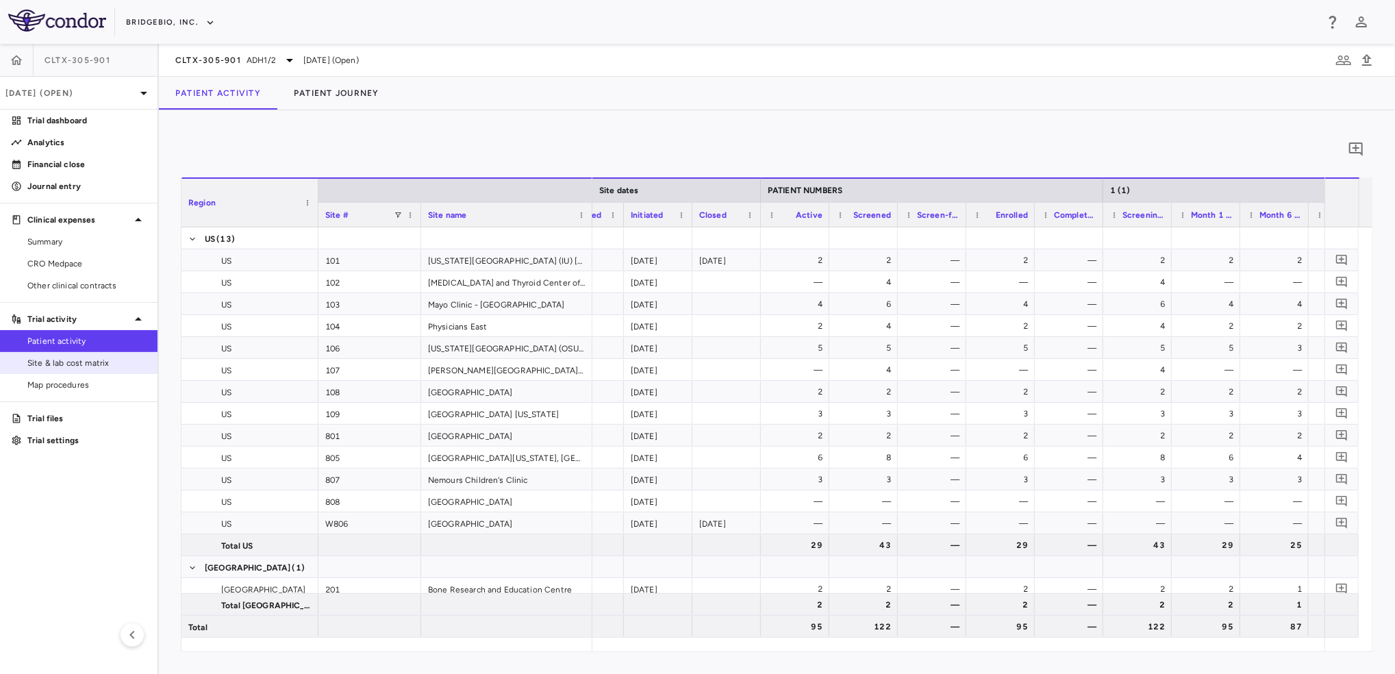
click at [111, 361] on span "Site & lab cost matrix" at bounding box center [86, 363] width 119 height 12
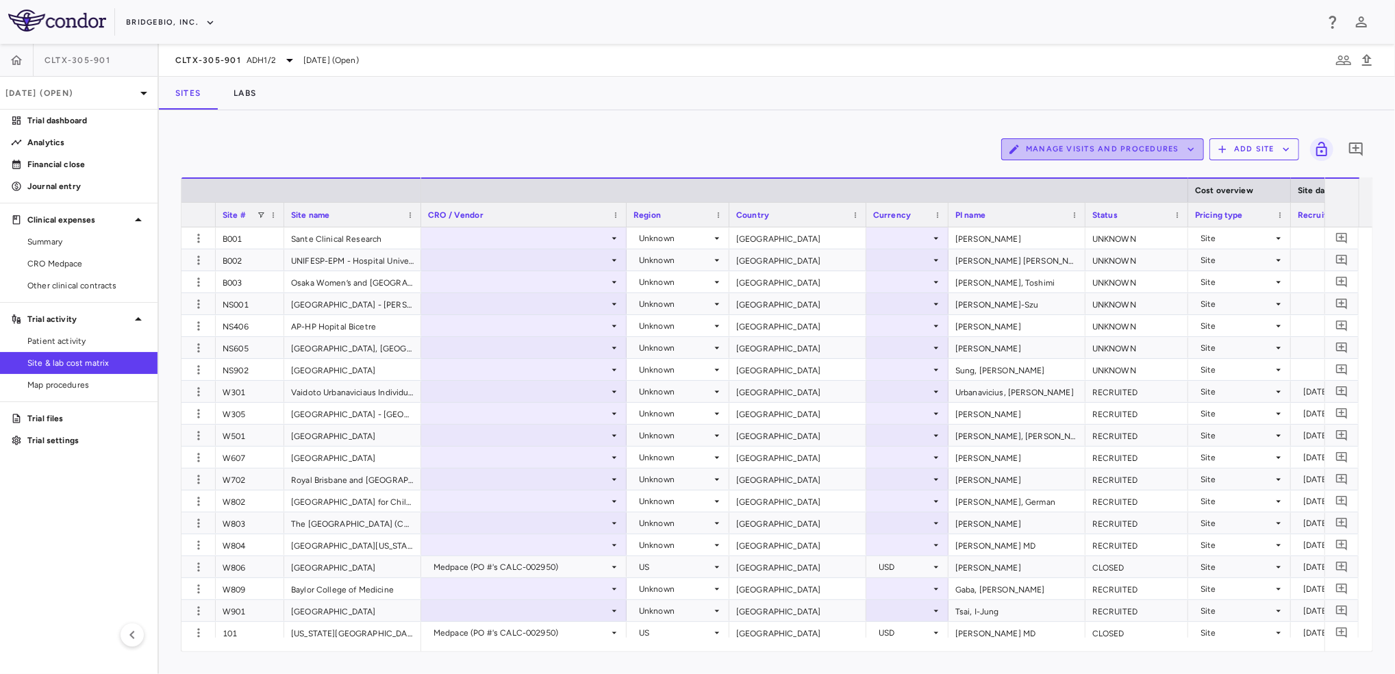
click at [1184, 150] on button "Manage Visits and Procedures" at bounding box center [1102, 149] width 203 height 22
click at [1071, 171] on li "Visit Schedules" at bounding box center [1088, 176] width 146 height 21
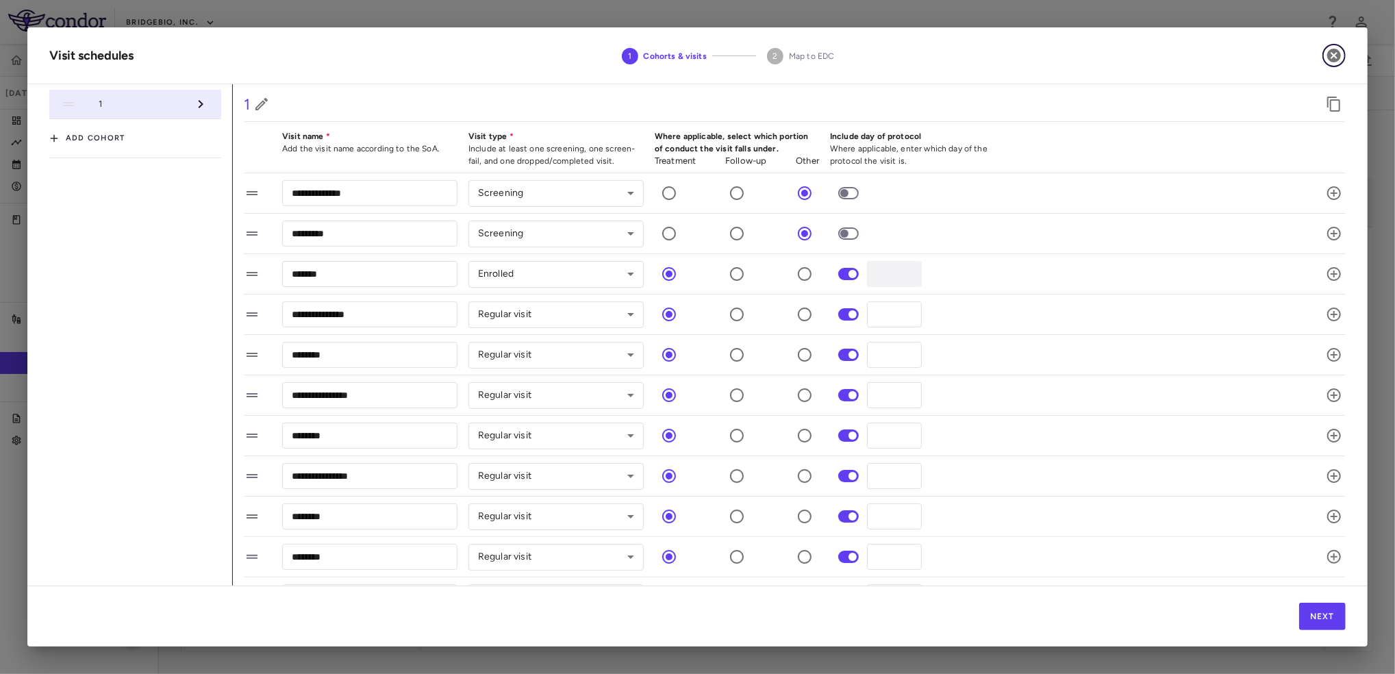
click at [1337, 58] on icon "button" at bounding box center [1334, 56] width 14 height 14
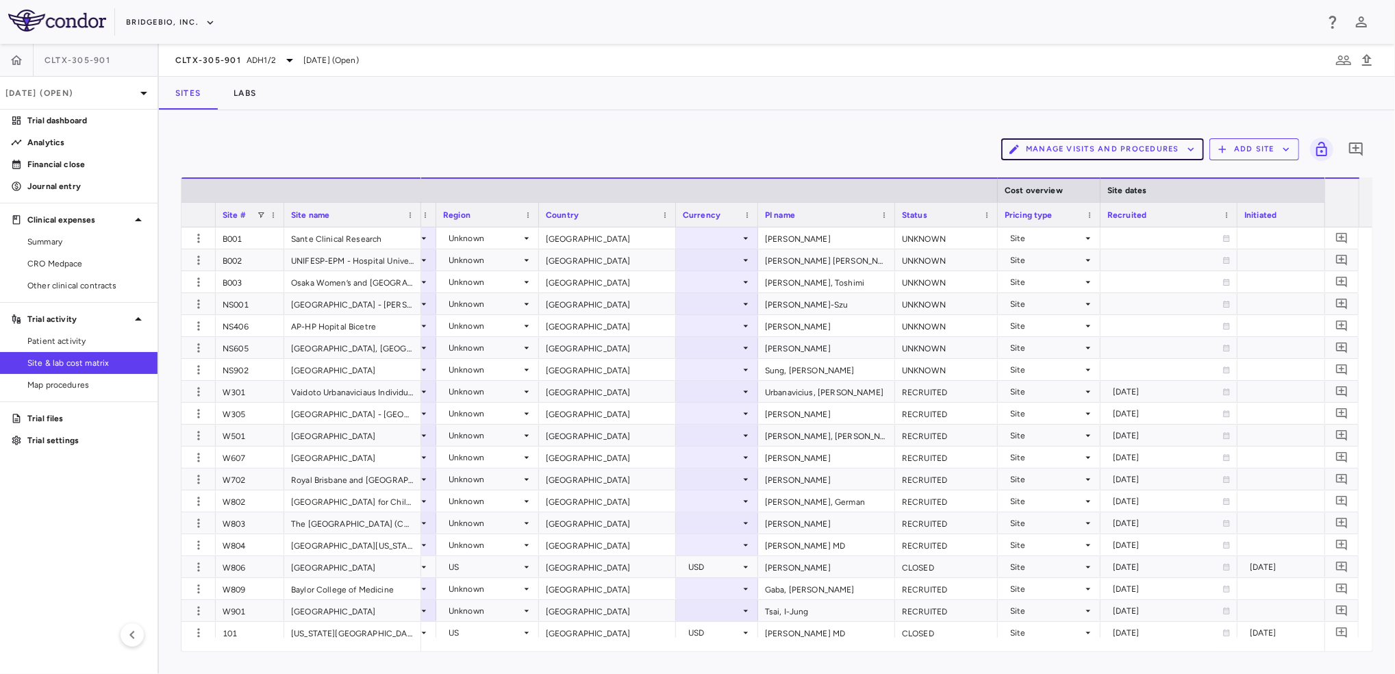
scroll to position [0, 197]
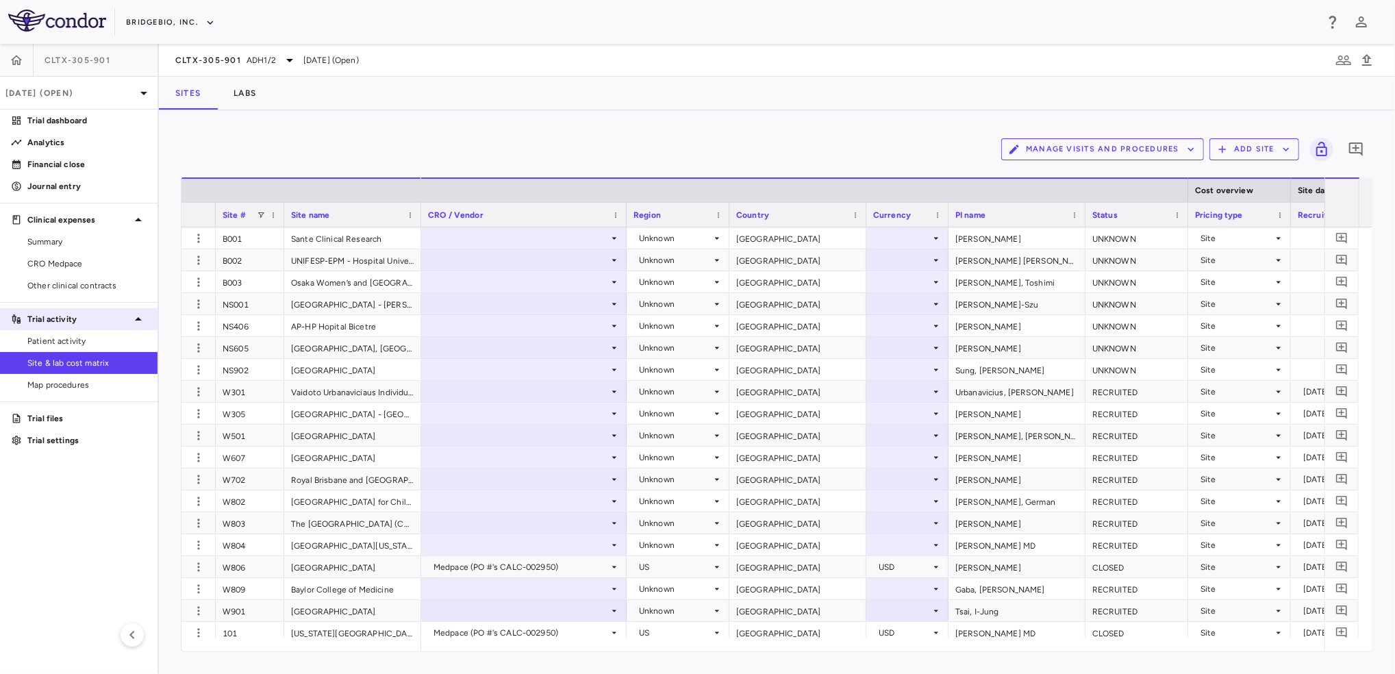
drag, startPoint x: 90, startPoint y: 342, endPoint x: 118, endPoint y: 328, distance: 31.2
click at [90, 342] on span "Patient activity" at bounding box center [86, 341] width 119 height 12
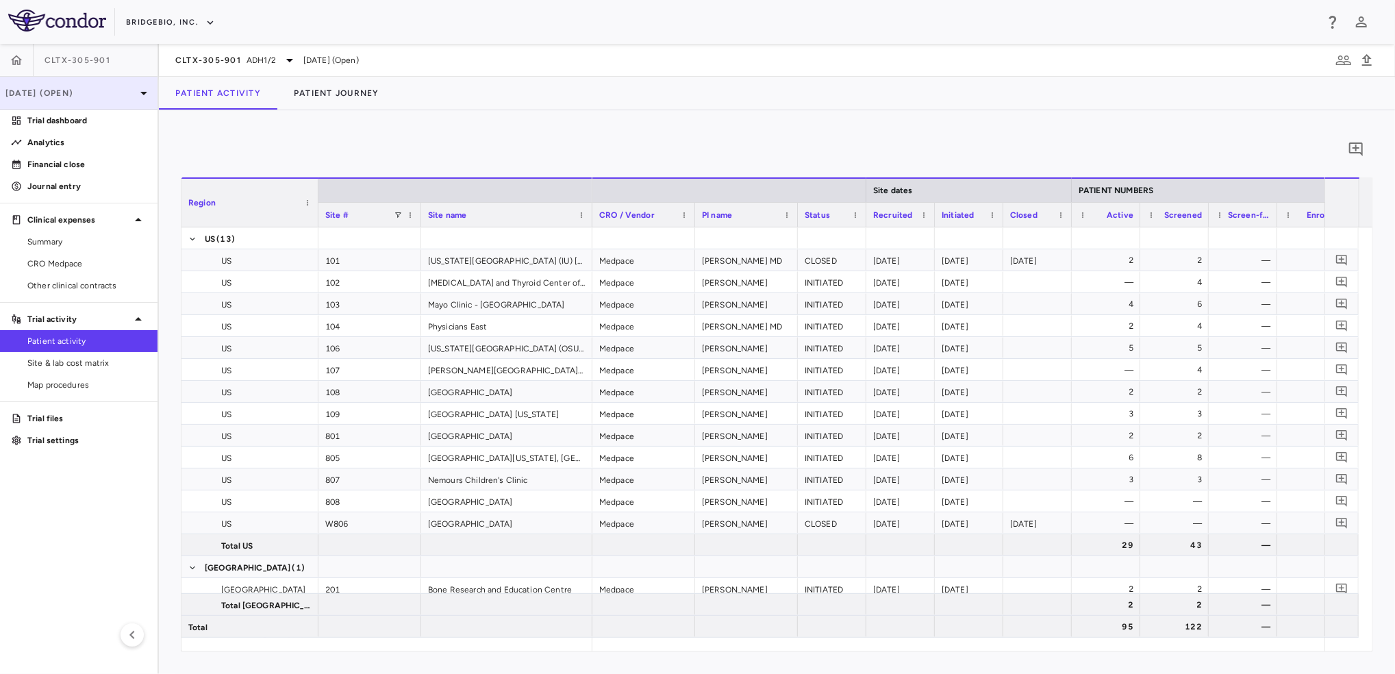
click at [119, 93] on p "[DATE] (Open)" at bounding box center [70, 93] width 130 height 12
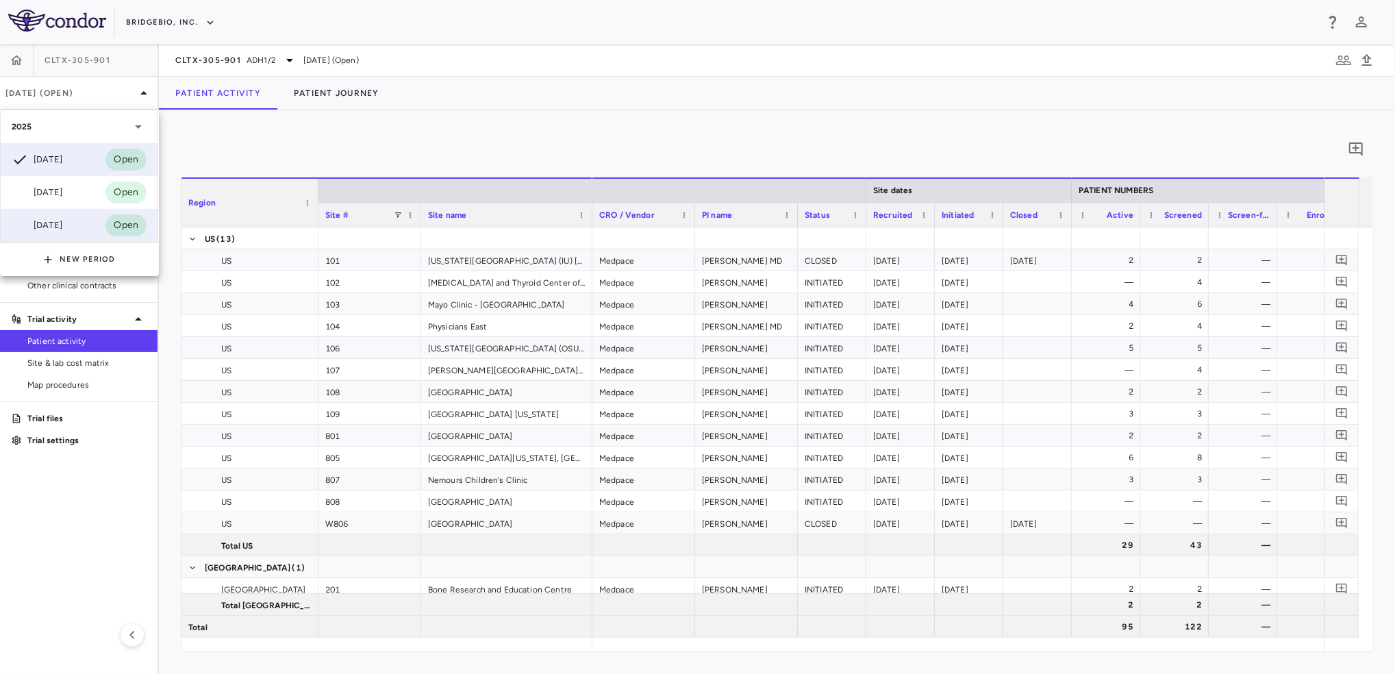
click at [62, 223] on div "[DATE]" at bounding box center [37, 225] width 51 height 16
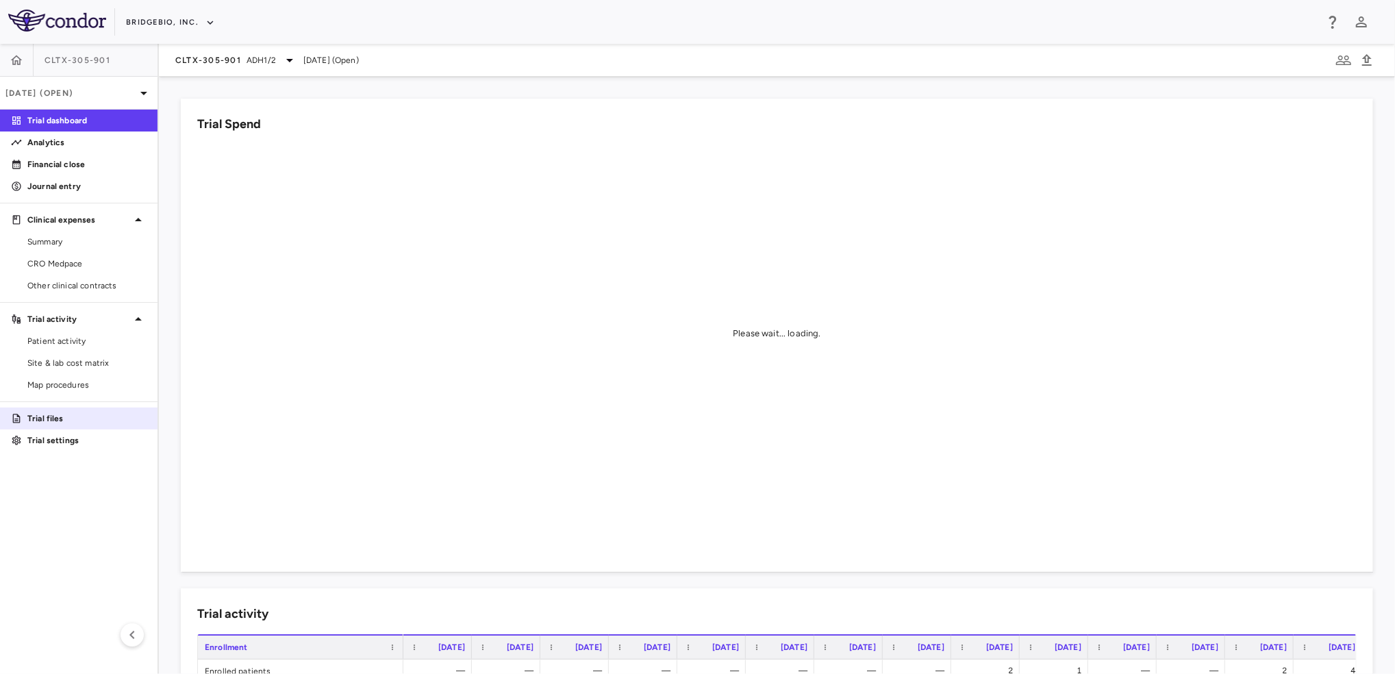
click at [44, 423] on p "Trial files" at bounding box center [86, 418] width 119 height 12
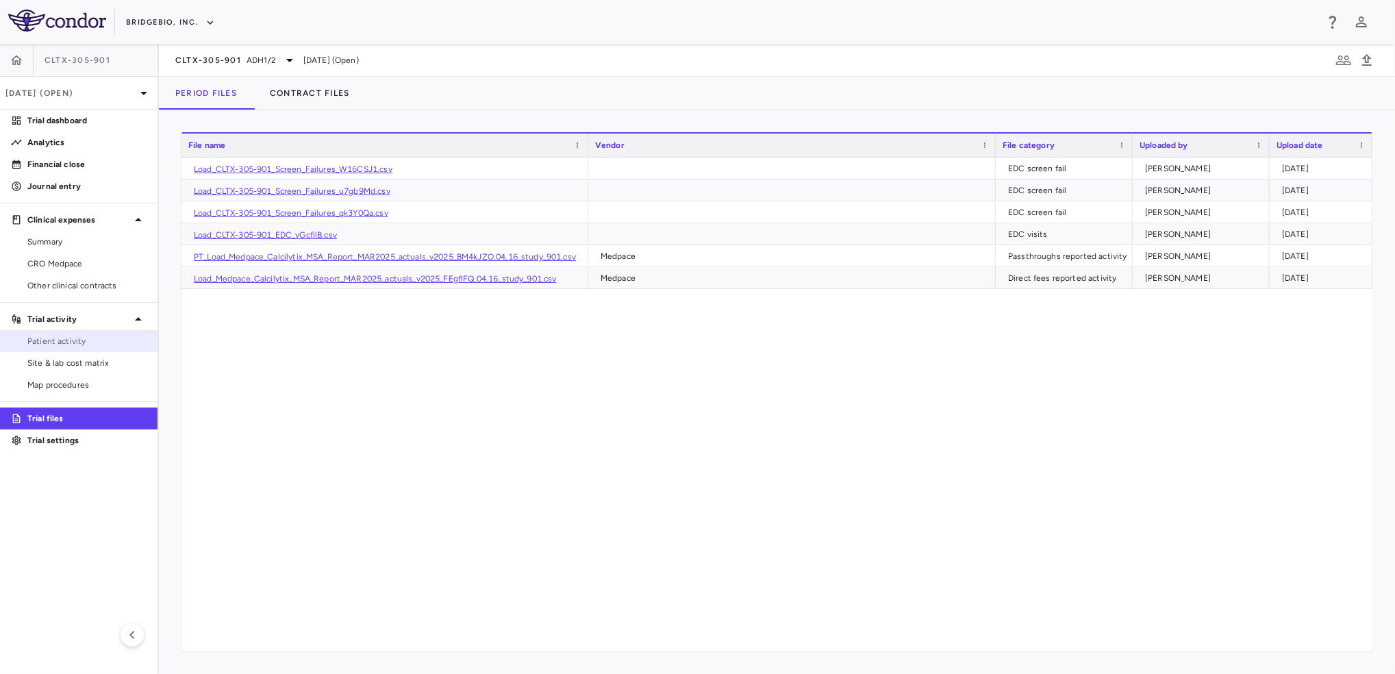
click at [101, 342] on span "Patient activity" at bounding box center [86, 341] width 119 height 12
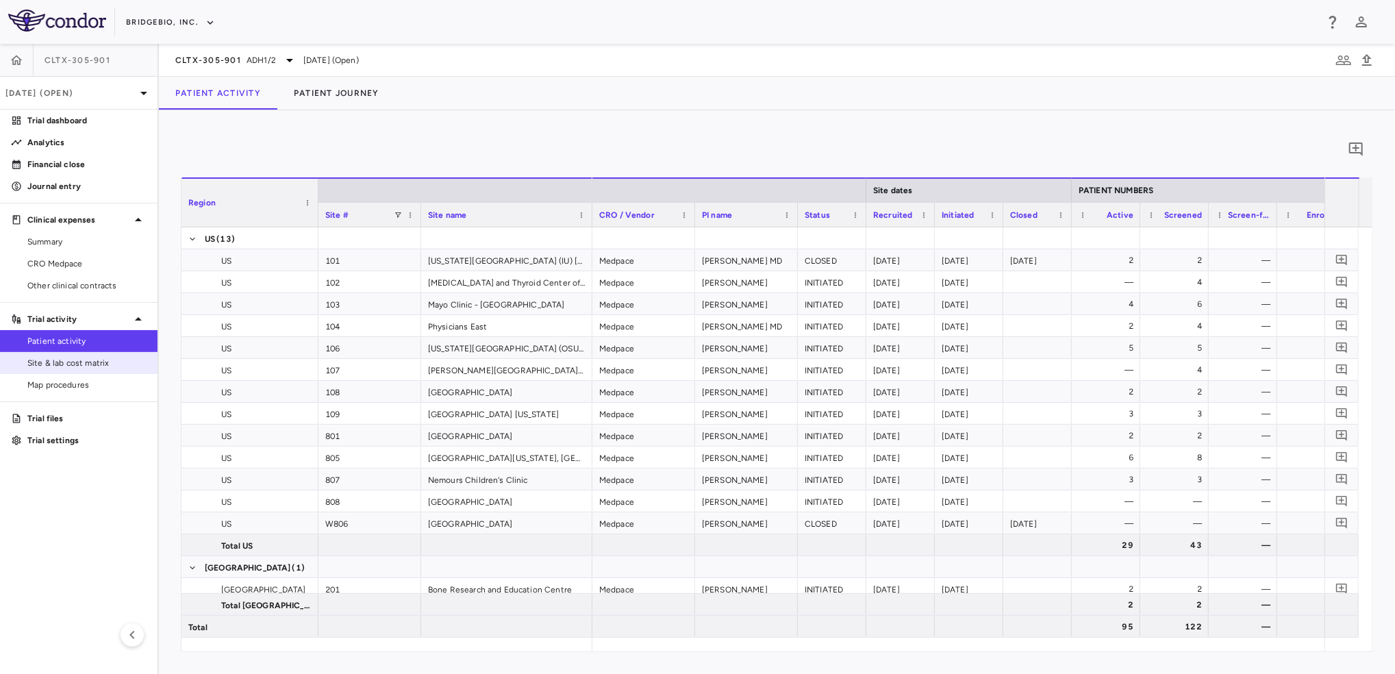
click at [97, 361] on span "Site & lab cost matrix" at bounding box center [86, 363] width 119 height 12
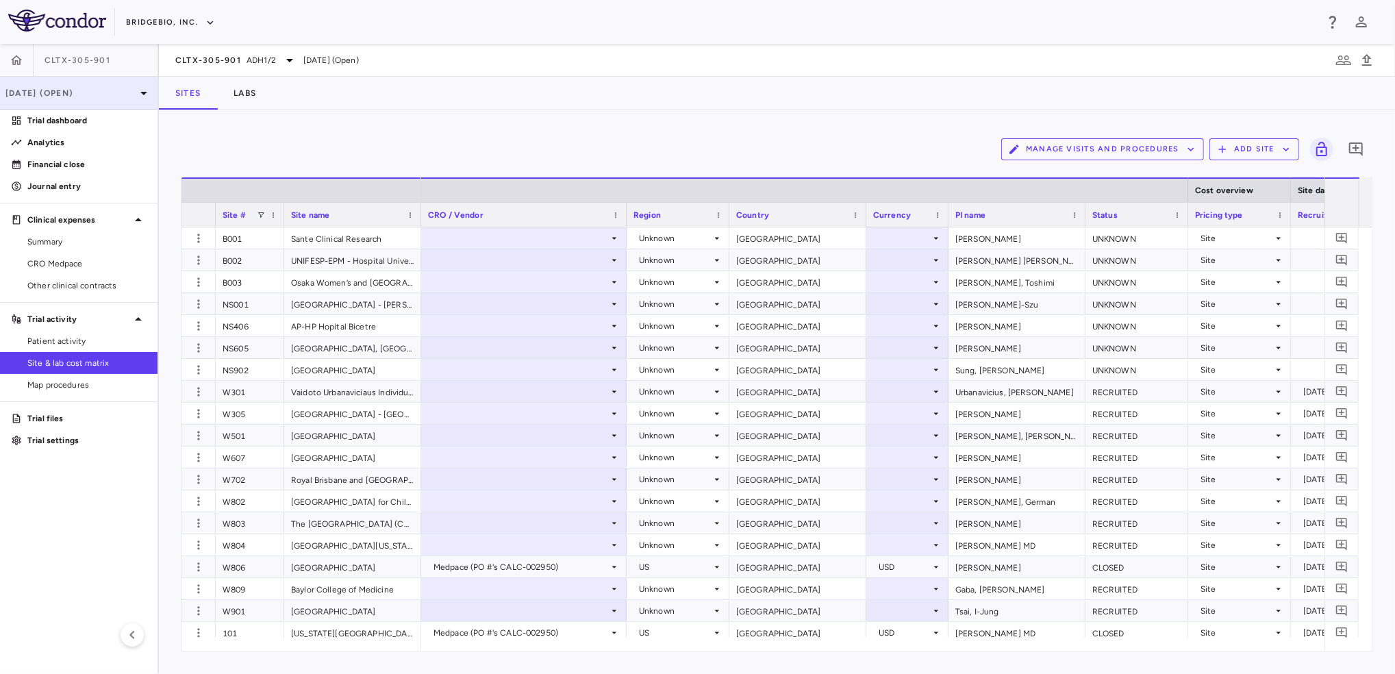
click at [123, 94] on p "[DATE] (Open)" at bounding box center [70, 93] width 130 height 12
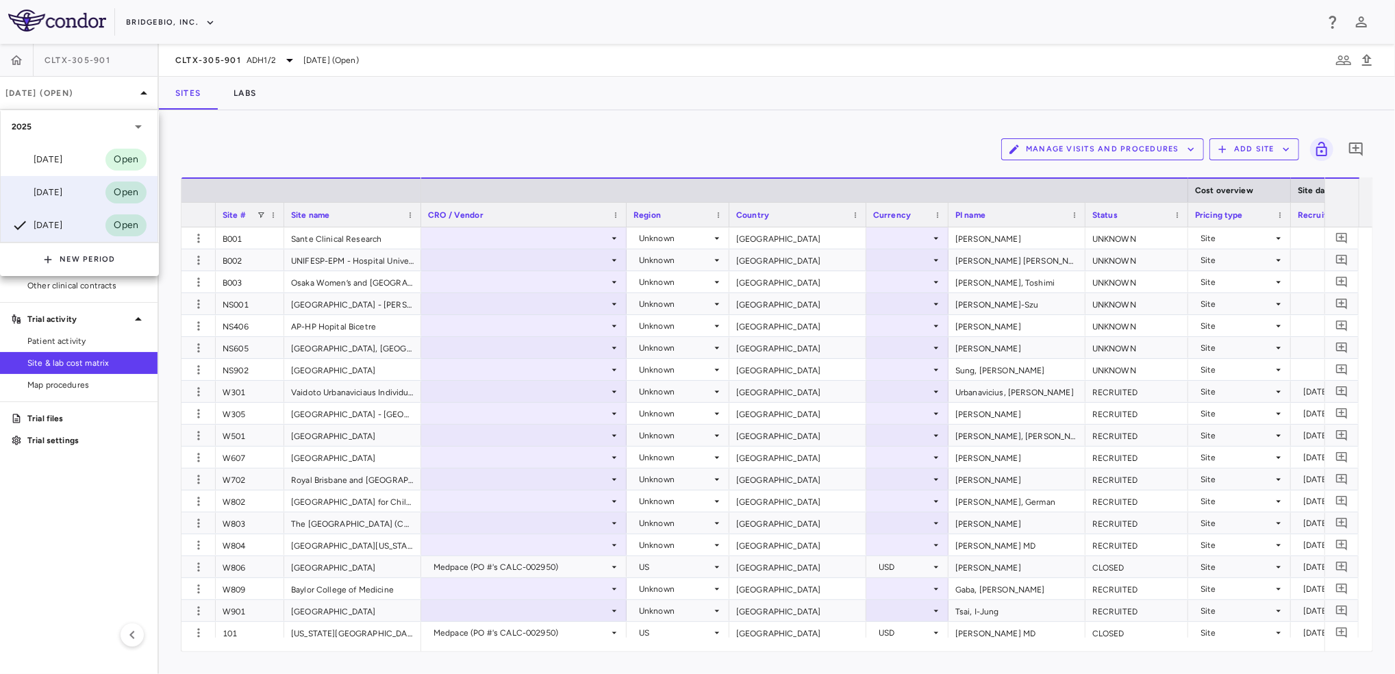
click at [62, 185] on div "[DATE]" at bounding box center [37, 192] width 51 height 16
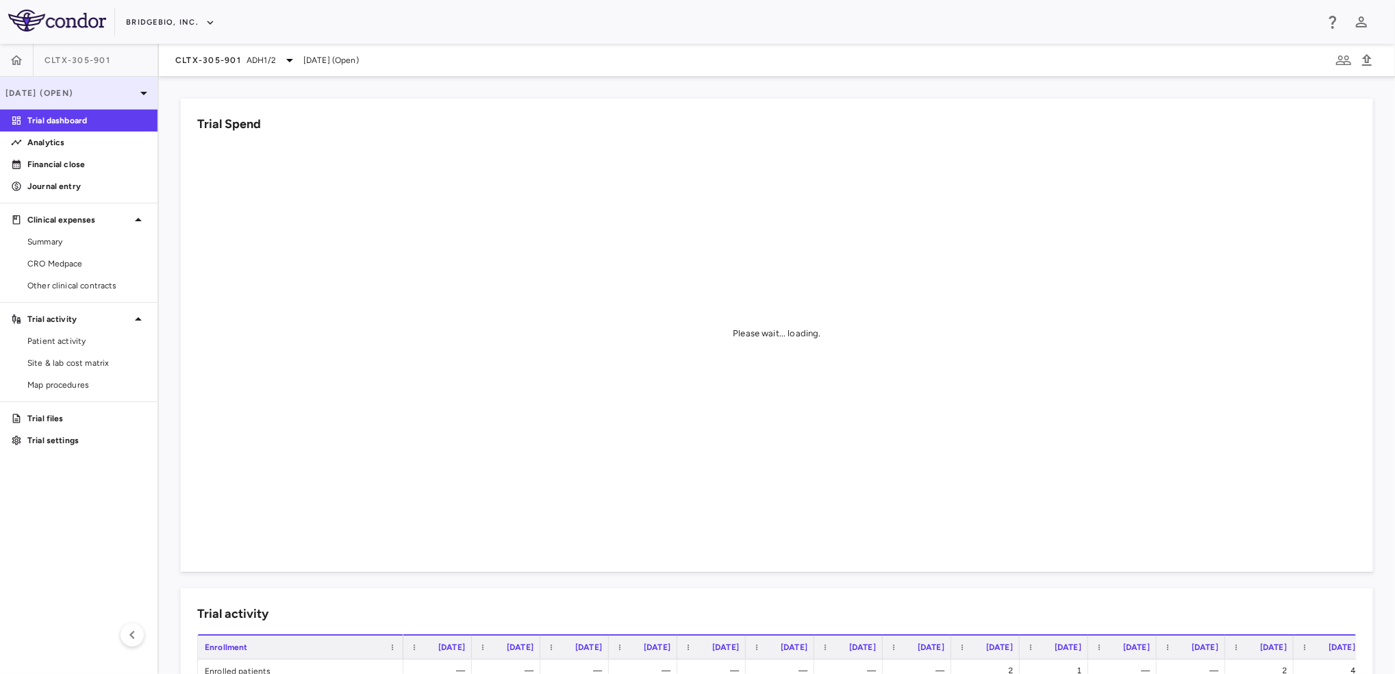
click at [129, 89] on p "[DATE] (Open)" at bounding box center [70, 93] width 130 height 12
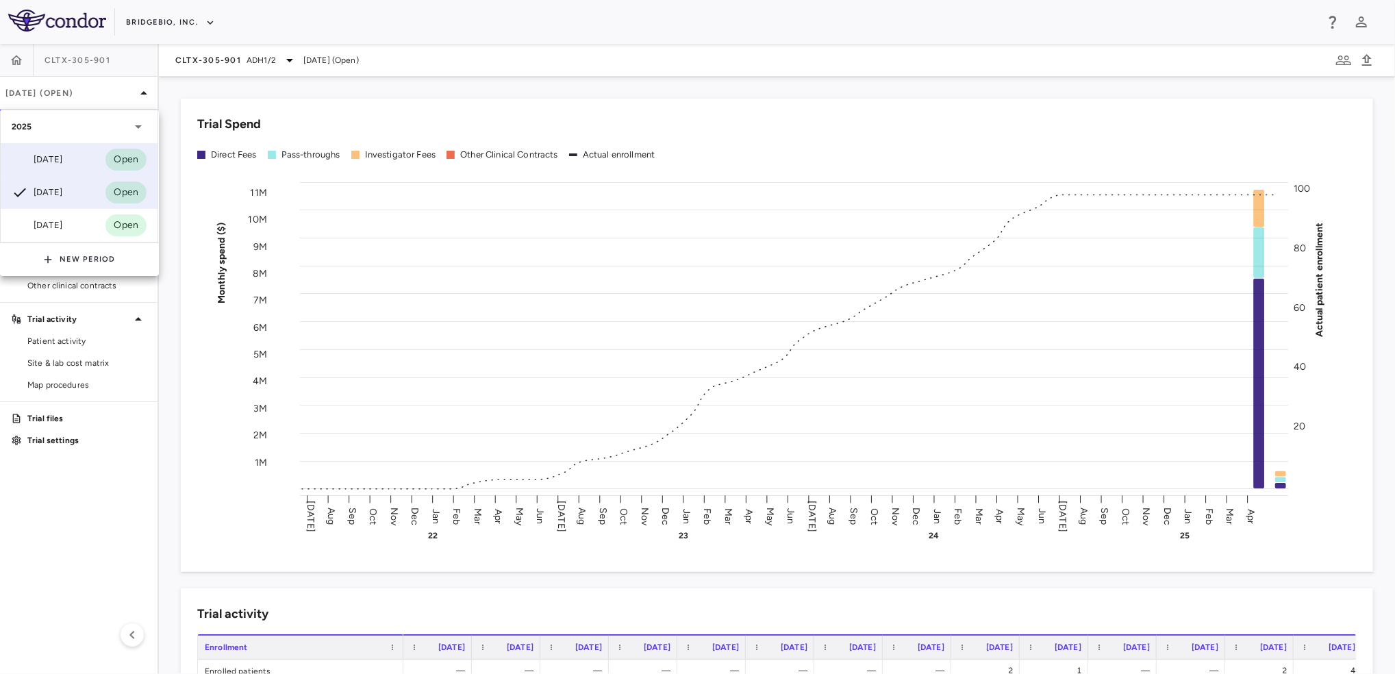
click at [81, 166] on div "[DATE] Open" at bounding box center [79, 159] width 157 height 33
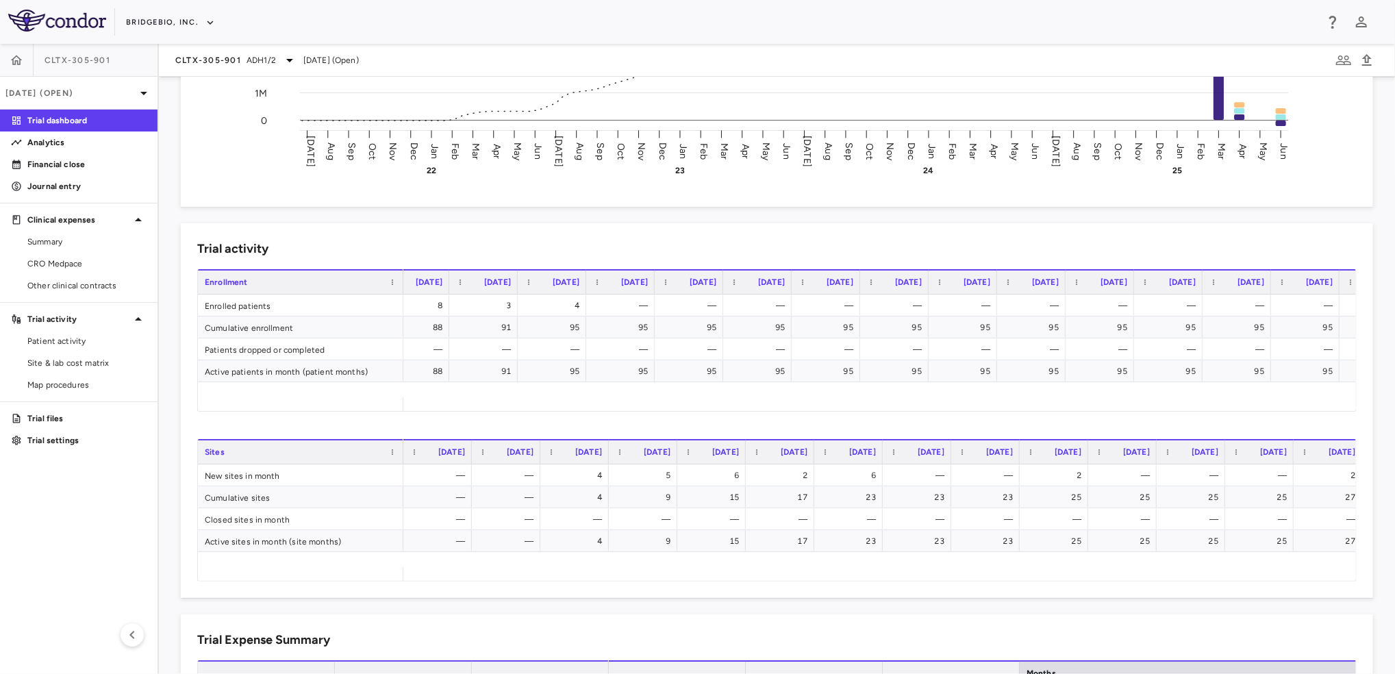
scroll to position [0, 2228]
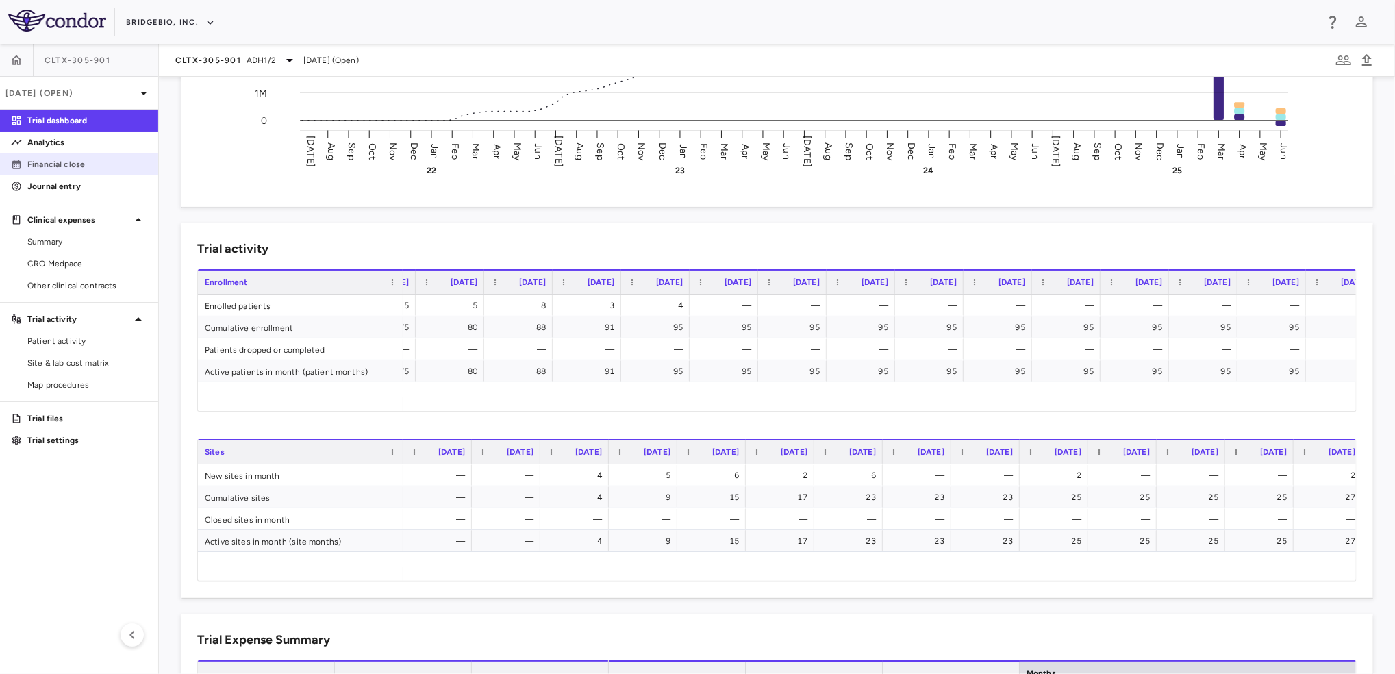
click at [102, 162] on p "Financial close" at bounding box center [86, 164] width 119 height 12
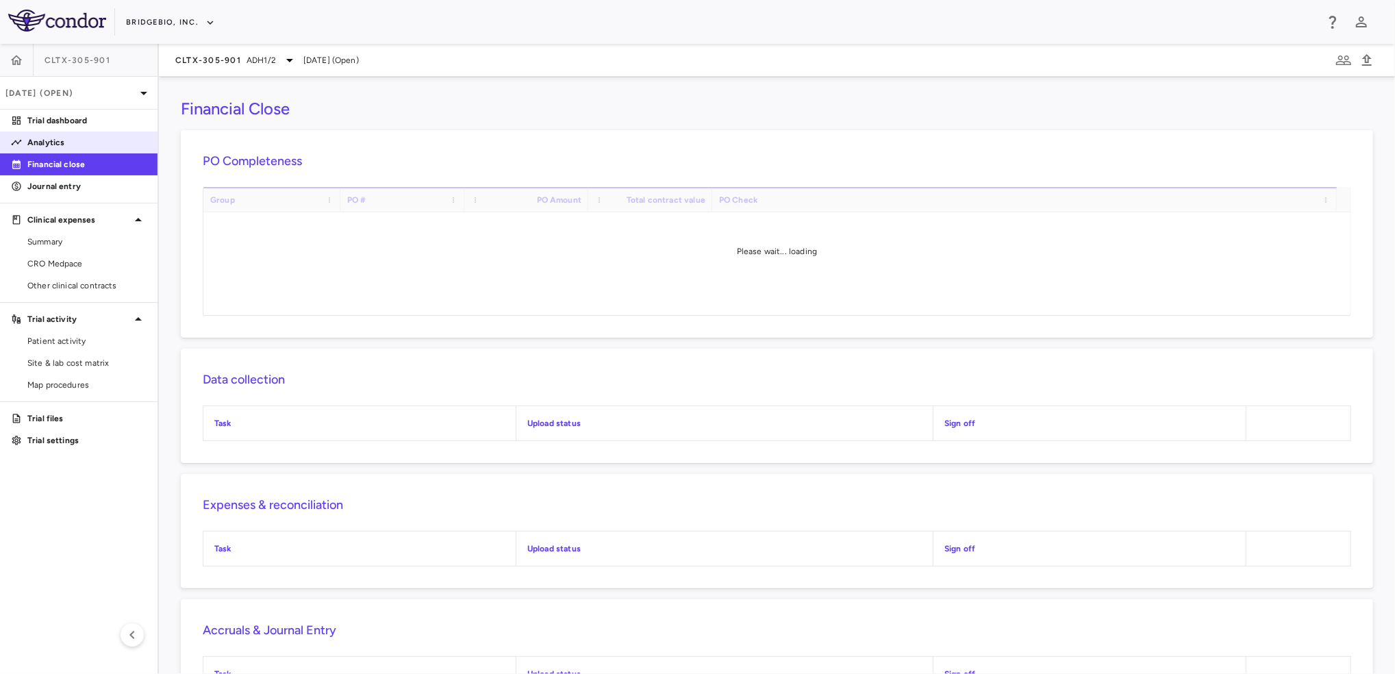
click at [112, 147] on p "Analytics" at bounding box center [86, 142] width 119 height 12
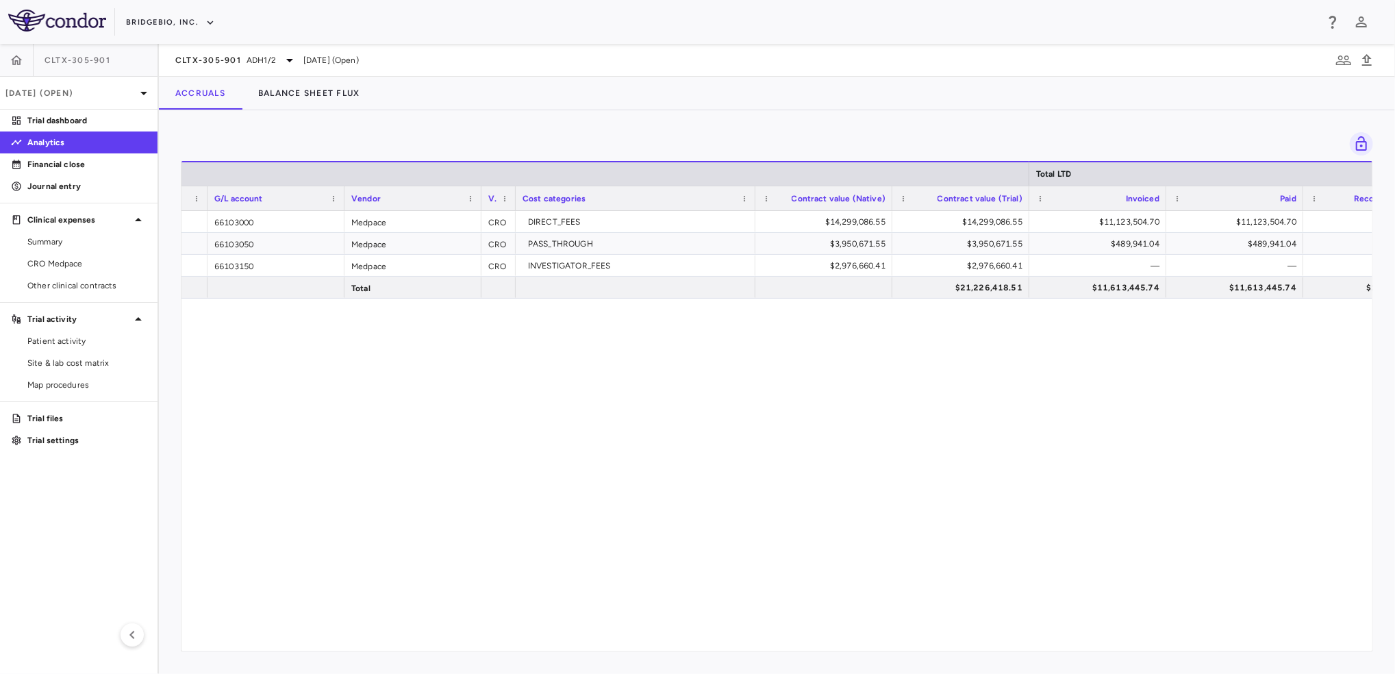
scroll to position [0, 233]
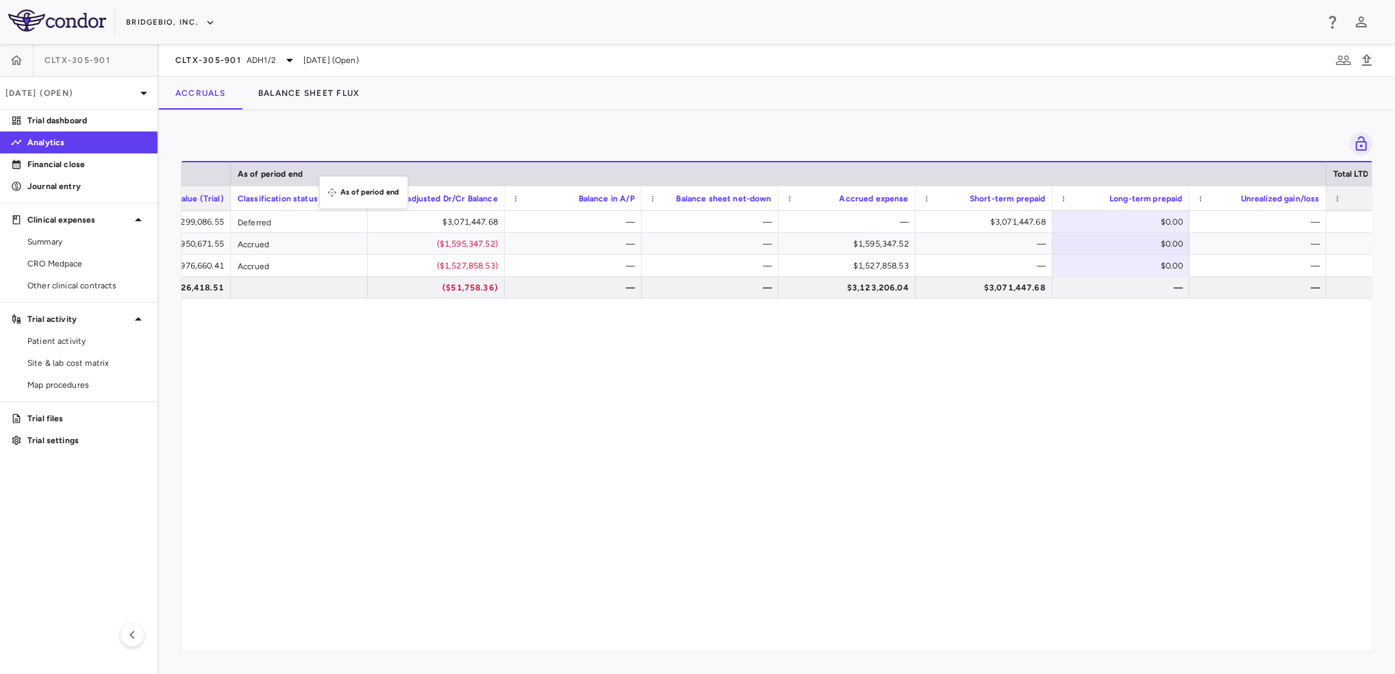
drag, startPoint x: 944, startPoint y: 168, endPoint x: 326, endPoint y: 184, distance: 618.5
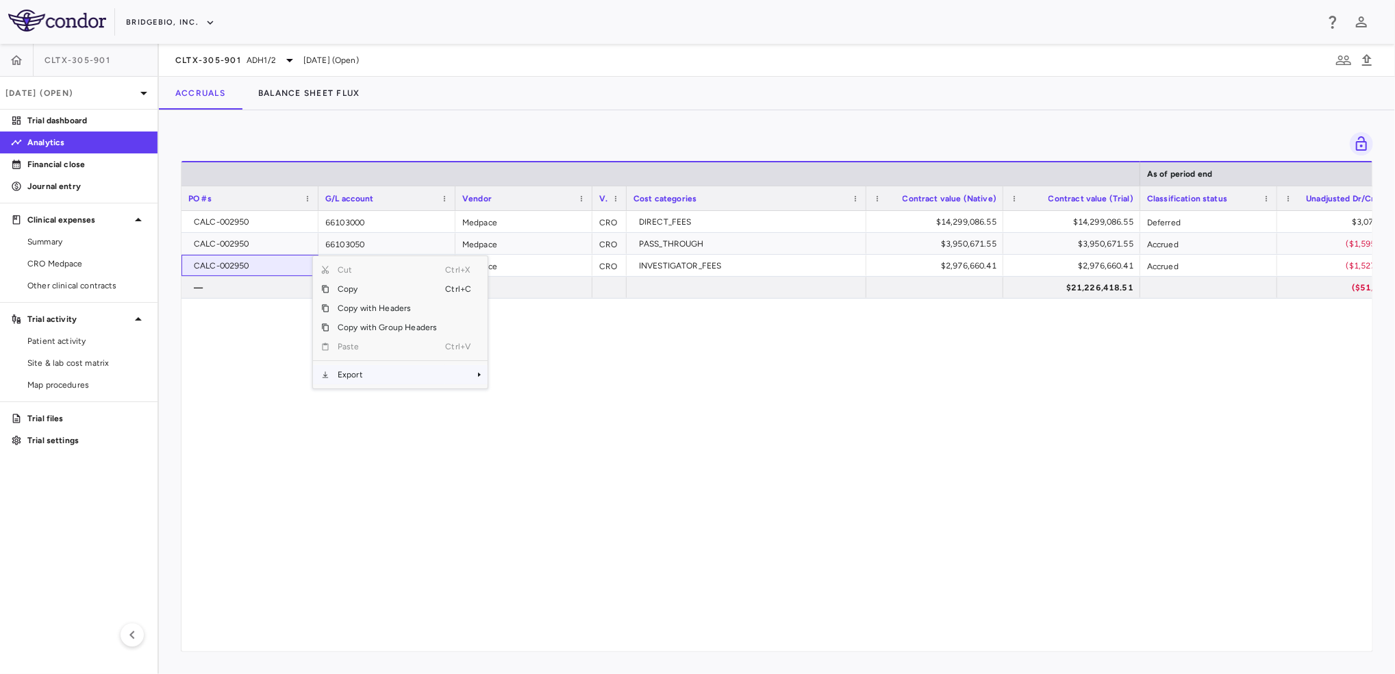
click at [375, 372] on span "Export" at bounding box center [387, 374] width 116 height 19
click at [535, 379] on span "CSV Export" at bounding box center [533, 379] width 64 height 19
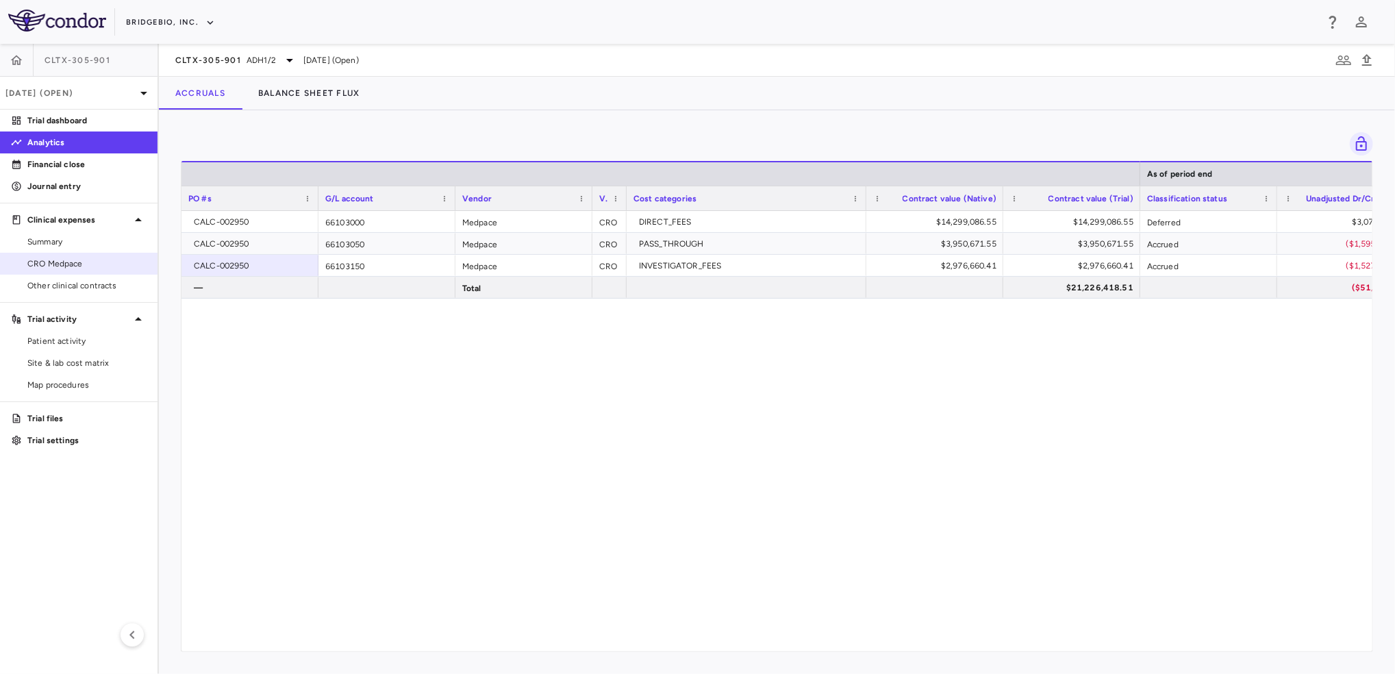
click at [94, 260] on span "CRO Medpace" at bounding box center [86, 263] width 119 height 12
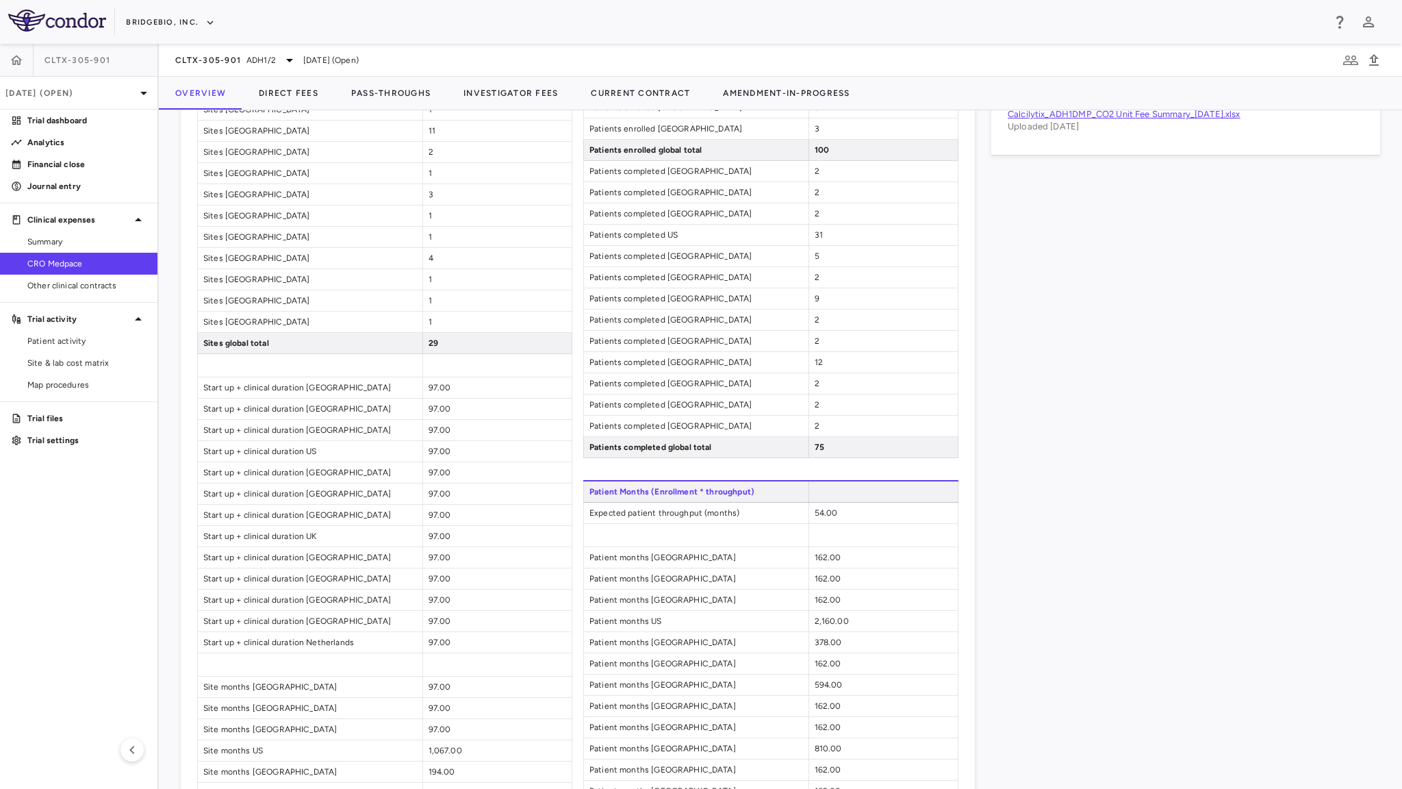
scroll to position [851, 0]
click at [1113, 60] on div "CLTX-305-901 ADH1/[DATE] (Open)" at bounding box center [780, 60] width 1243 height 33
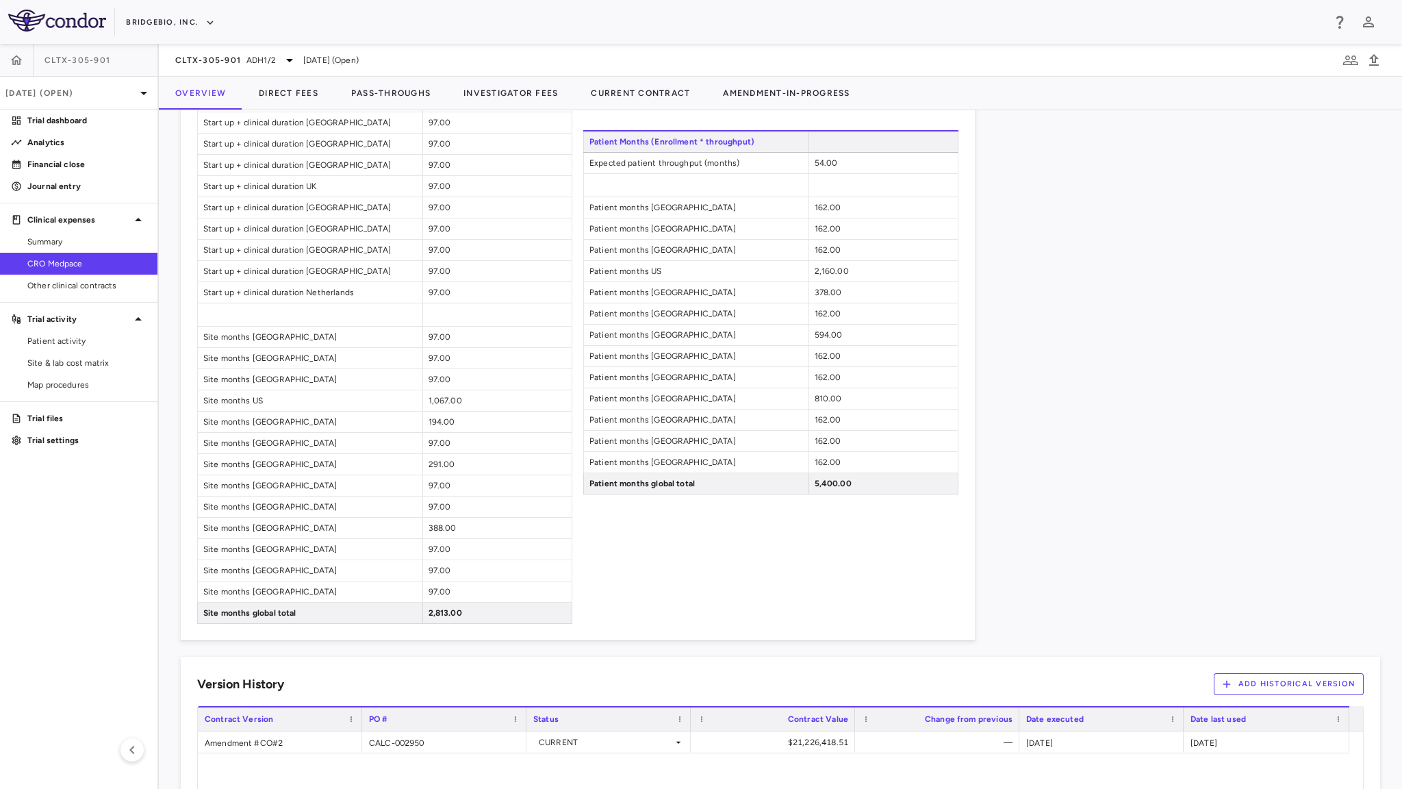
scroll to position [1201, 0]
click at [75, 368] on span "Site & lab cost matrix" at bounding box center [86, 363] width 119 height 12
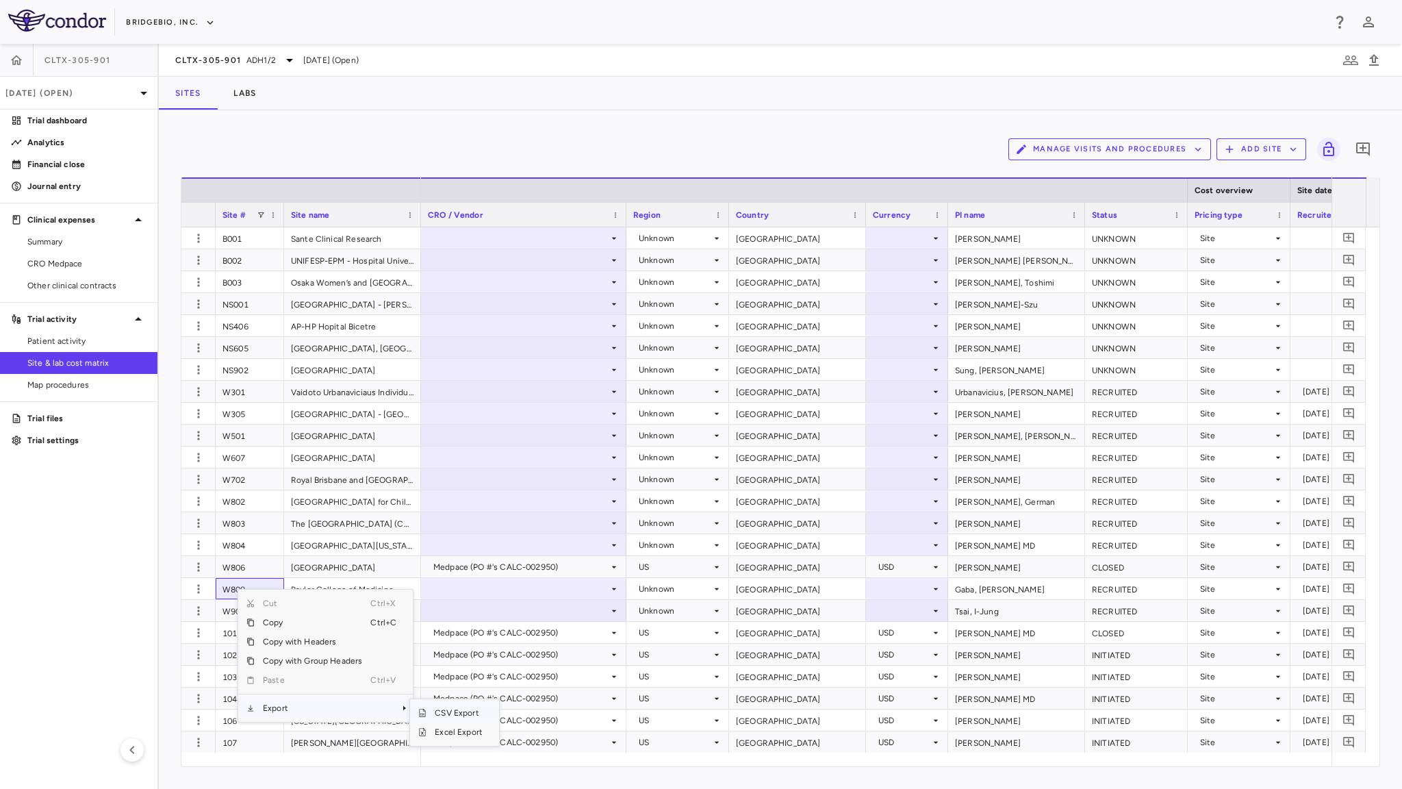
click at [445, 673] on span "CSV Export" at bounding box center [459, 712] width 64 height 19
click at [689, 99] on div "Sites Labs" at bounding box center [780, 93] width 1243 height 33
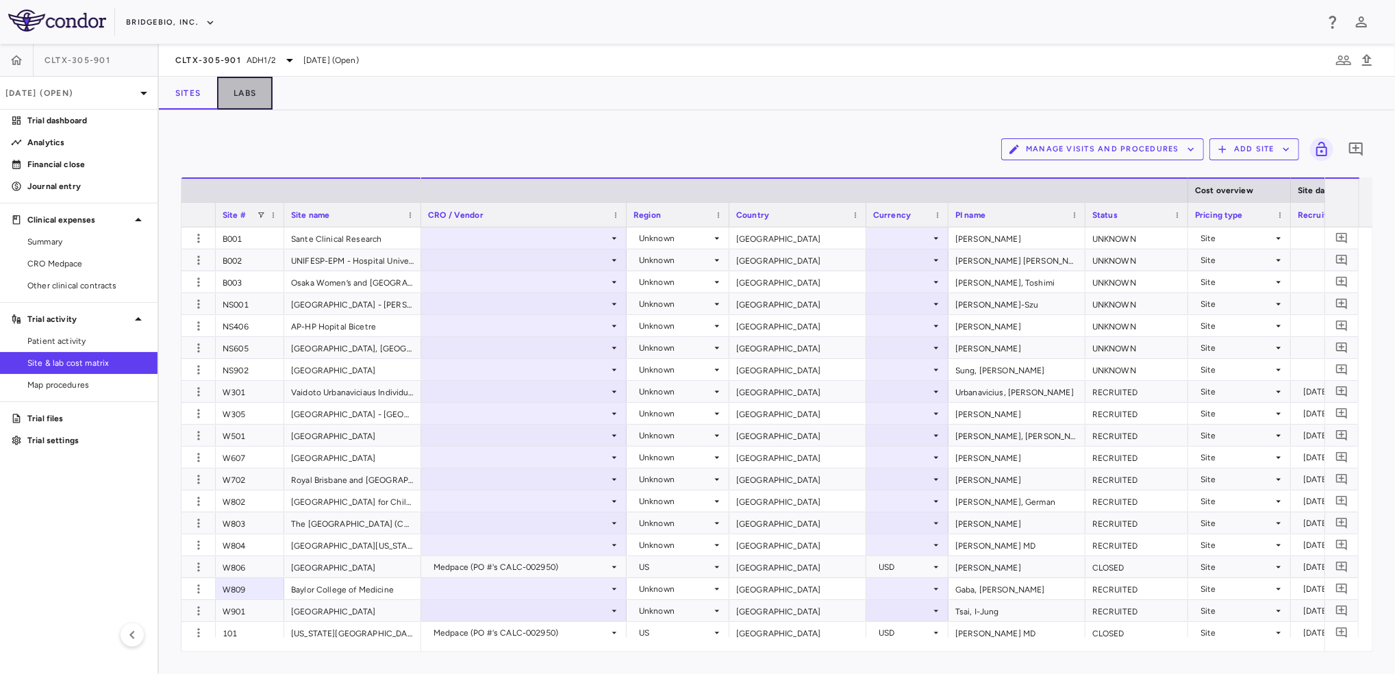
drag, startPoint x: 245, startPoint y: 90, endPoint x: 399, endPoint y: 173, distance: 174.9
click at [245, 90] on button "Labs" at bounding box center [244, 93] width 55 height 33
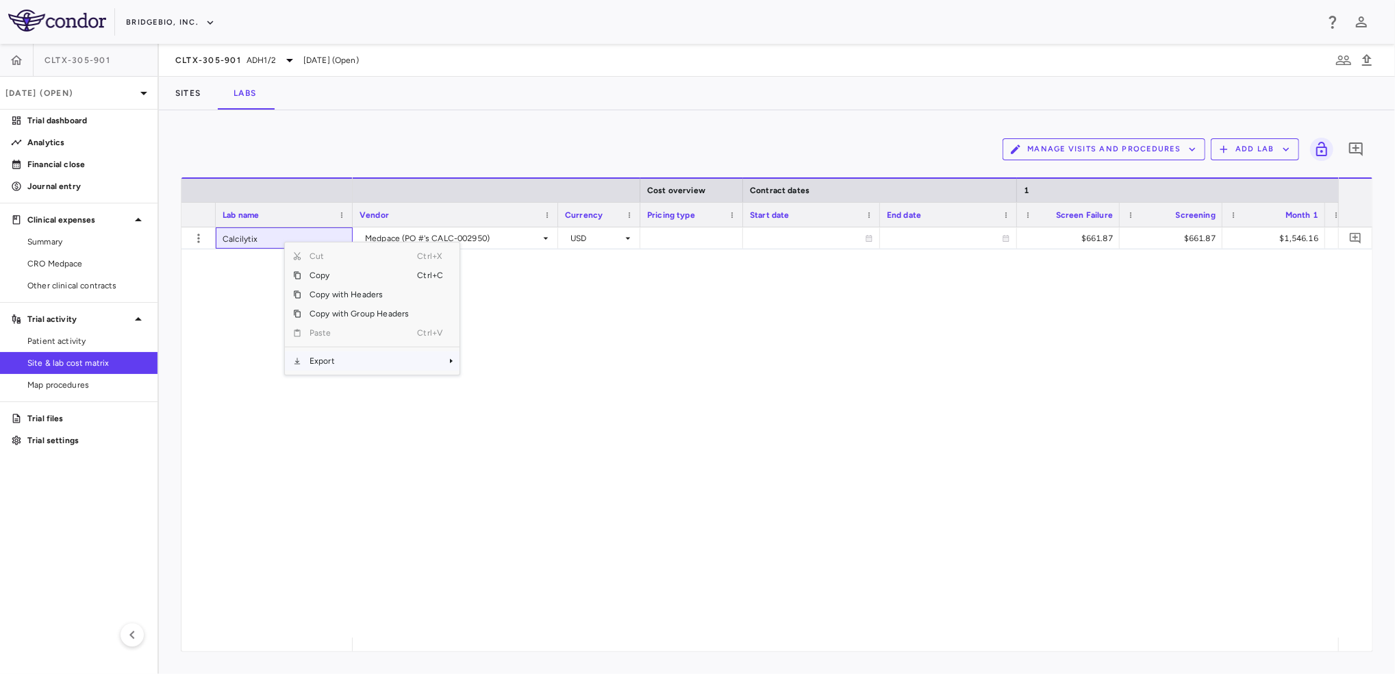
click at [357, 365] on span "Export" at bounding box center [359, 360] width 116 height 19
click at [513, 363] on span "CSV Export" at bounding box center [505, 365] width 64 height 19
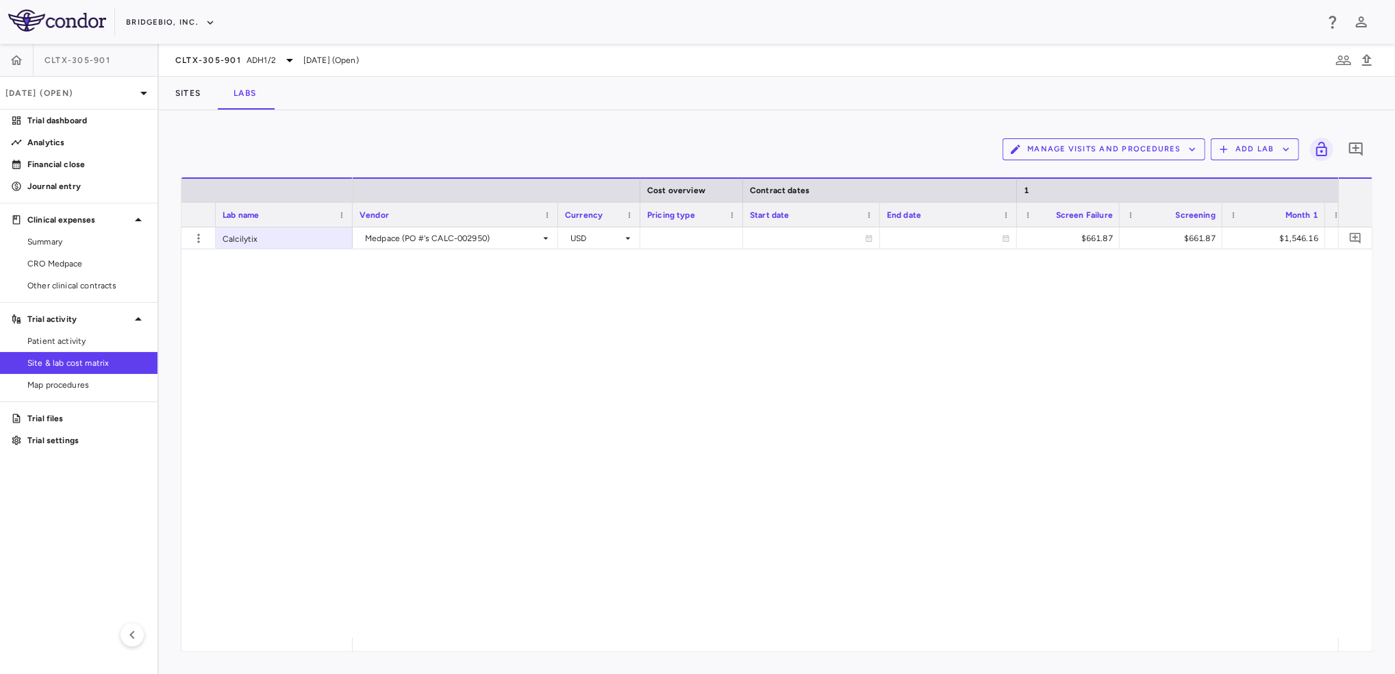
click at [835, 86] on div "Sites Labs" at bounding box center [777, 93] width 1236 height 33
click at [898, 99] on div "Sites Labs" at bounding box center [777, 93] width 1236 height 33
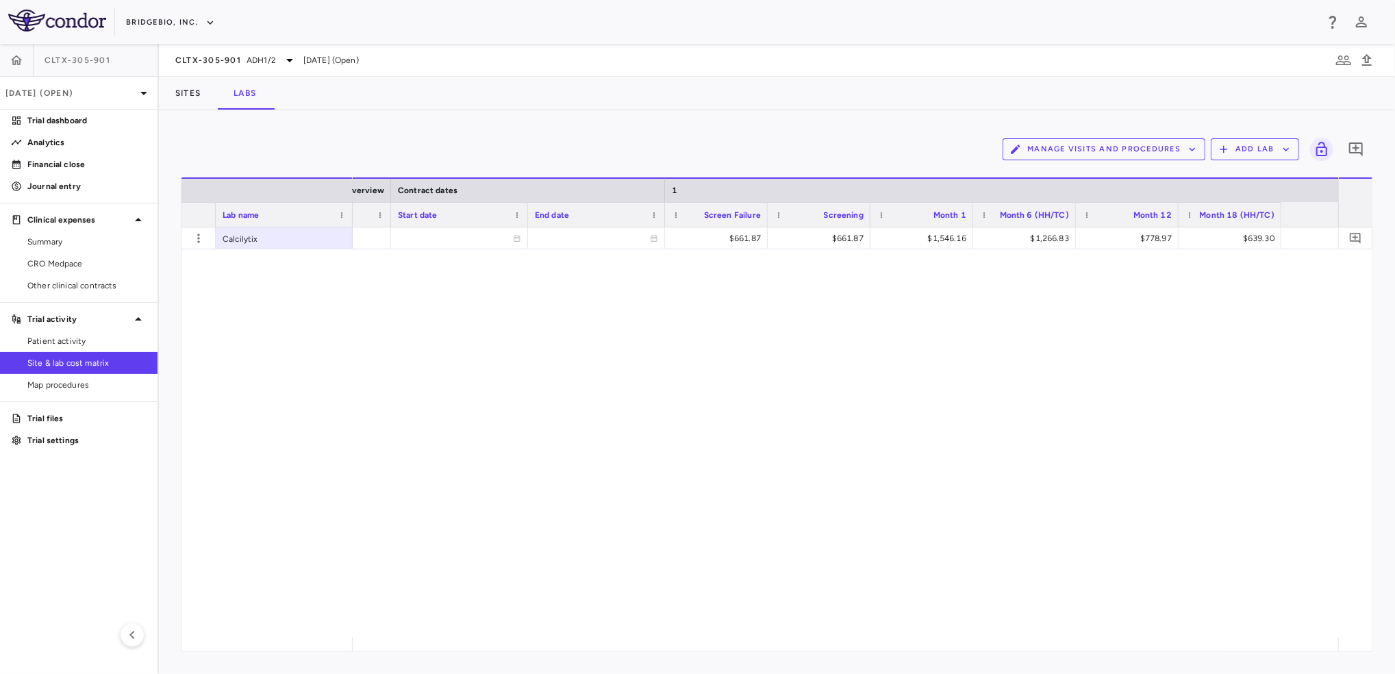
scroll to position [0, 479]
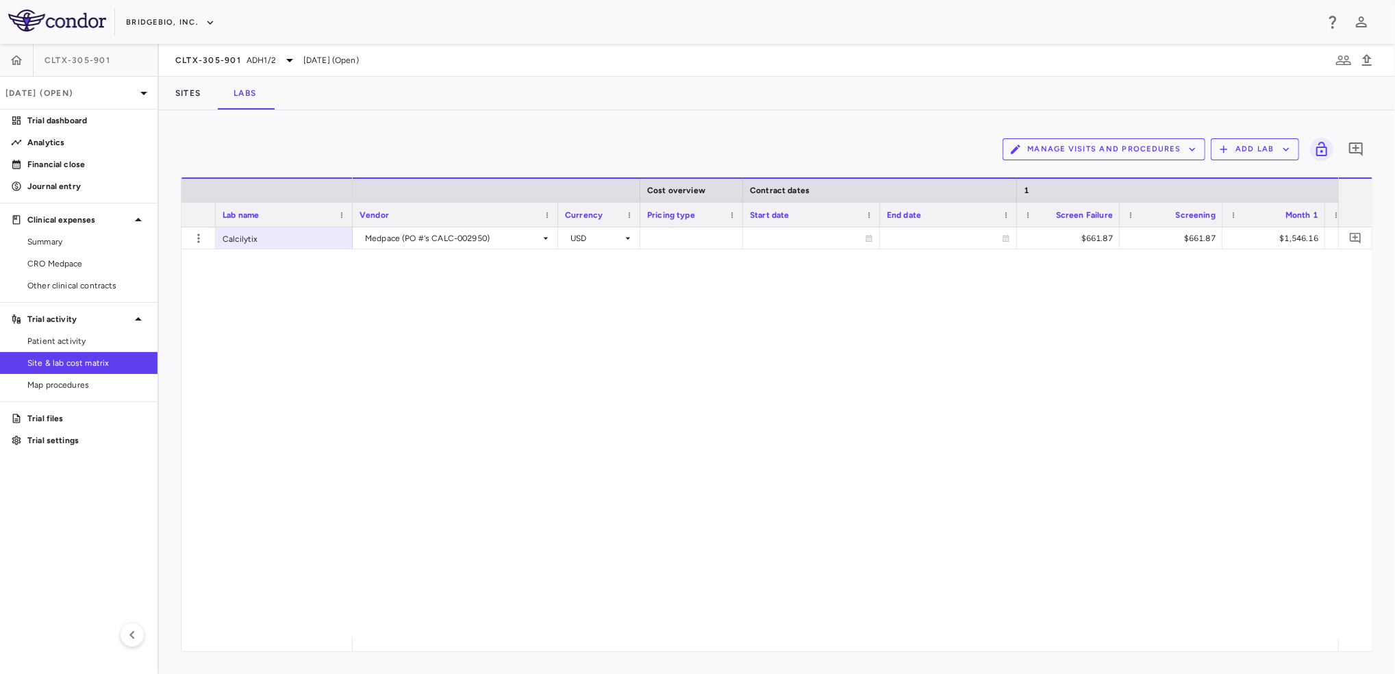
click at [886, 78] on div "Sites Labs" at bounding box center [777, 93] width 1236 height 33
click at [69, 240] on span "Summary" at bounding box center [86, 242] width 119 height 12
